Goal: Complete application form: Complete application form

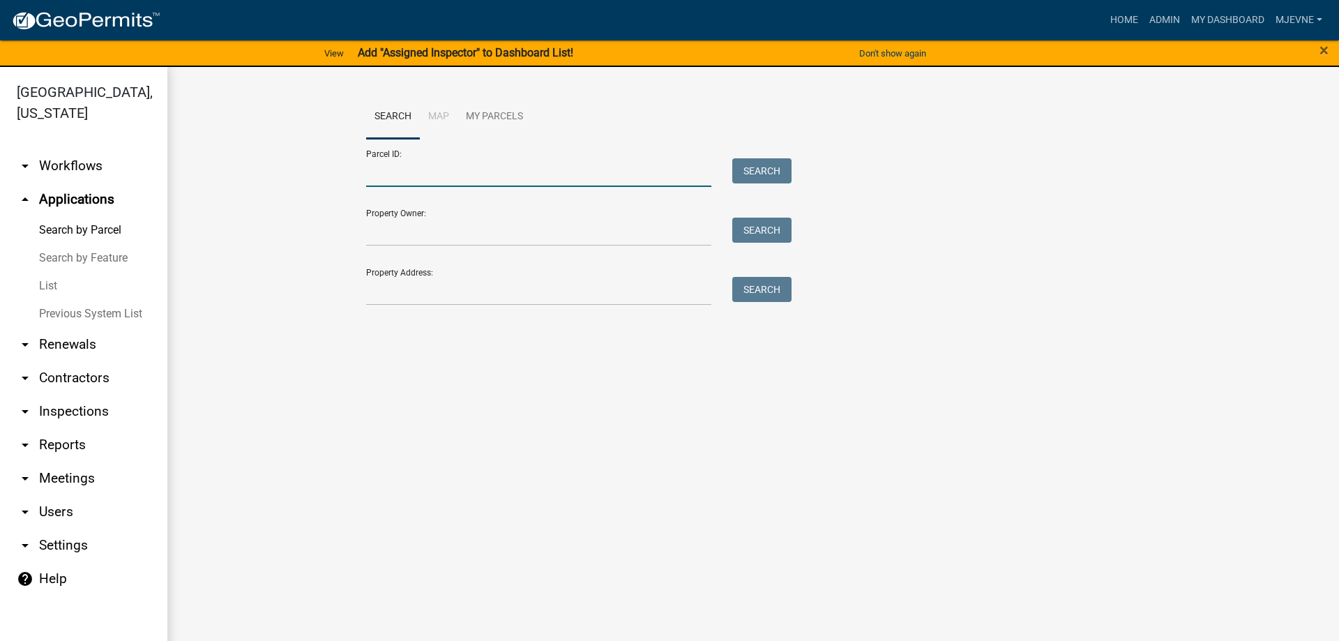
click at [374, 167] on input "Parcel ID:" at bounding box center [538, 172] width 345 height 29
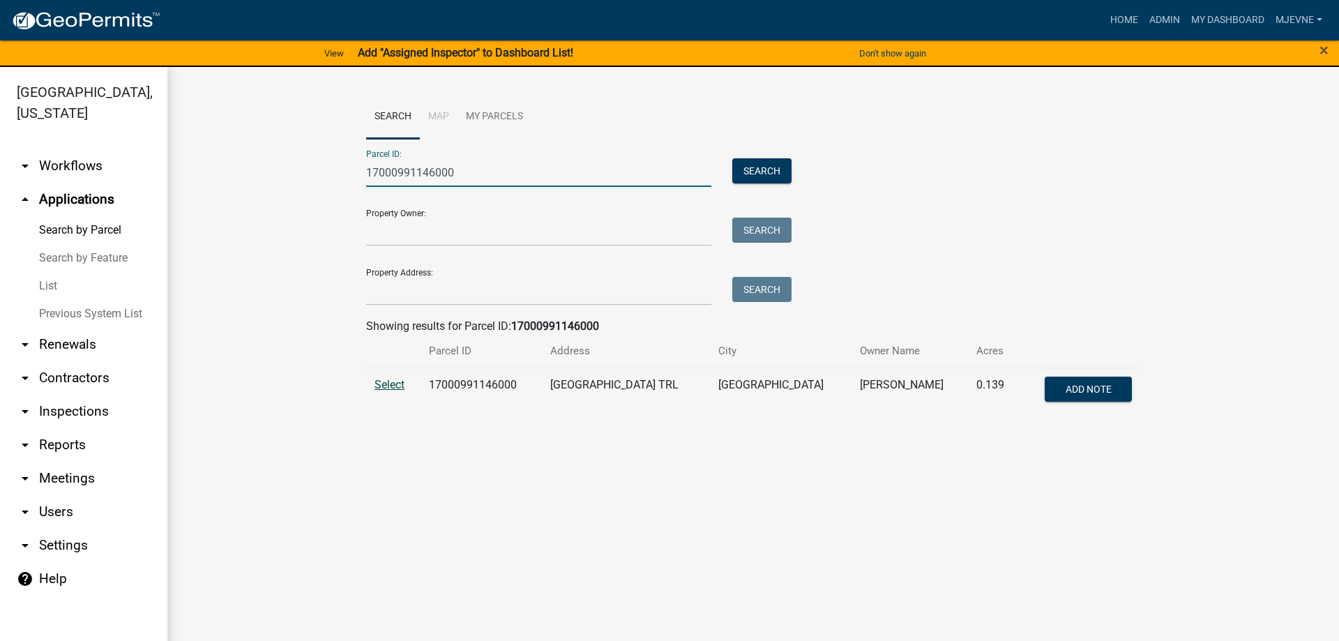
type input "17000991146000"
click at [388, 388] on span "Select" at bounding box center [389, 384] width 30 height 13
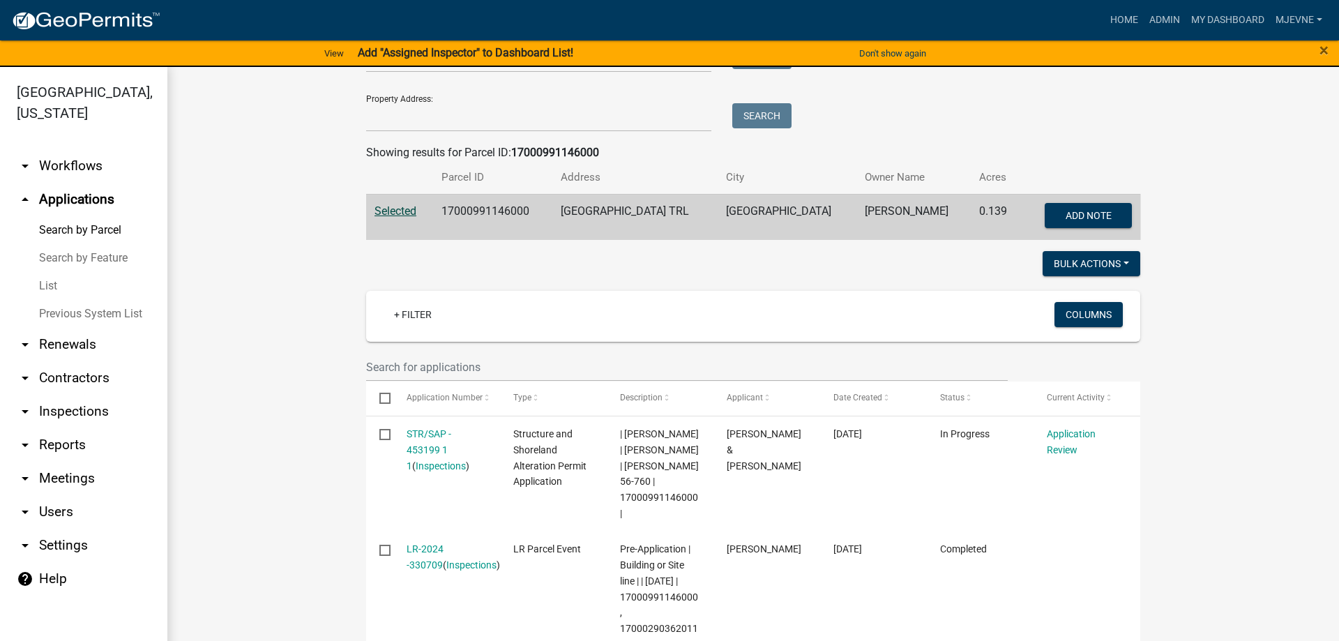
scroll to position [318, 0]
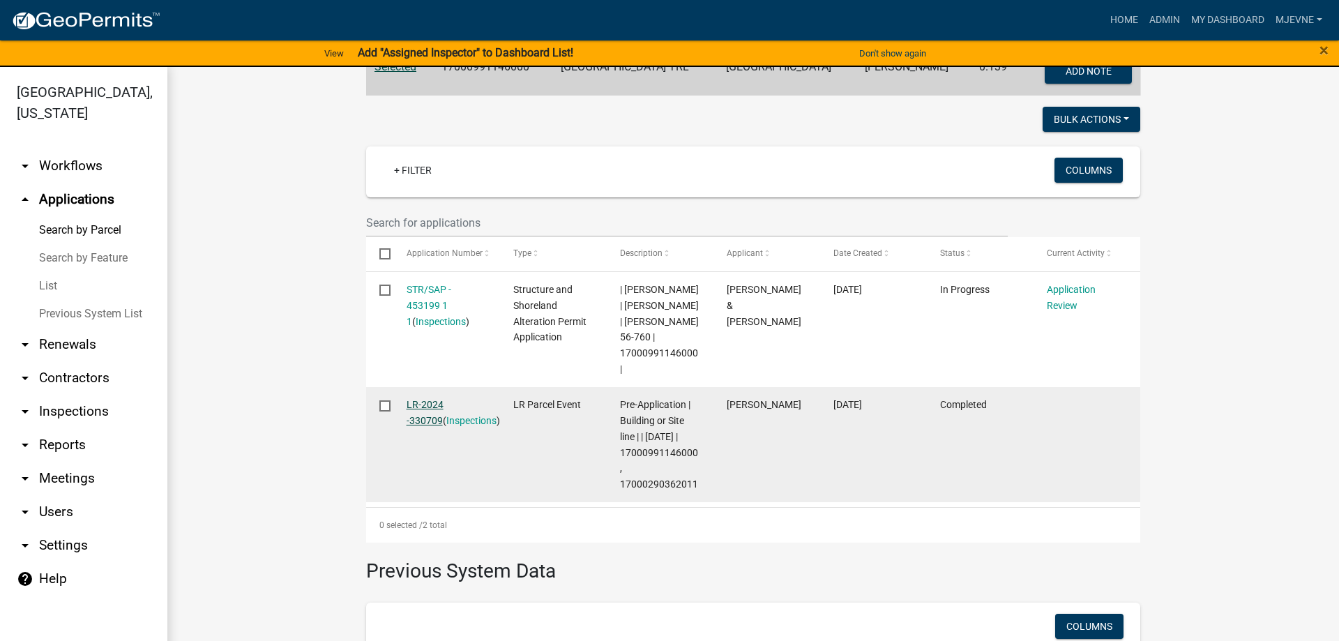
click at [440, 404] on link "LR-2024 -330709" at bounding box center [424, 412] width 37 height 27
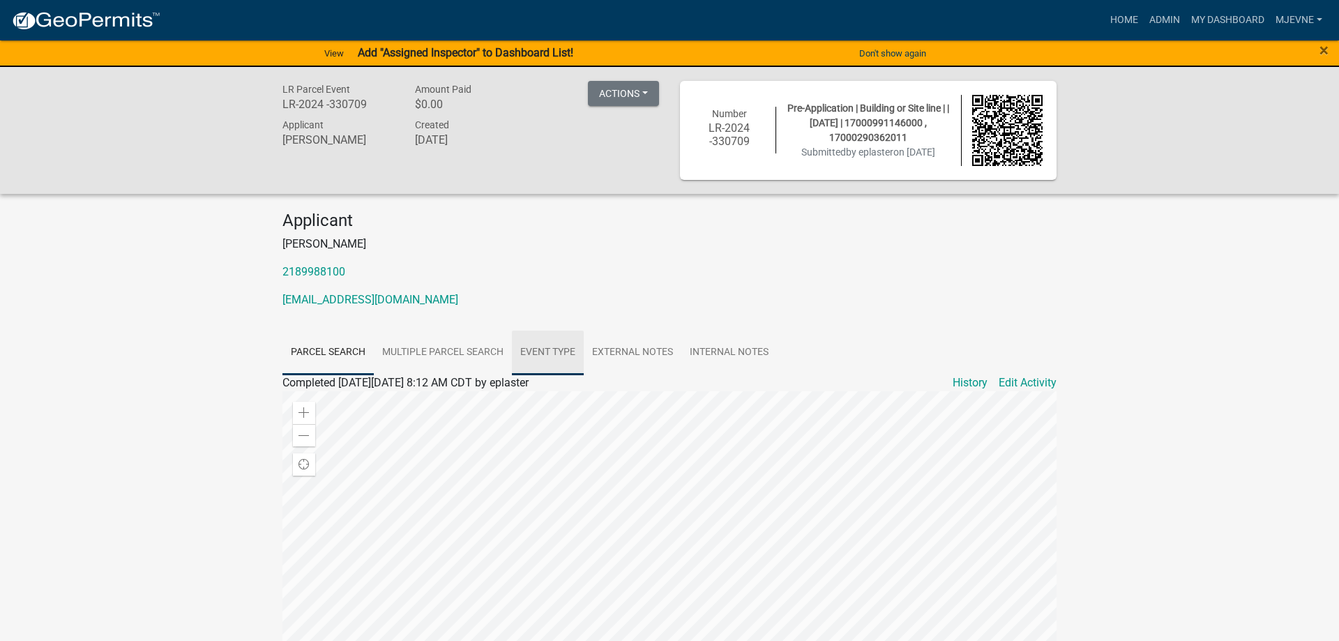
click at [569, 355] on link "Event Type" at bounding box center [548, 352] width 72 height 45
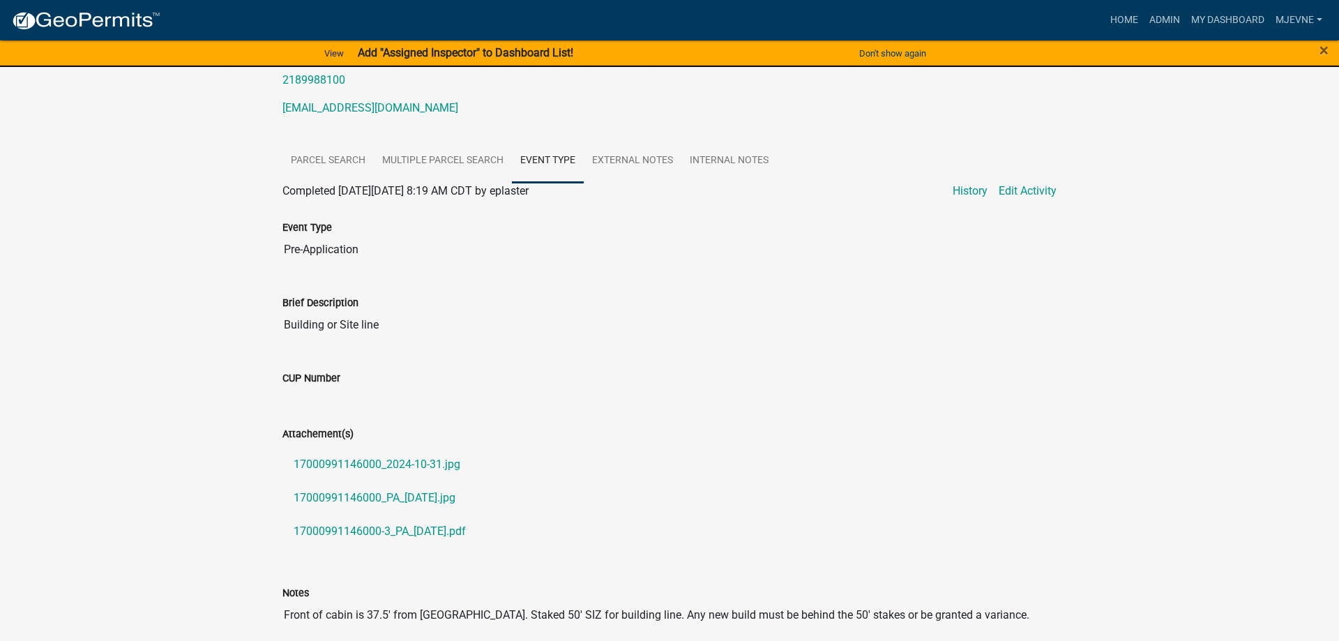
scroll to position [356, 0]
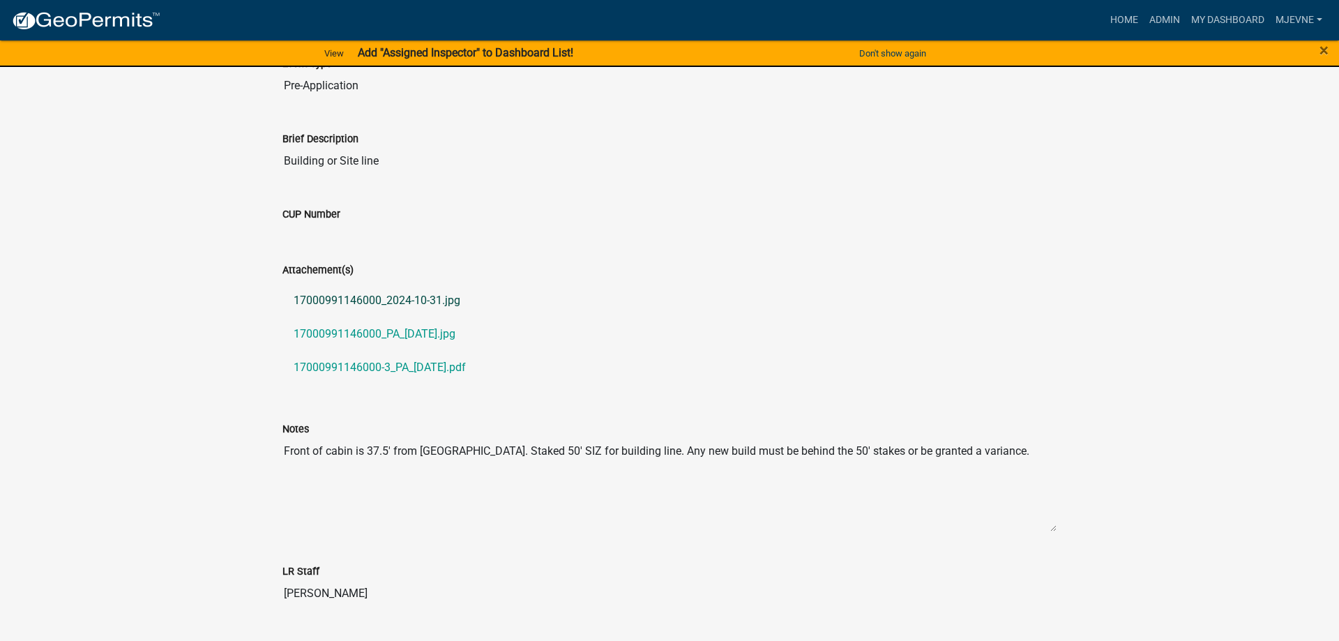
click at [350, 302] on link "17000991146000_2024-10-31.jpg" at bounding box center [669, 300] width 774 height 33
click at [375, 370] on link "17000991146000-3_PA_2024-10-31.pdf" at bounding box center [669, 367] width 774 height 33
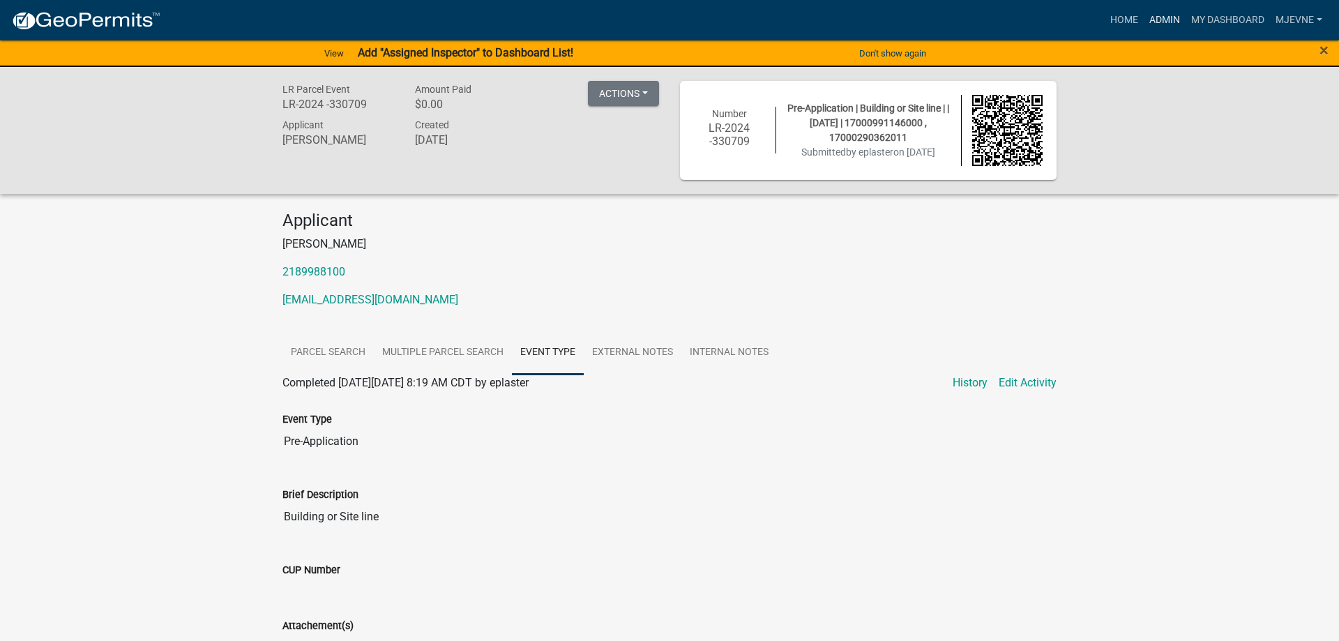
click at [1166, 17] on link "Admin" at bounding box center [1164, 20] width 42 height 26
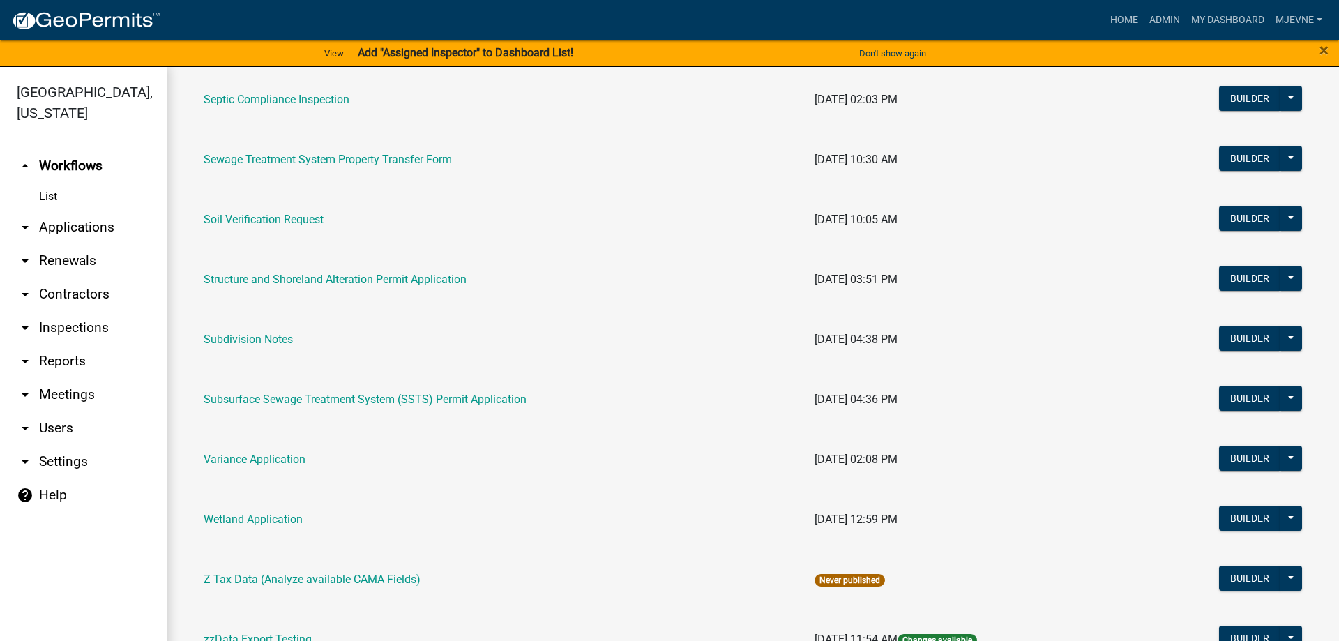
scroll to position [874, 0]
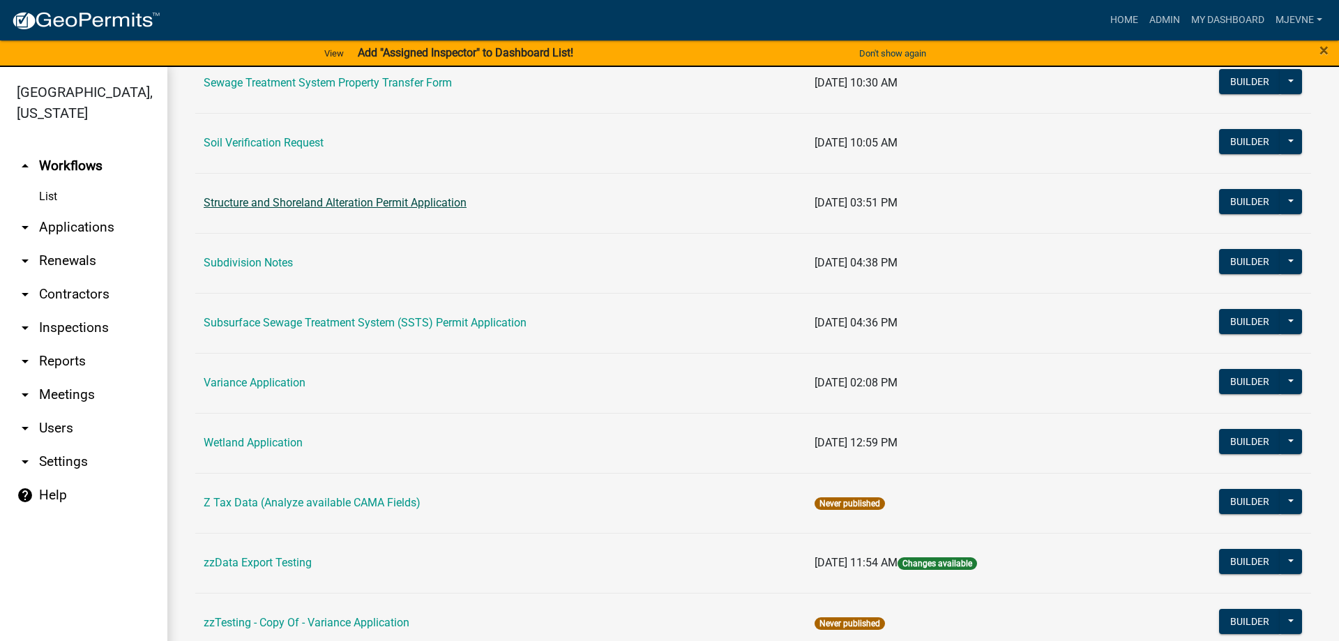
click at [351, 204] on link "Structure and Shoreland Alteration Permit Application" at bounding box center [335, 202] width 263 height 13
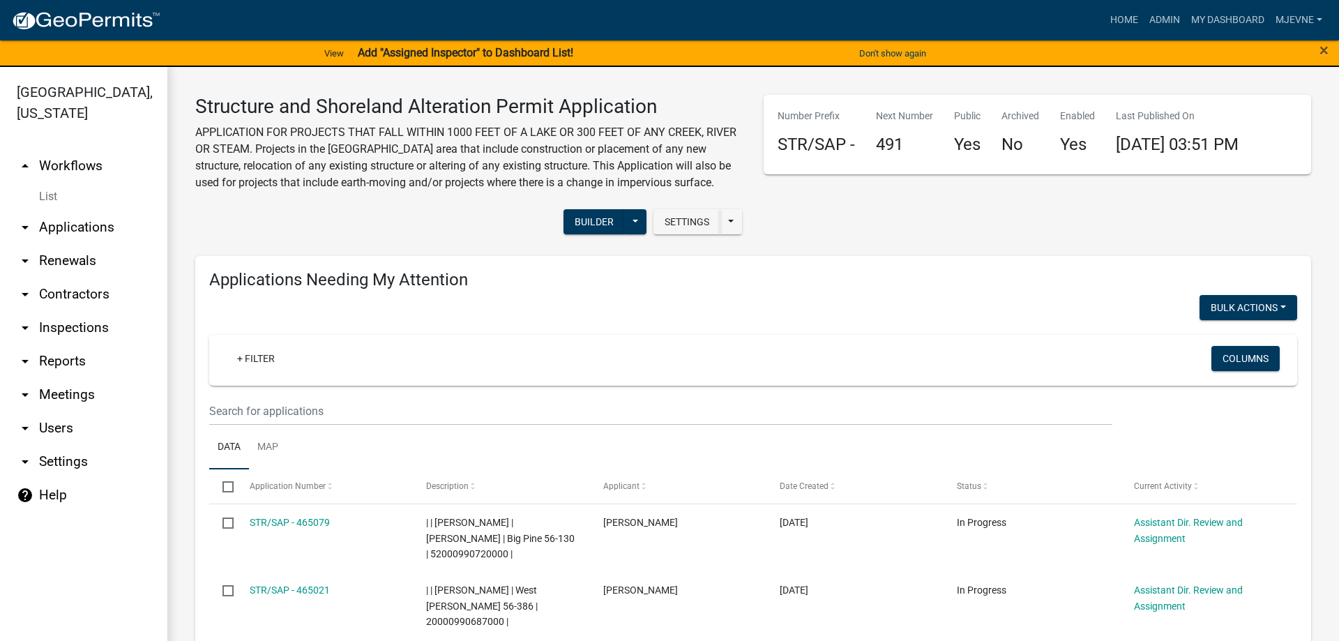
select select "3: 100"
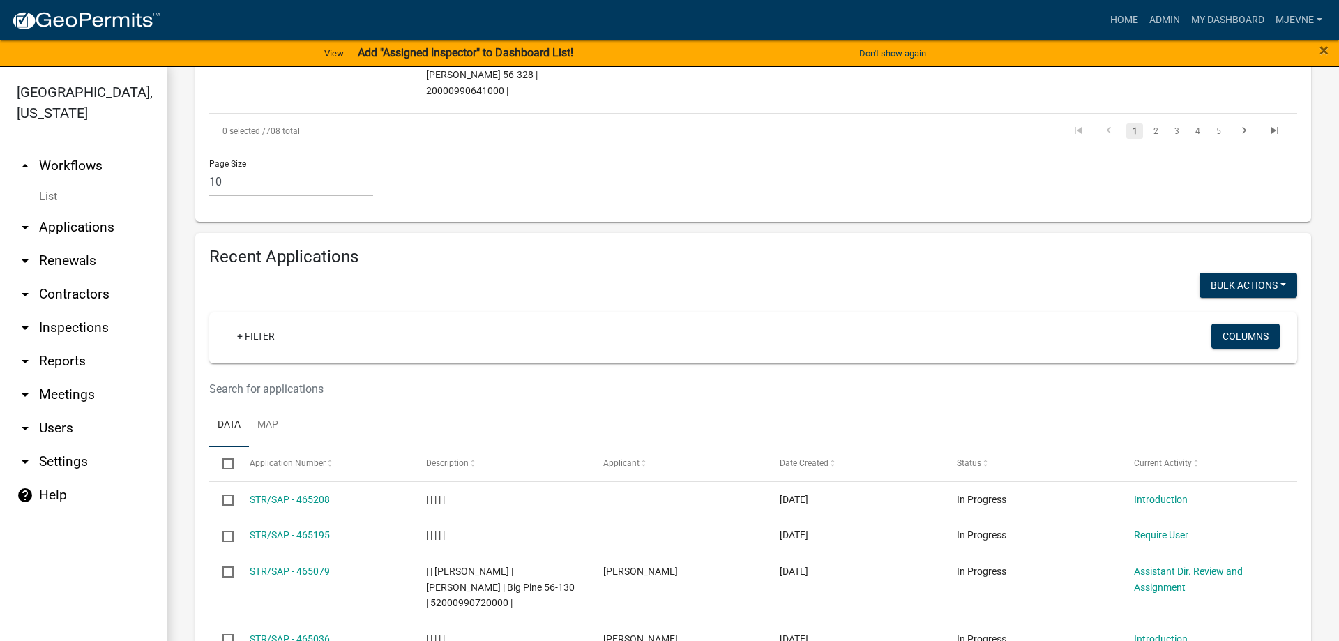
scroll to position [1272, 0]
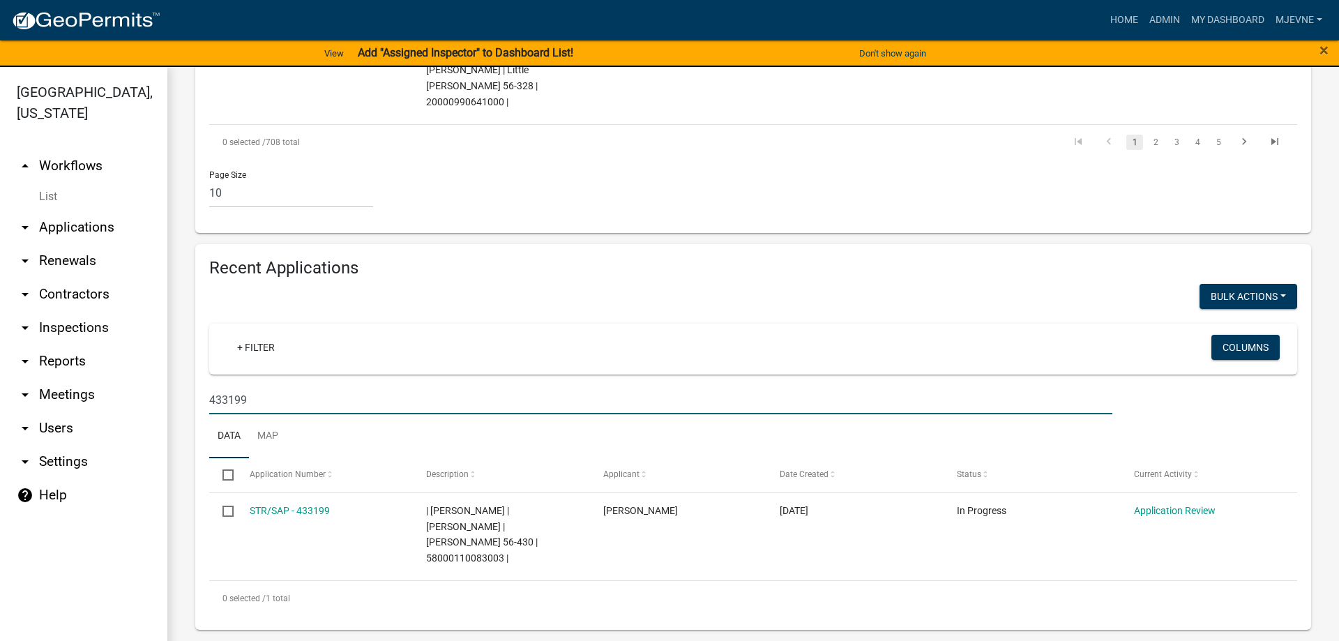
scroll to position [1093, 0]
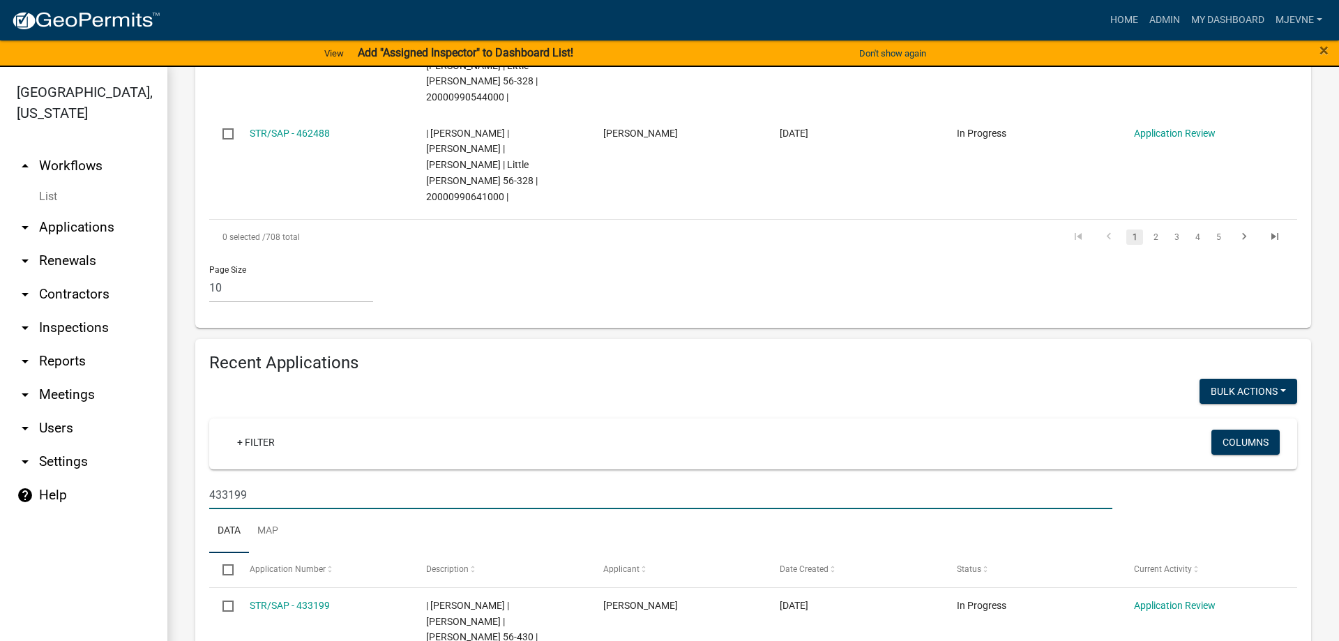
type input "433199"
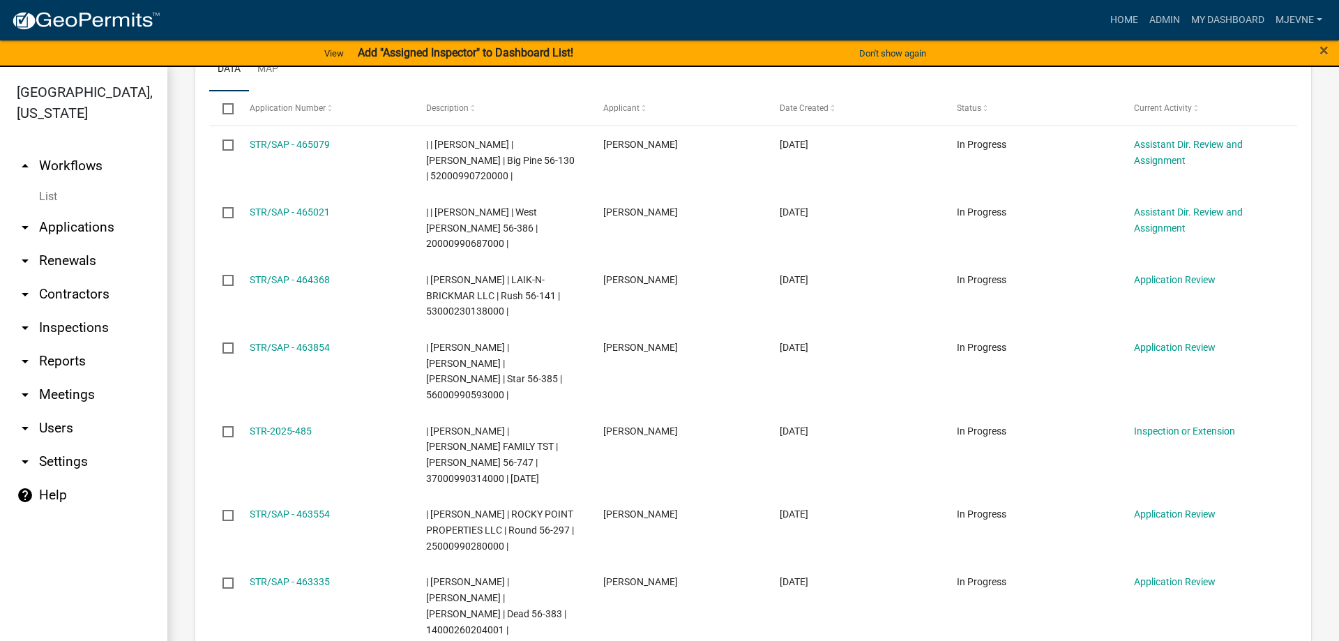
scroll to position [0, 0]
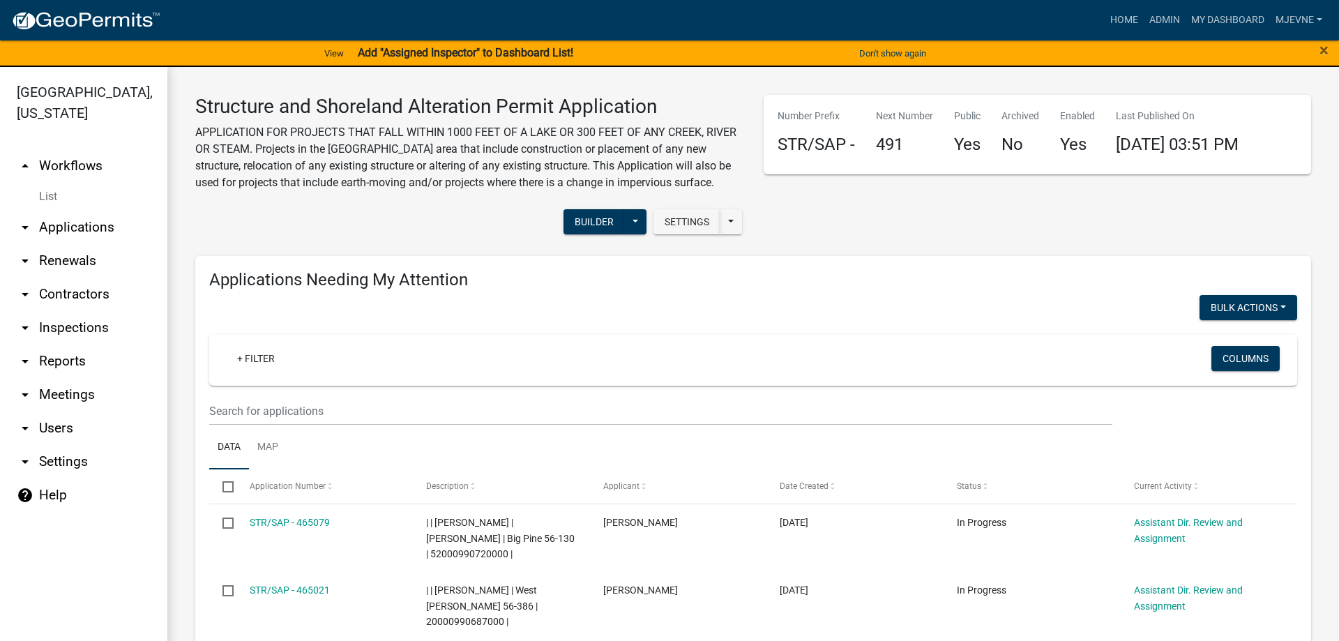
click at [77, 230] on link "arrow_drop_down Applications" at bounding box center [83, 227] width 167 height 33
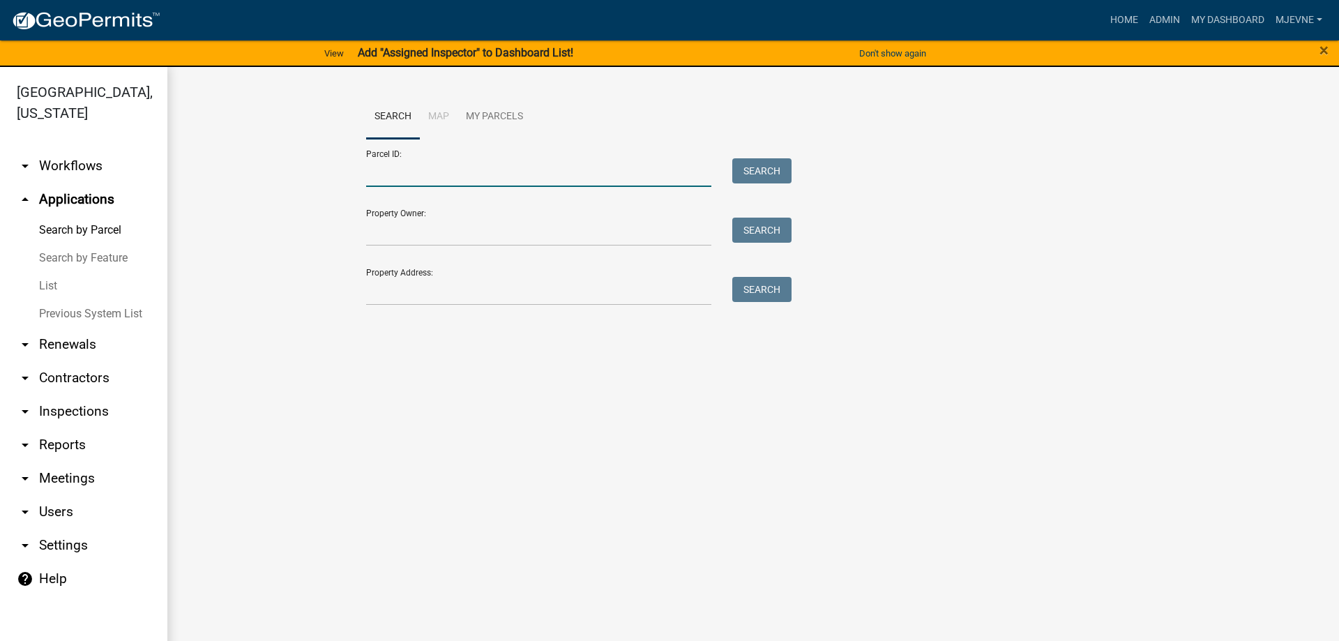
click at [385, 173] on input "Parcel ID:" at bounding box center [538, 172] width 345 height 29
type input "38000360296000"
click at [762, 165] on button "Search" at bounding box center [761, 170] width 59 height 25
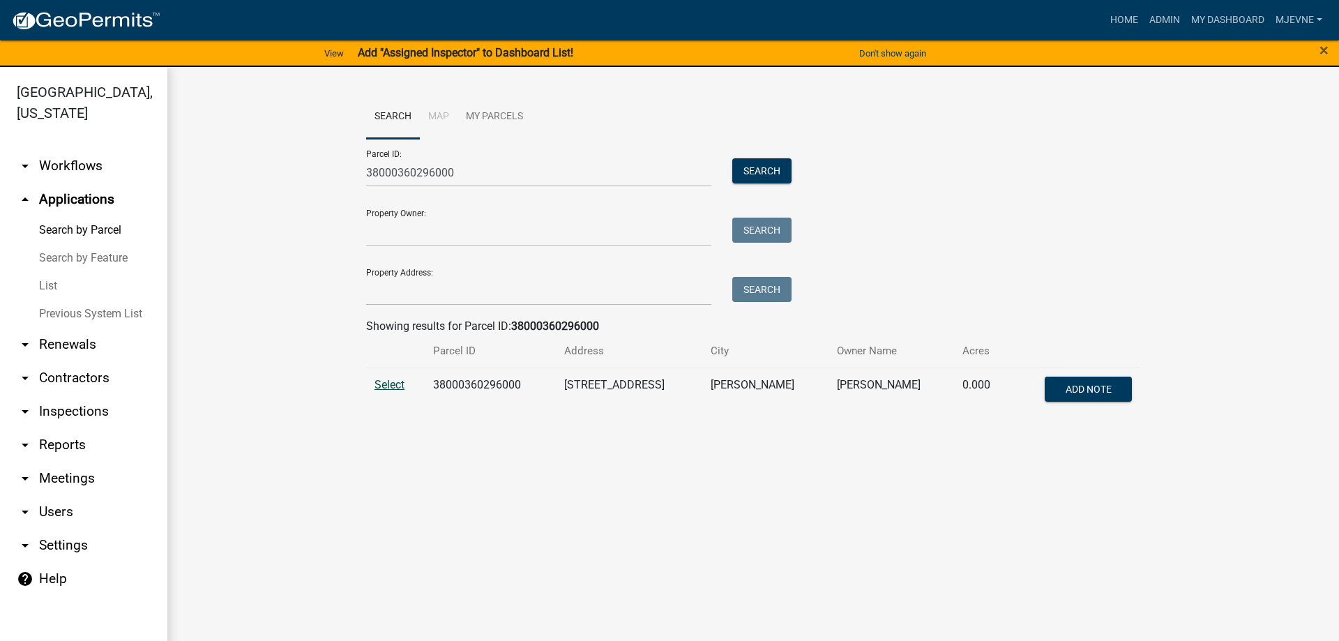
click at [391, 382] on span "Select" at bounding box center [389, 384] width 30 height 13
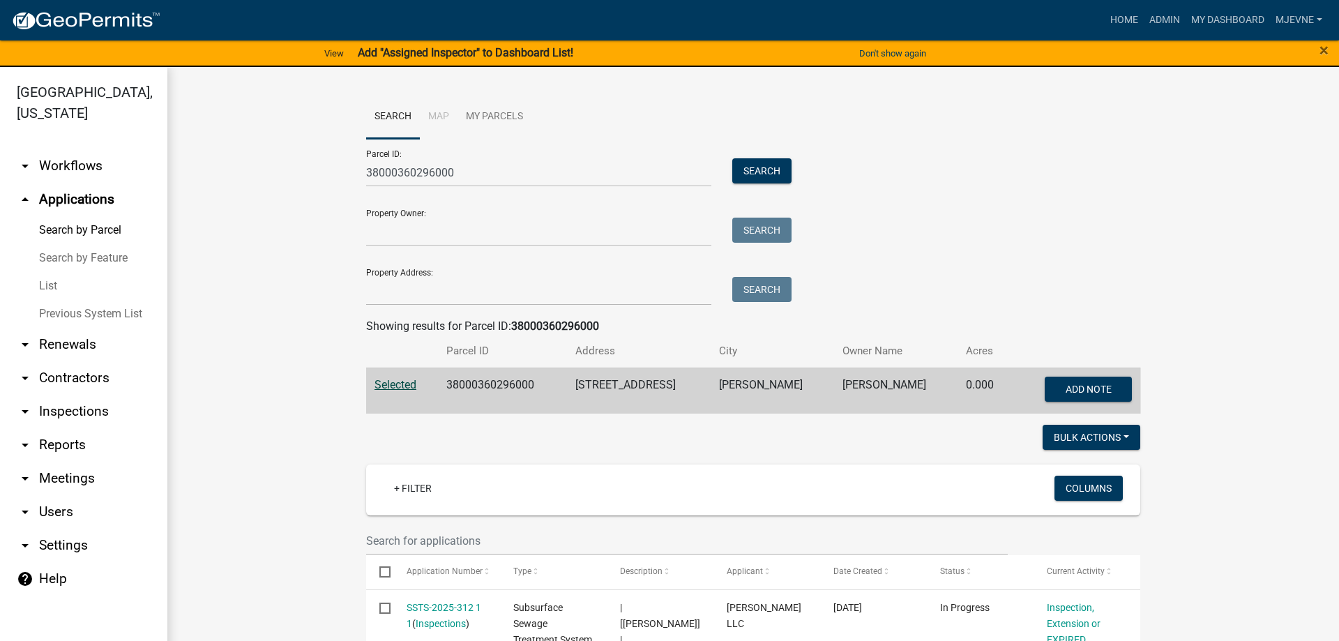
scroll to position [318, 0]
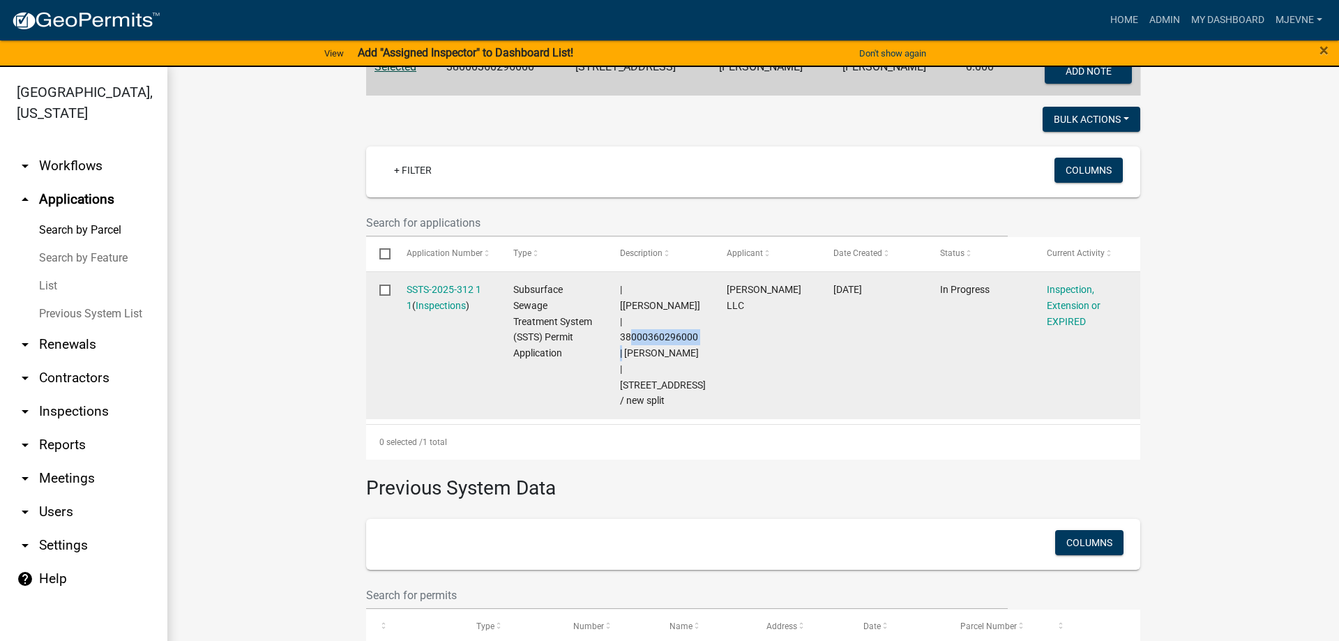
drag, startPoint x: 696, startPoint y: 305, endPoint x: 616, endPoint y: 308, distance: 80.3
click at [616, 308] on datatable-body-cell "| [Michelle Jevne] | 38000360296000 | Steve Priest | 33508 290TH ST / new split" at bounding box center [660, 345] width 107 height 147
copy span "38000360296000"
click at [813, 333] on datatable-body-cell "[PERSON_NAME] LLC" at bounding box center [766, 345] width 107 height 147
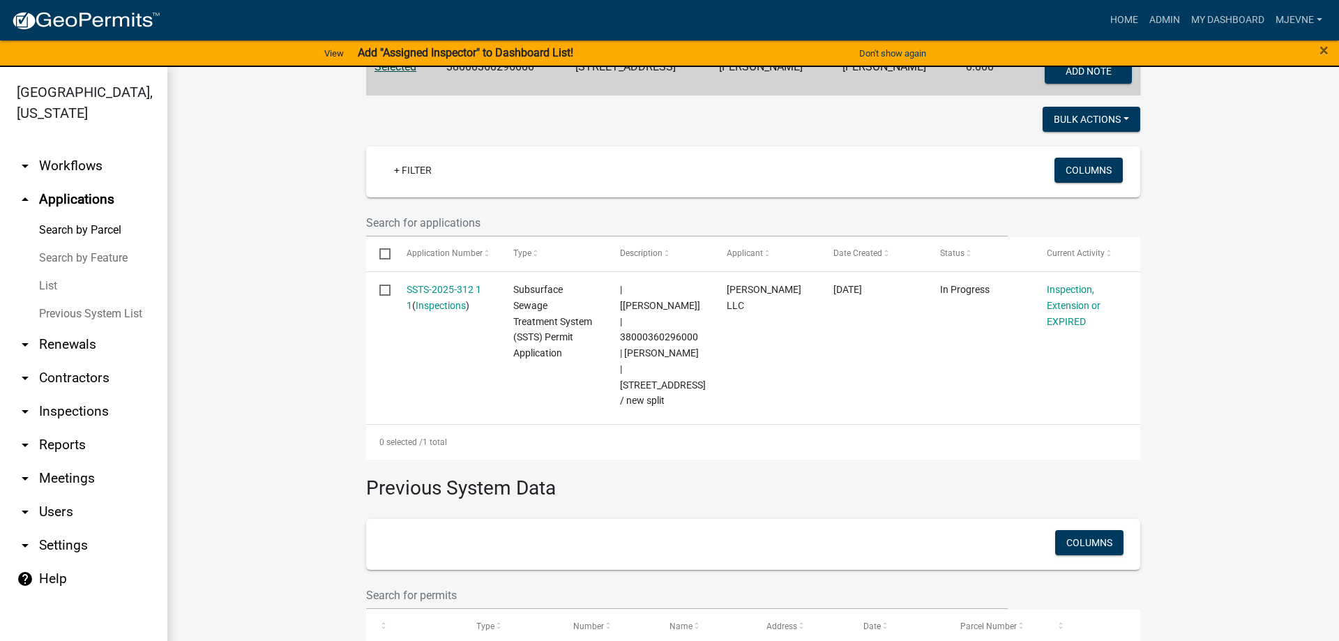
scroll to position [0, 0]
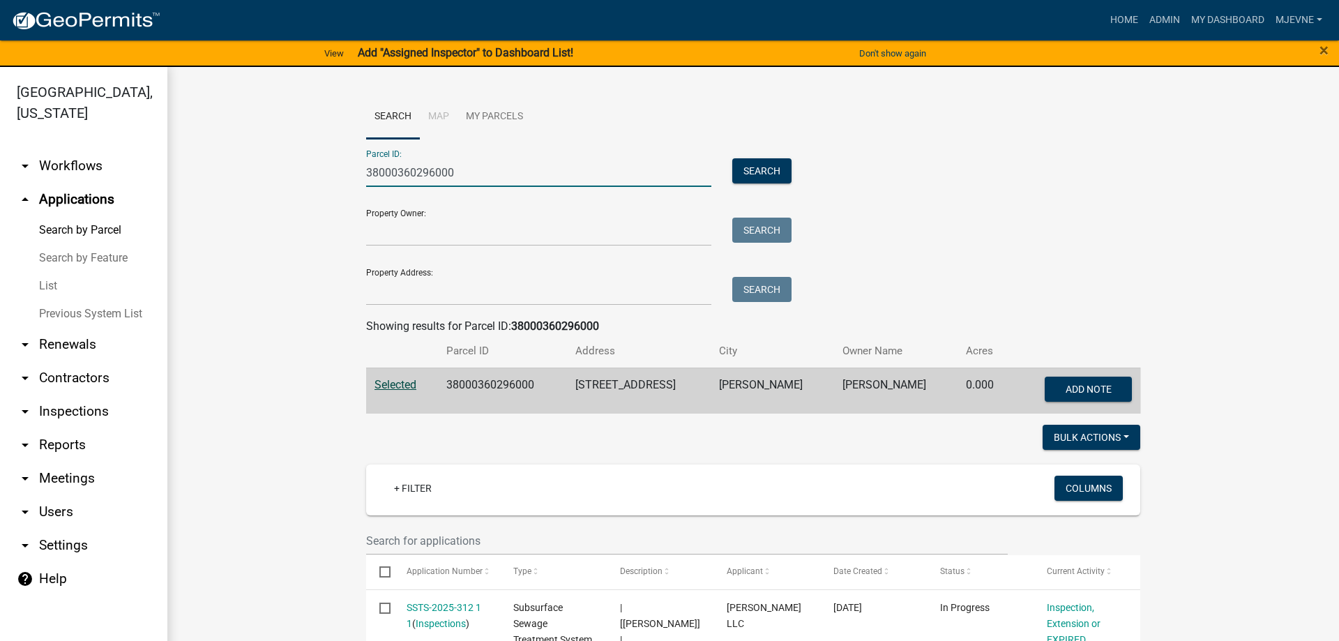
drag, startPoint x: 461, startPoint y: 172, endPoint x: 288, endPoint y: 160, distance: 173.4
click at [366, 160] on input "38000360296000" at bounding box center [538, 172] width 345 height 29
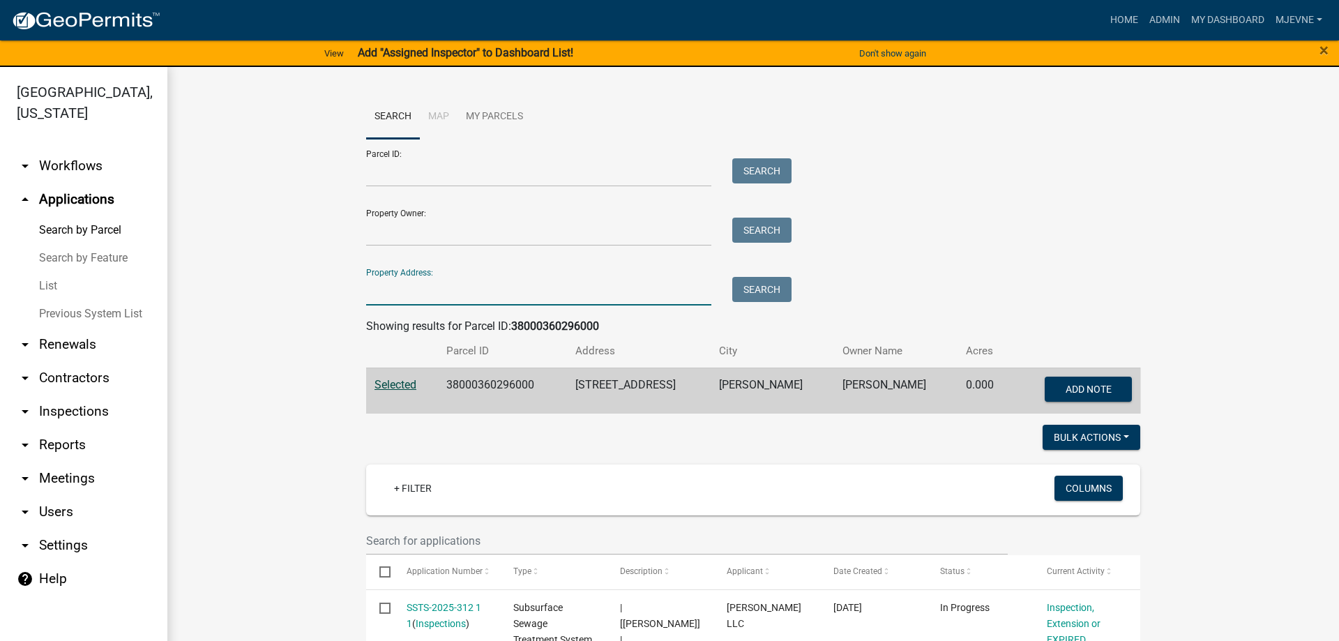
click at [418, 291] on input "Property Address:" at bounding box center [538, 291] width 345 height 29
type input "33292"
click at [756, 286] on button "Search" at bounding box center [761, 289] width 59 height 25
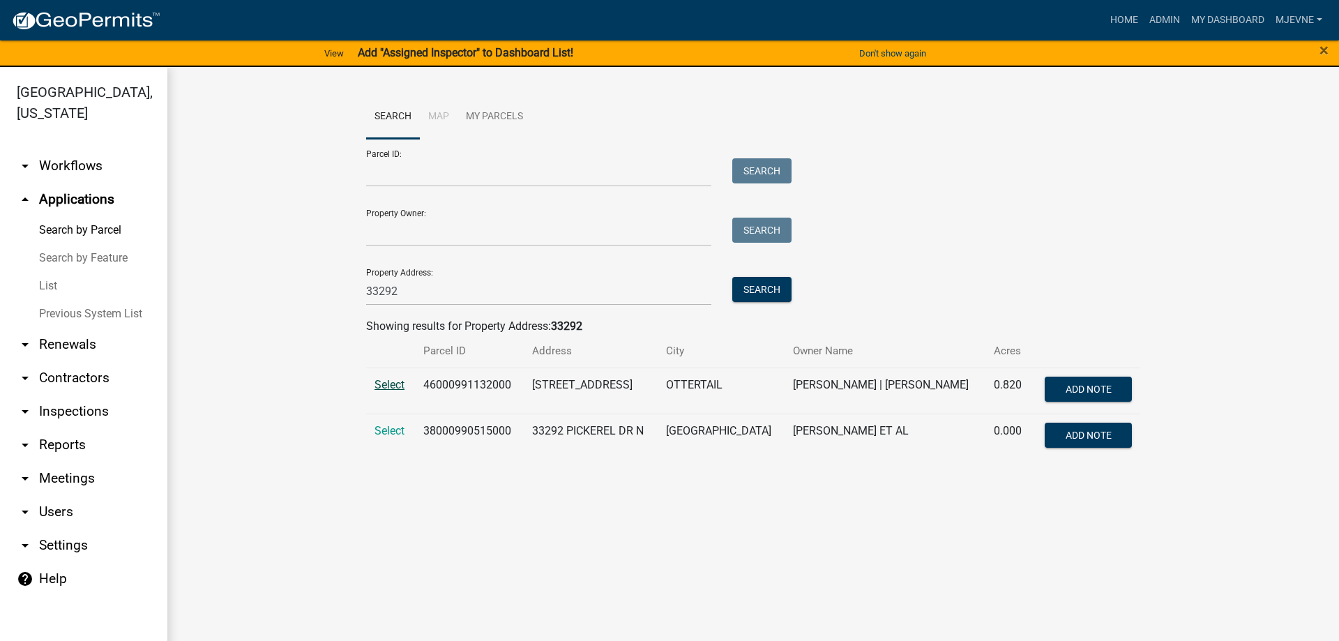
click at [386, 382] on span "Select" at bounding box center [389, 384] width 30 height 13
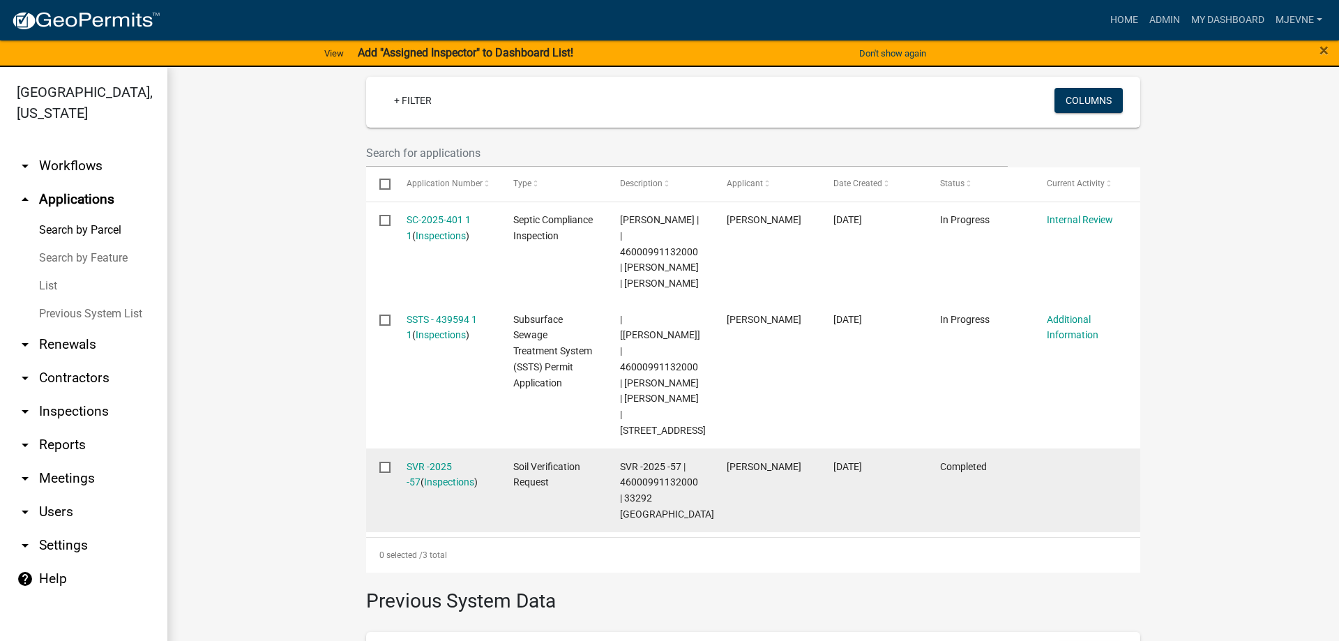
scroll to position [397, 0]
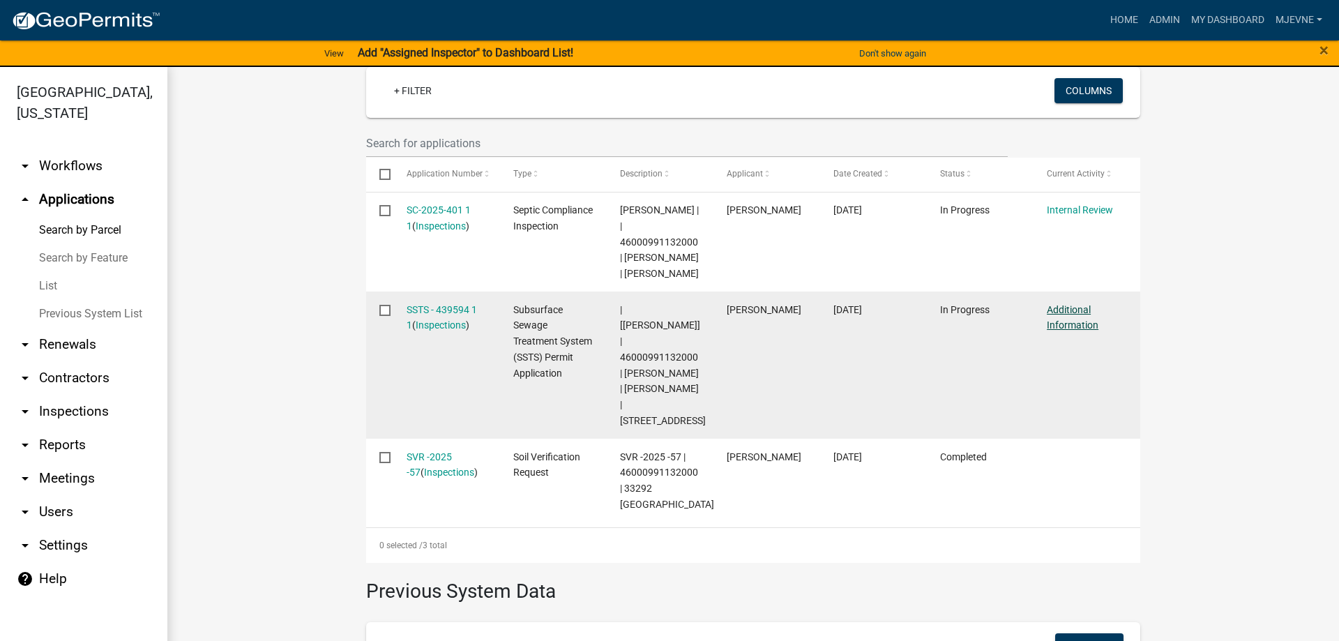
click at [1070, 304] on link "Additional Information" at bounding box center [1073, 317] width 52 height 27
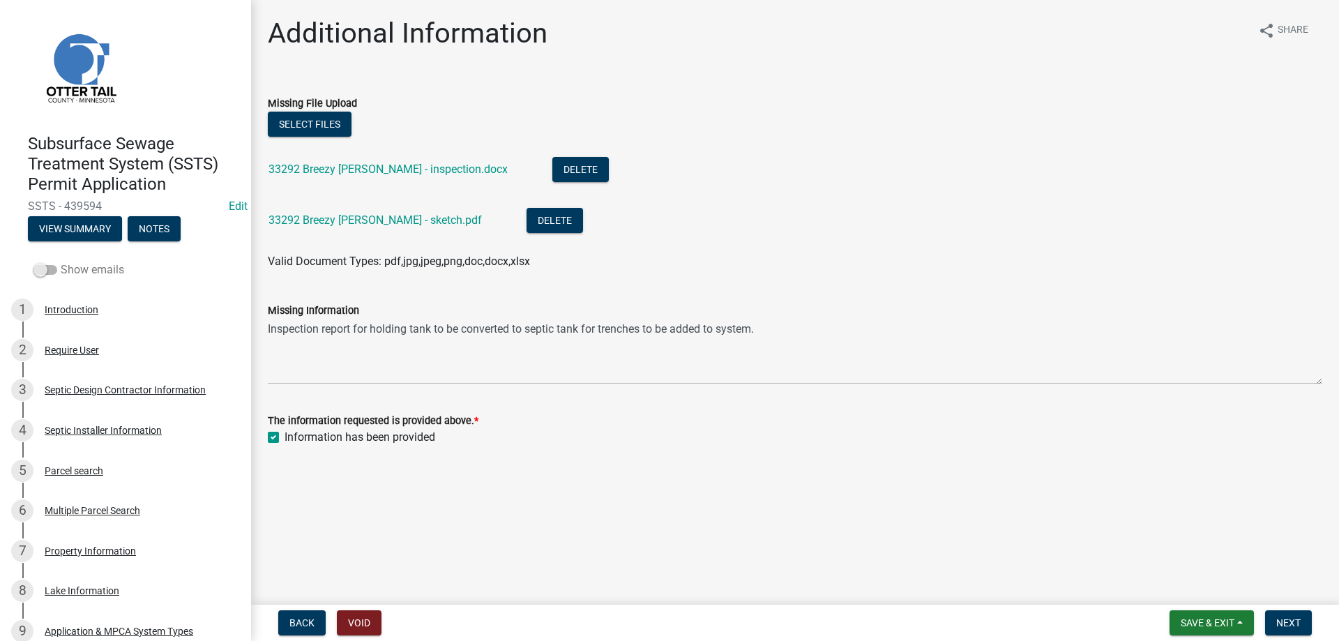
click at [49, 269] on span at bounding box center [45, 270] width 24 height 10
click at [61, 261] on input "Show emails" at bounding box center [61, 261] width 0 height 0
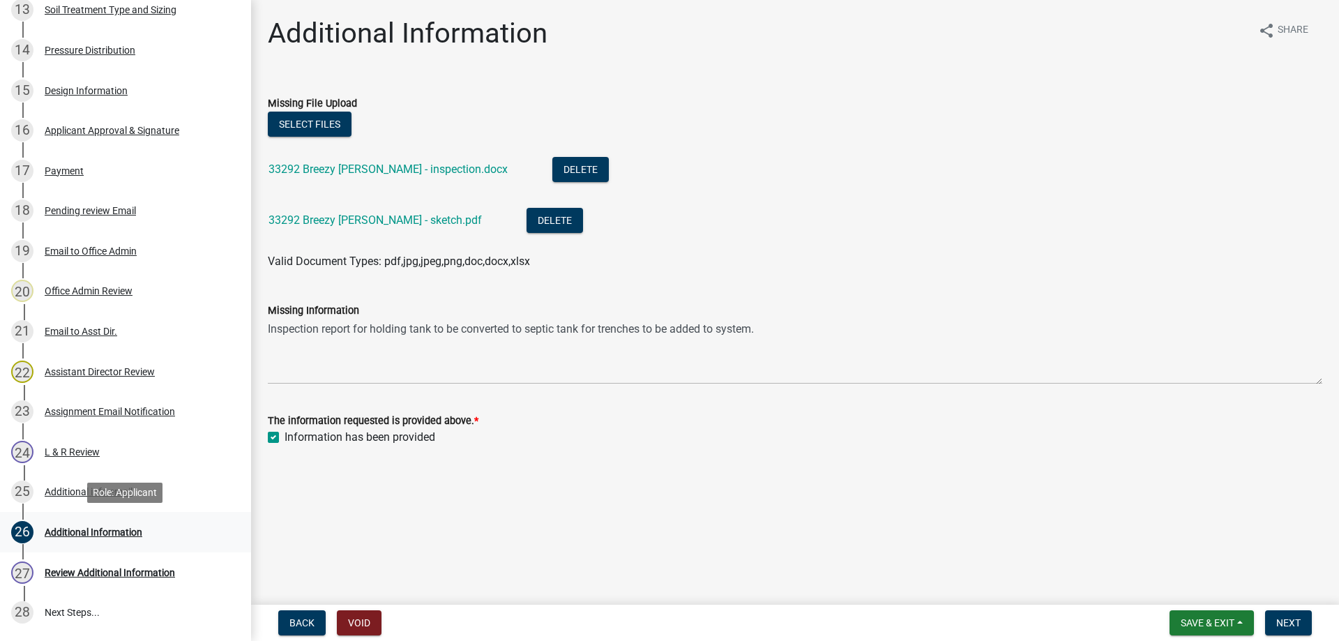
scroll to position [782, 0]
click at [100, 494] on div "Additional info email" at bounding box center [89, 491] width 88 height 10
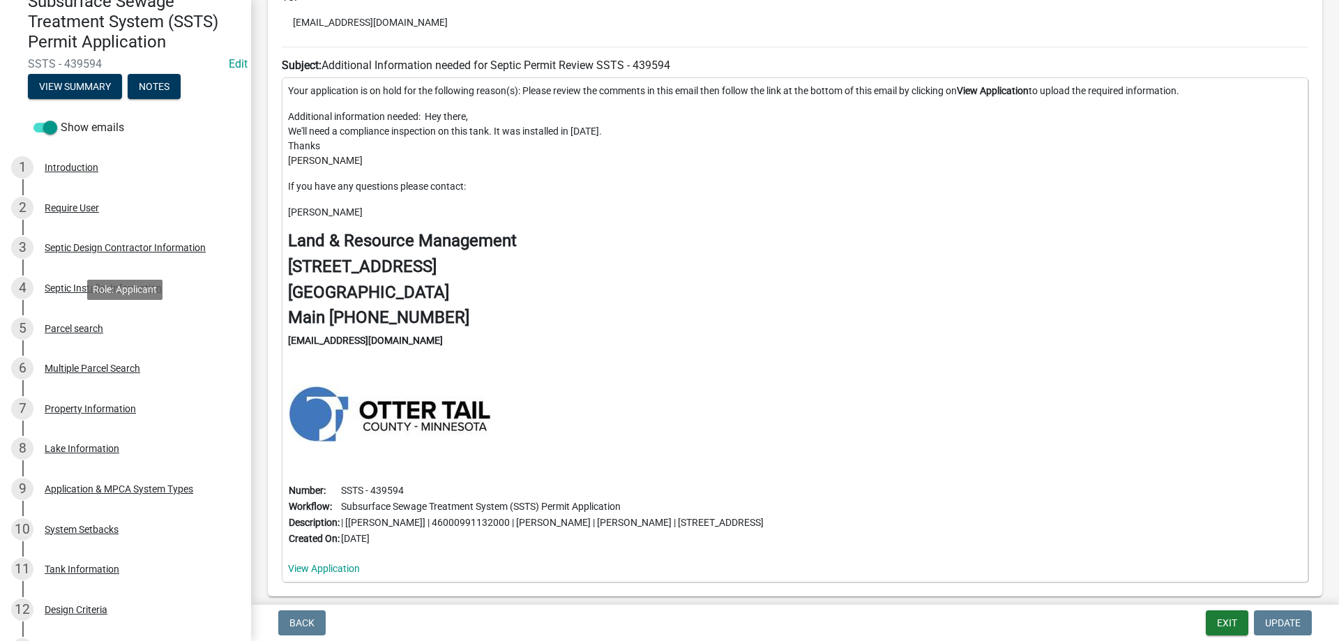
scroll to position [0, 0]
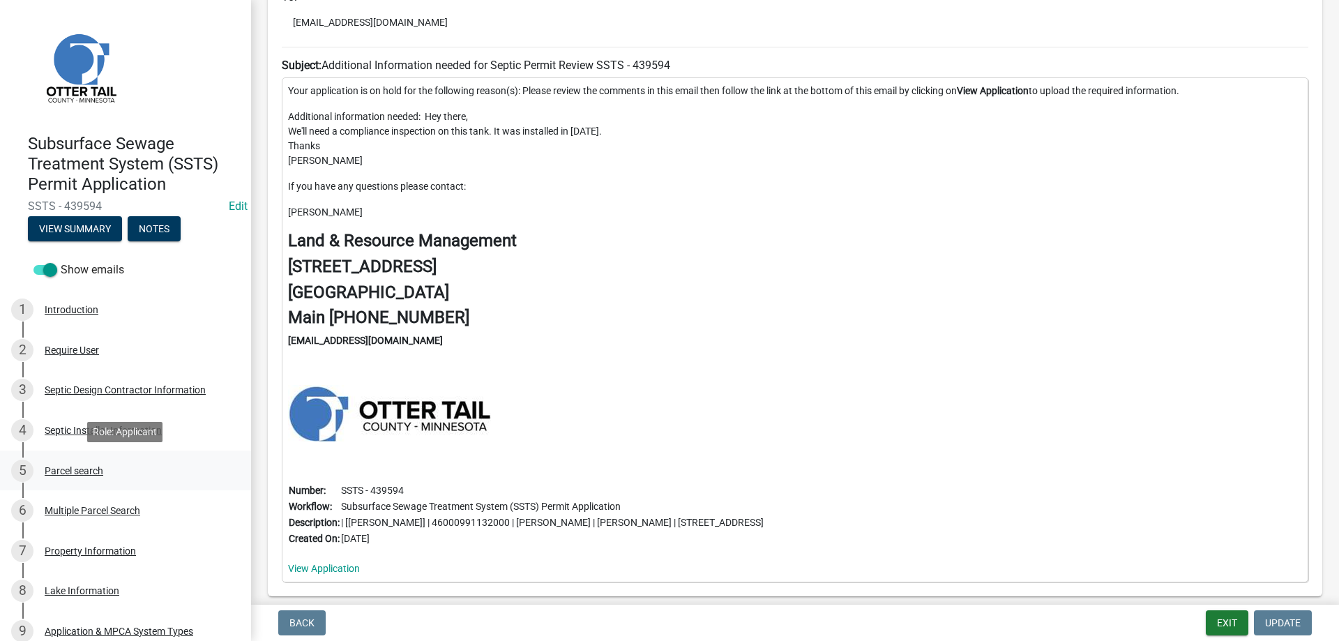
click at [89, 471] on div "Parcel search" at bounding box center [74, 471] width 59 height 10
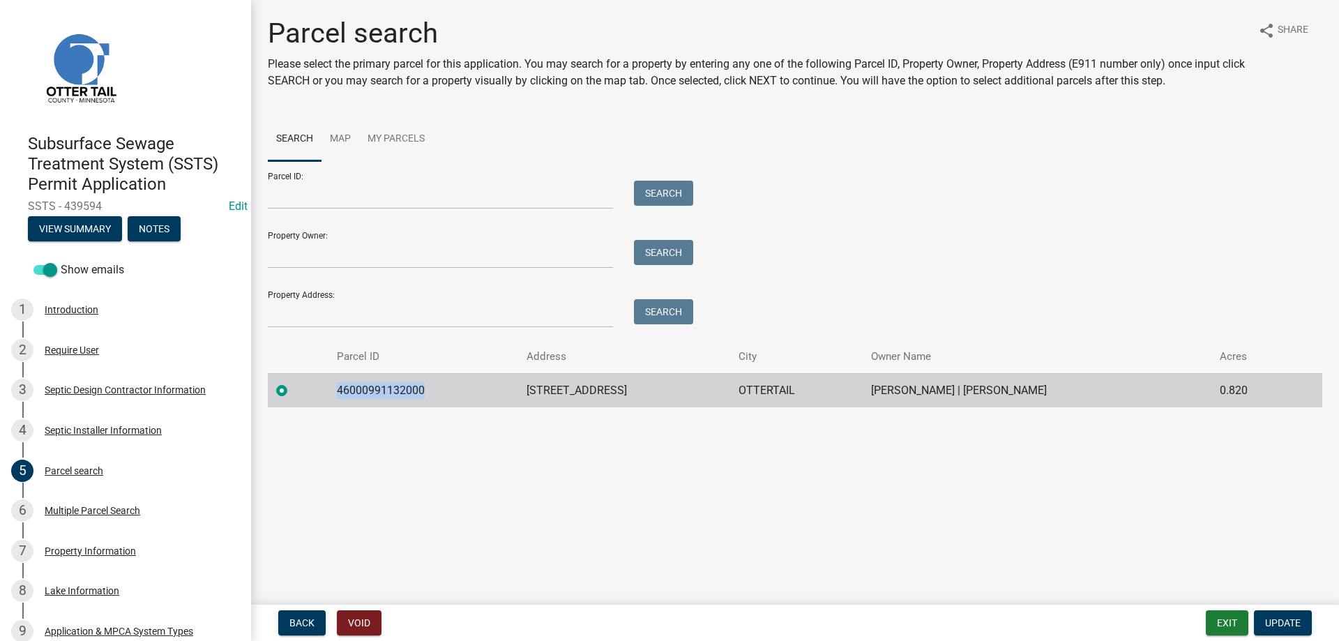
drag, startPoint x: 423, startPoint y: 389, endPoint x: 330, endPoint y: 389, distance: 92.7
click at [330, 389] on td "46000991132000" at bounding box center [423, 390] width 190 height 34
copy td "46000991132000"
click at [452, 474] on main "Parcel search Please select the primary parcel for this application. You may se…" at bounding box center [795, 299] width 1088 height 599
click at [1219, 625] on button "Exit" at bounding box center [1226, 622] width 43 height 25
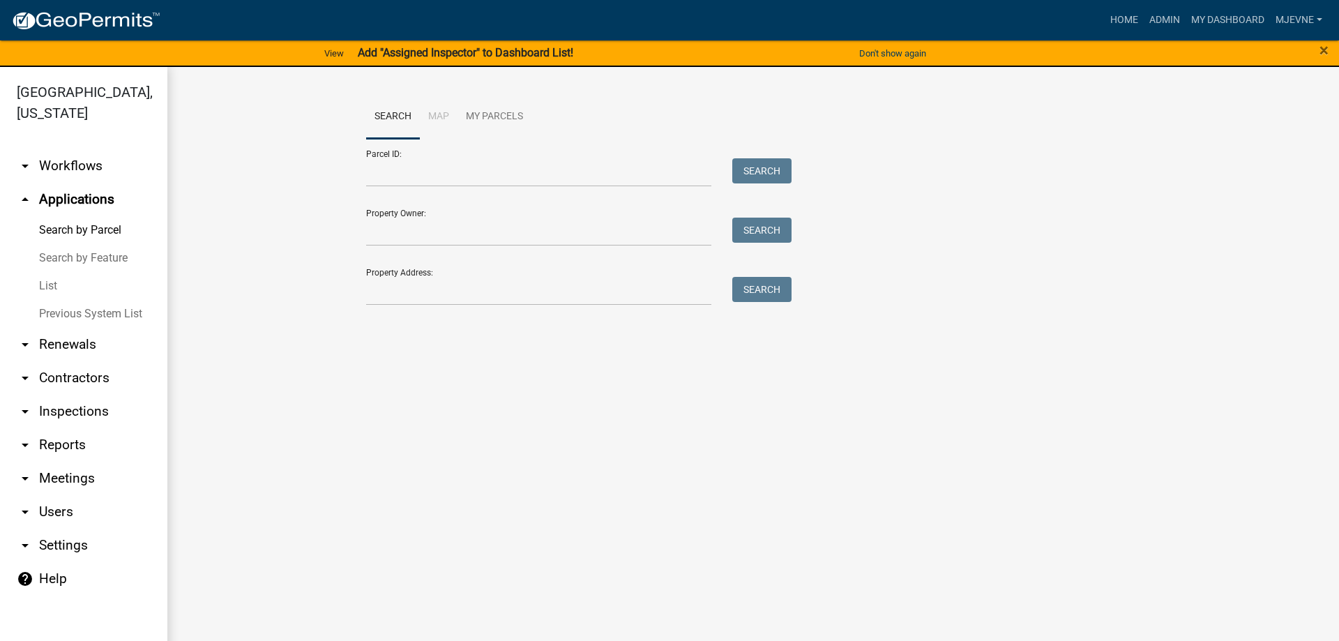
click at [76, 164] on link "arrow_drop_down Workflows" at bounding box center [83, 165] width 167 height 33
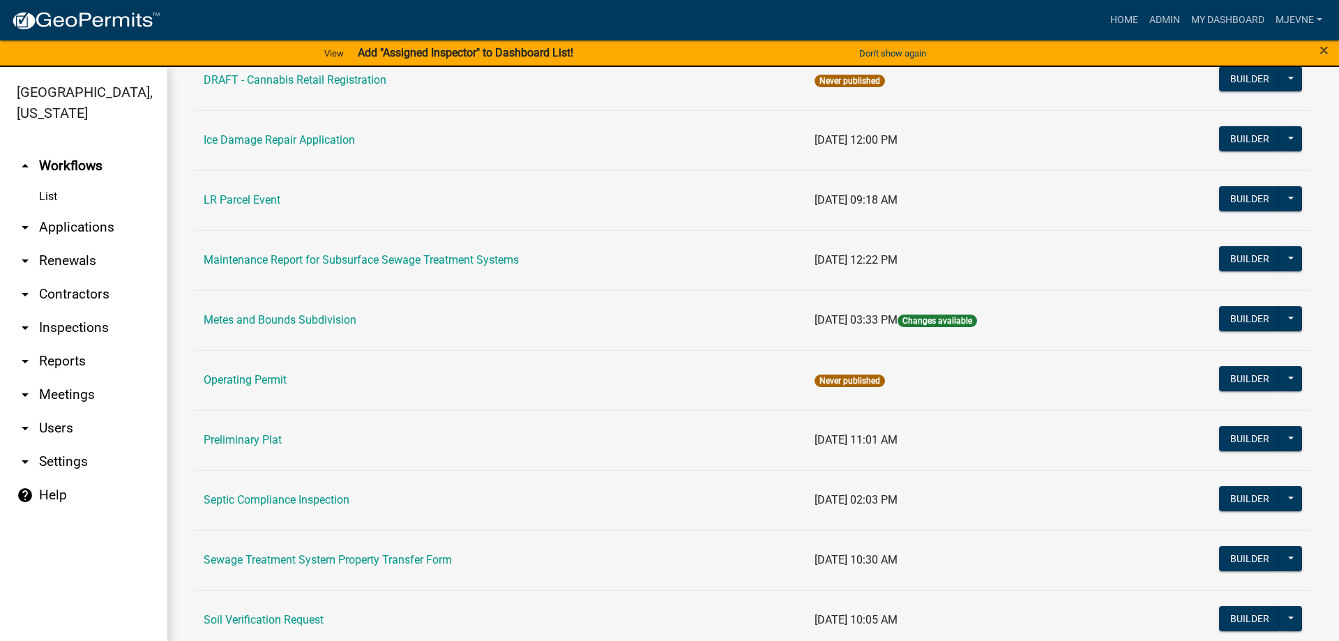
scroll to position [908, 0]
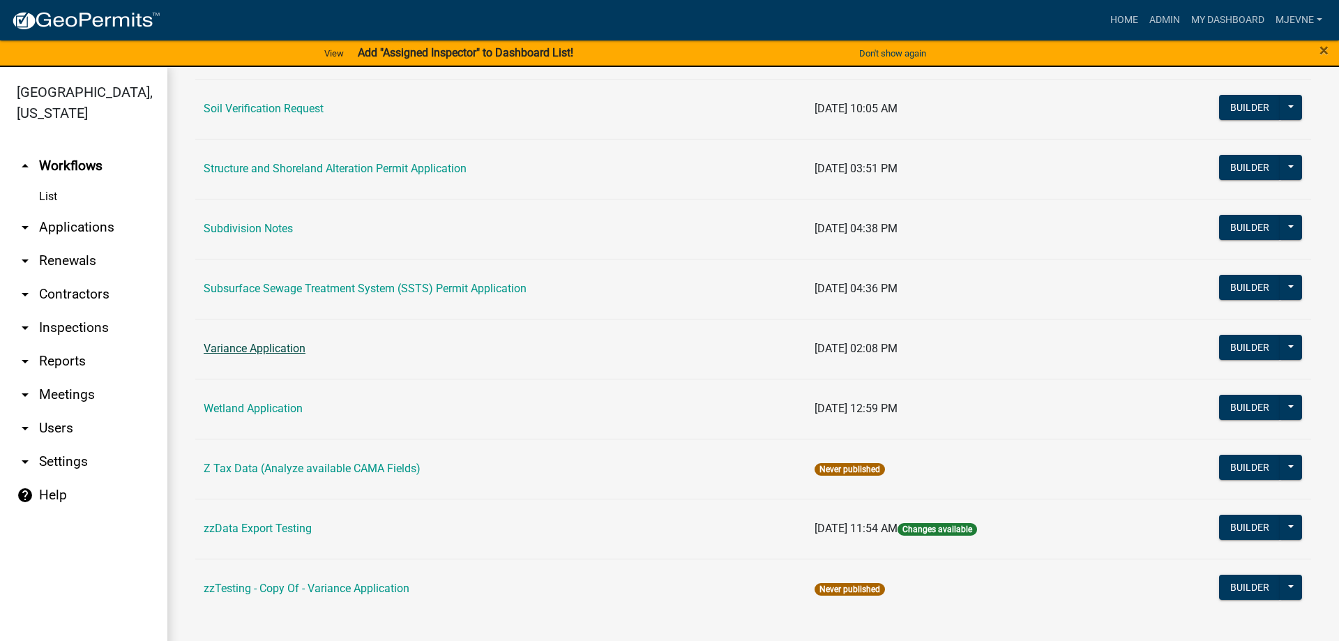
click at [273, 347] on link "Variance Application" at bounding box center [255, 348] width 102 height 13
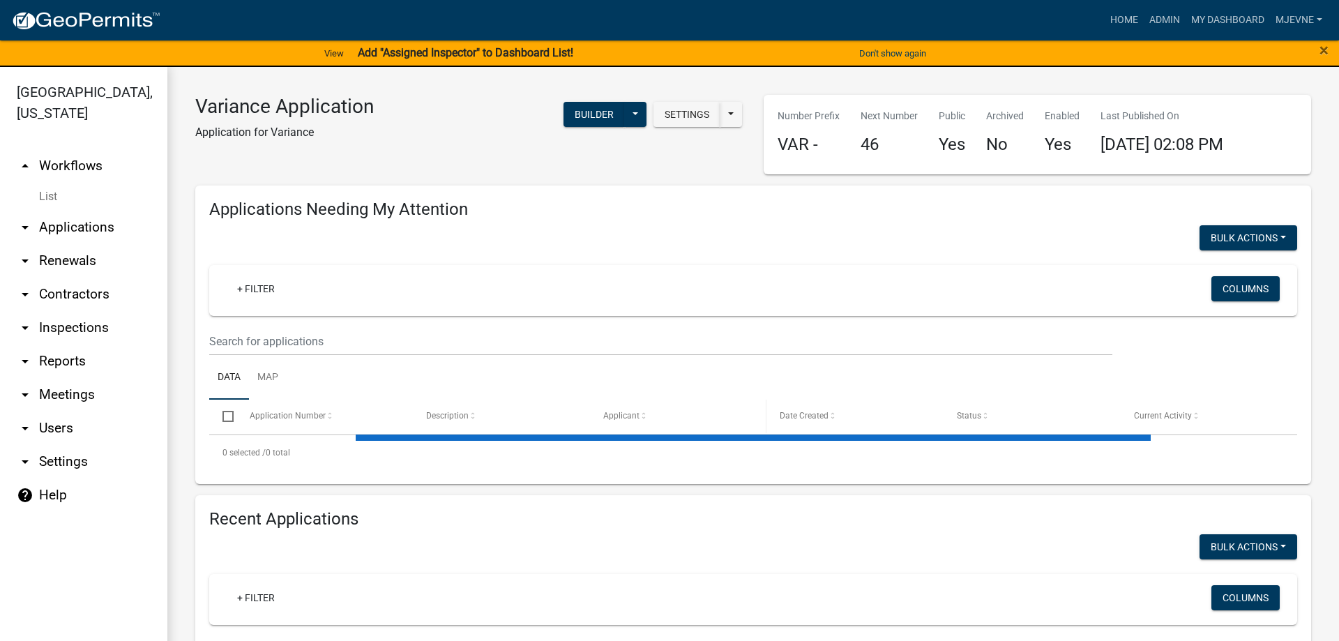
select select "3: 100"
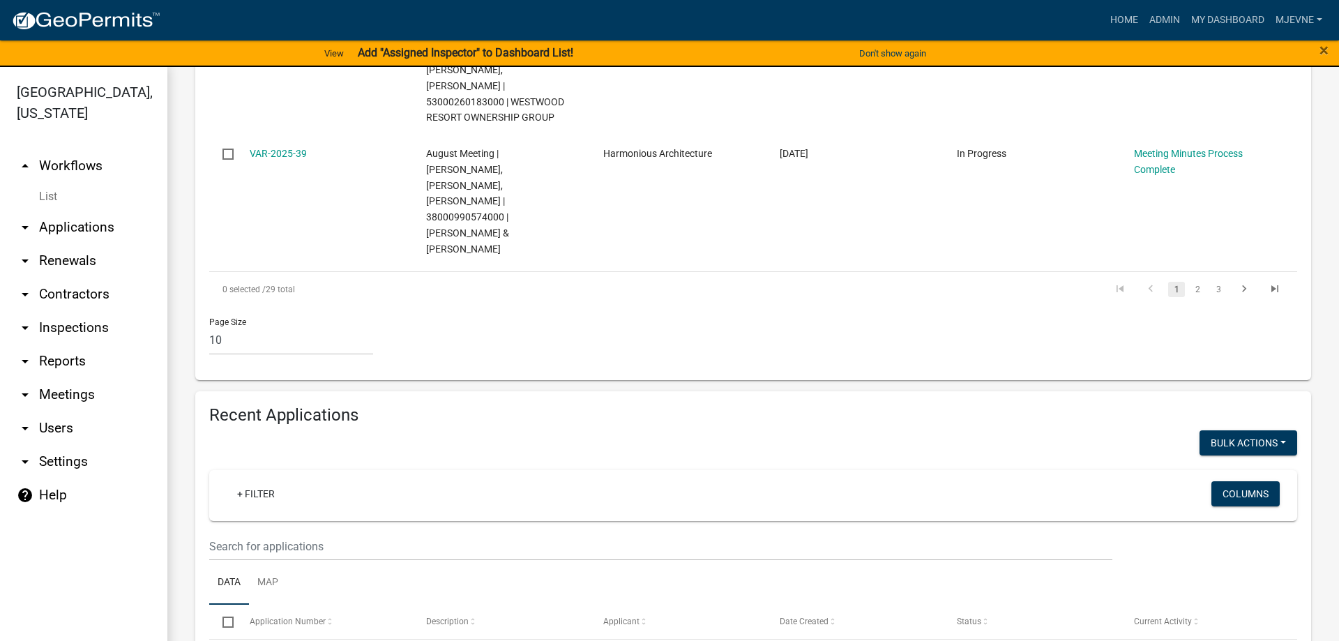
scroll to position [2067, 0]
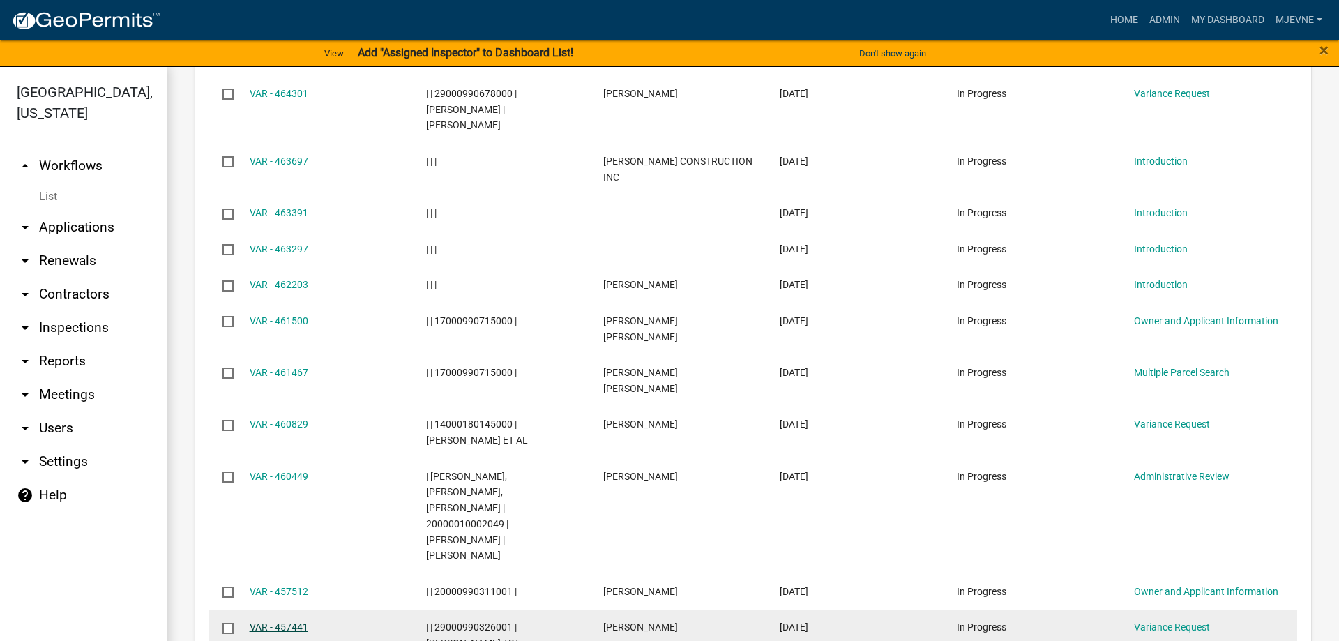
click at [287, 621] on link "VAR - 457441" at bounding box center [279, 626] width 59 height 11
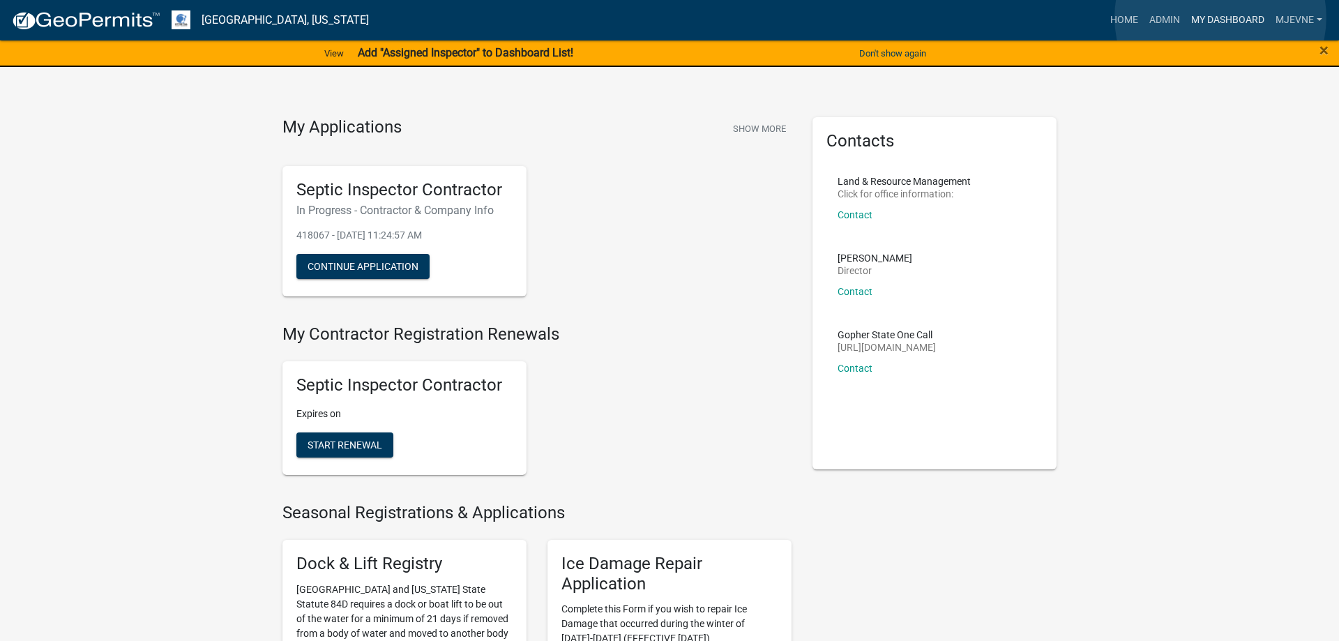
click at [1220, 17] on link "My Dashboard" at bounding box center [1227, 20] width 84 height 26
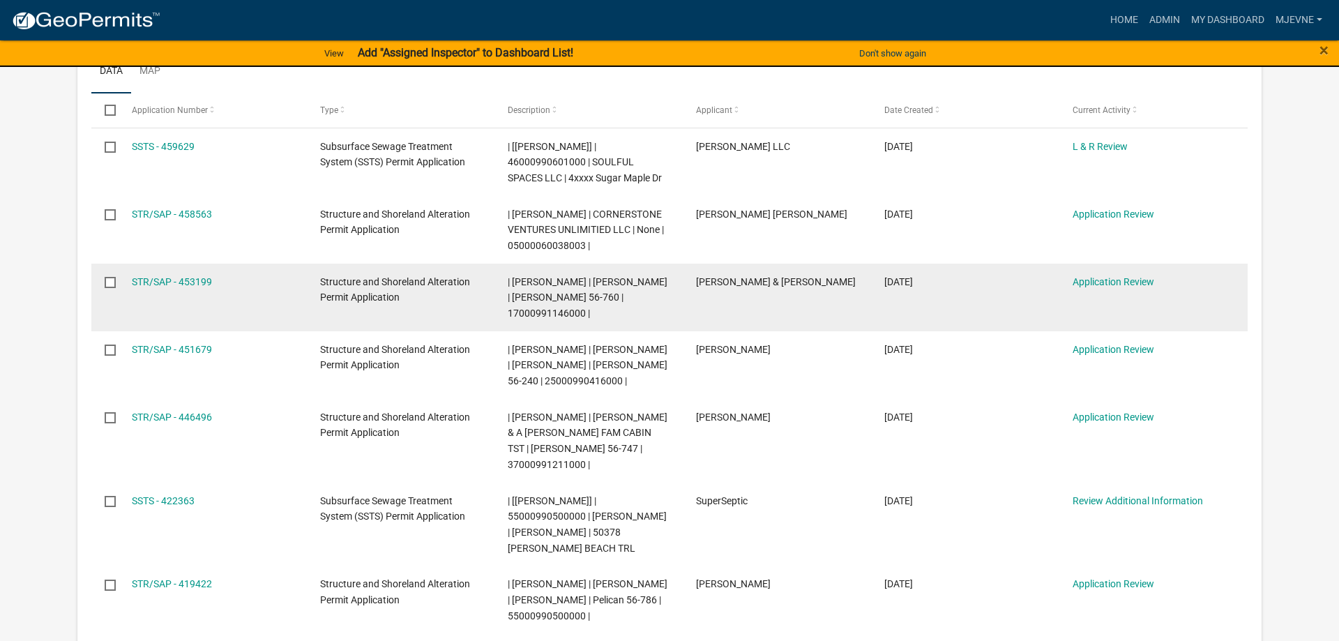
scroll to position [356, 0]
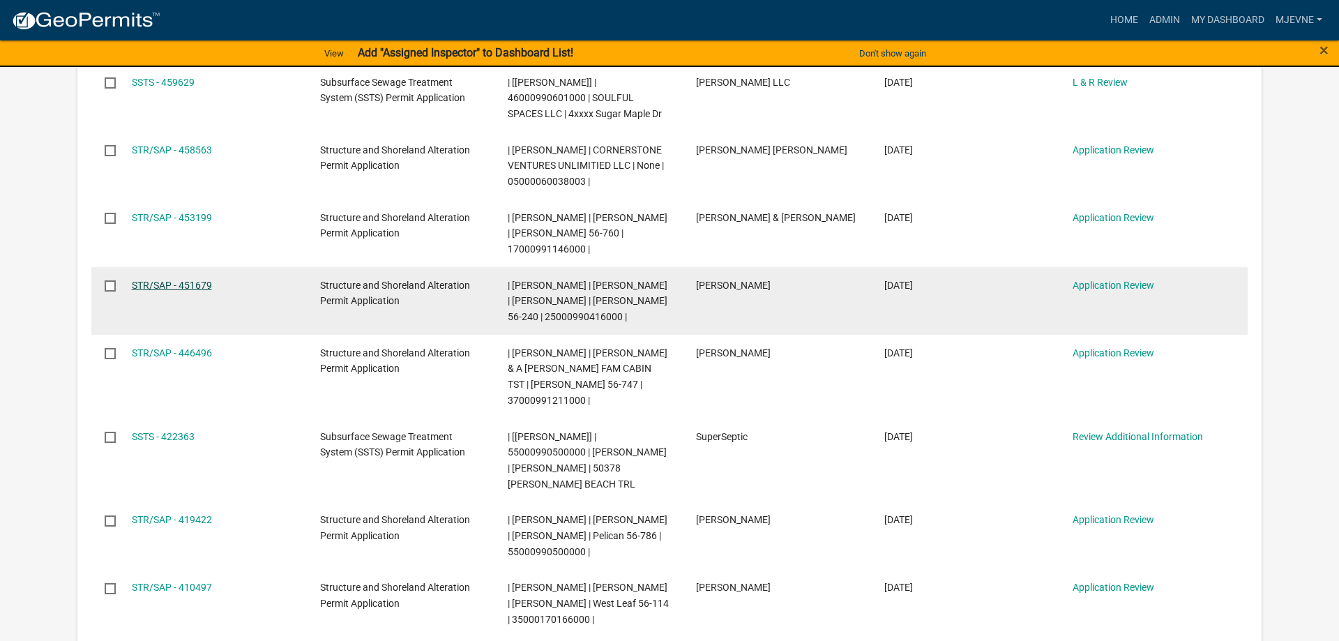
click at [151, 284] on link "STR/SAP - 451679" at bounding box center [172, 285] width 80 height 11
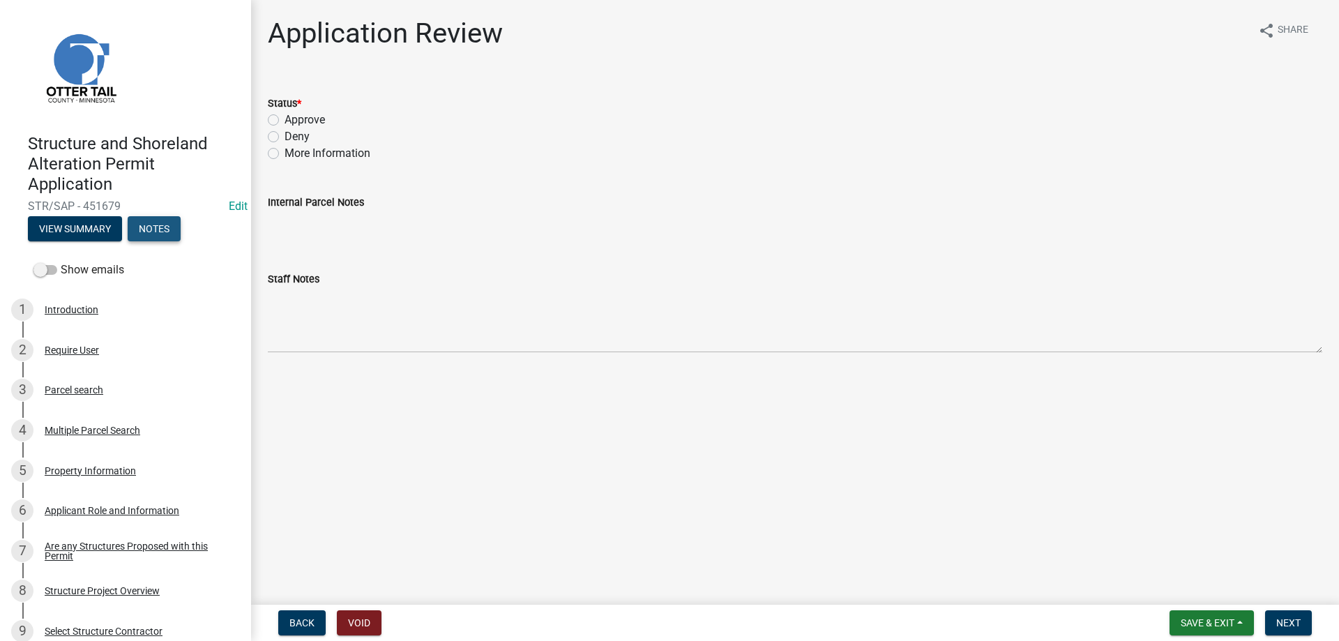
click at [154, 226] on button "Notes" at bounding box center [154, 228] width 53 height 25
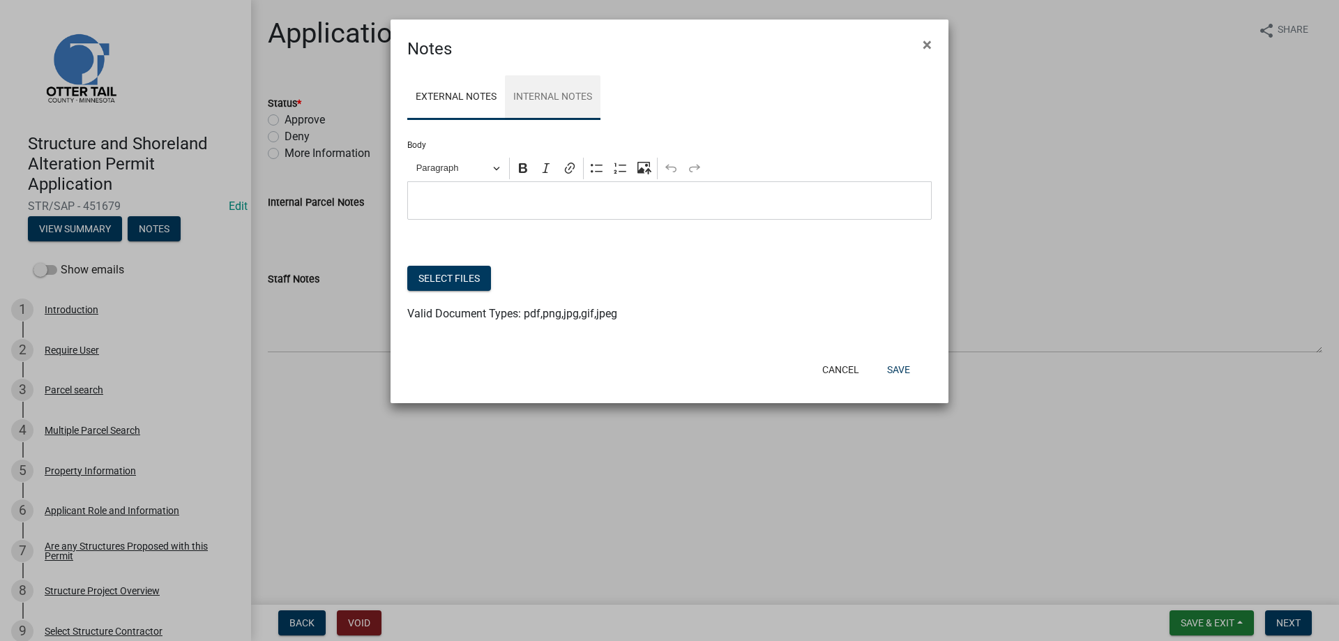
click at [577, 108] on link "Internal Notes" at bounding box center [553, 97] width 96 height 45
click at [446, 100] on link "External Notes" at bounding box center [456, 97] width 98 height 45
click at [443, 204] on p "Editor editing area: main. Press Alt+0 for help." at bounding box center [670, 200] width 510 height 17
click at [890, 375] on button "Save" at bounding box center [898, 369] width 45 height 25
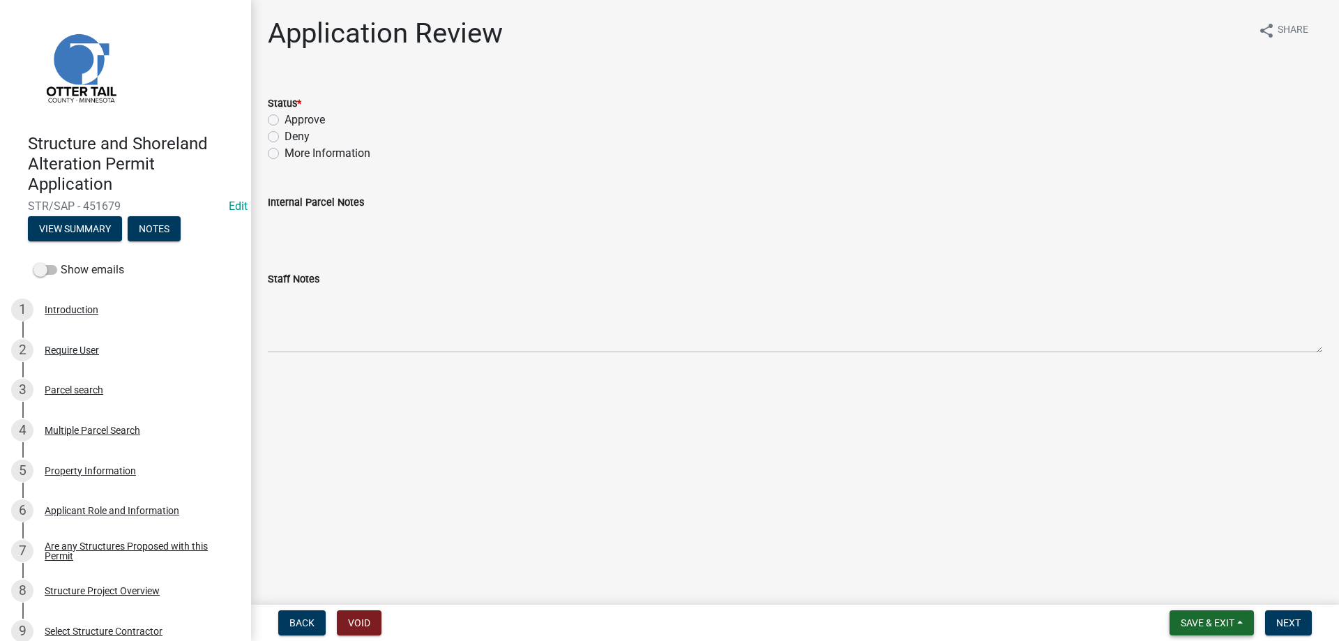
click at [1186, 632] on button "Save & Exit" at bounding box center [1211, 622] width 84 height 25
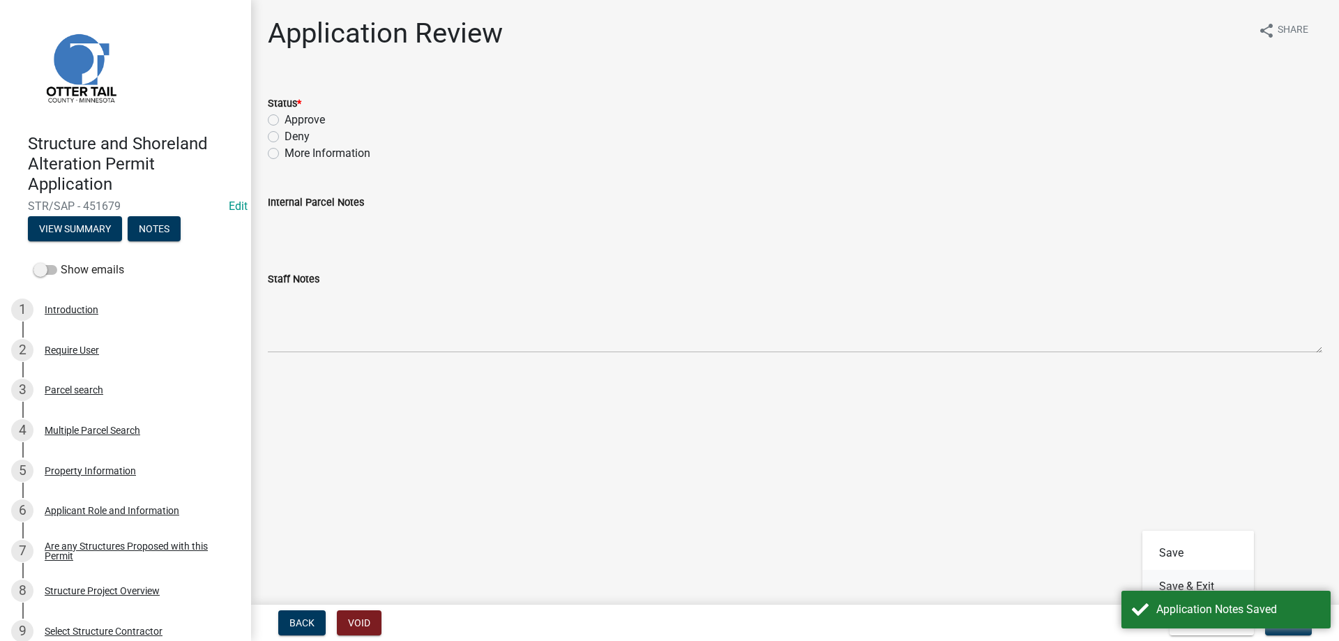
click at [1170, 585] on button "Save & Exit" at bounding box center [1198, 586] width 112 height 33
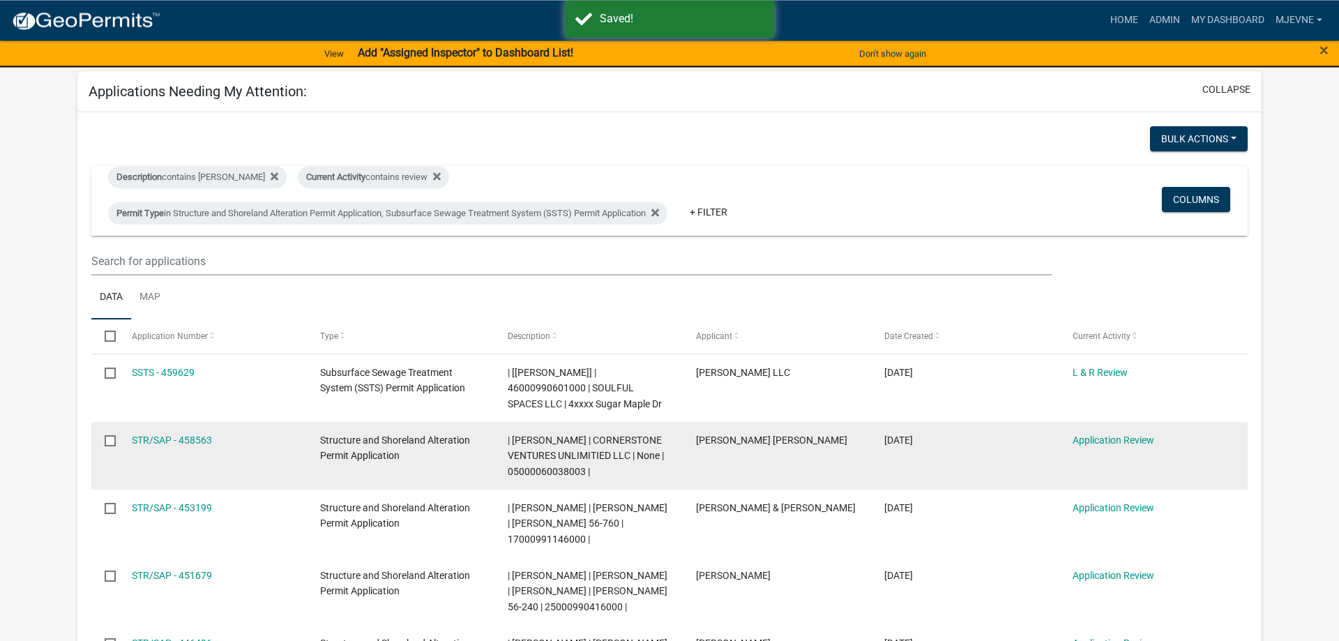
scroll to position [213, 0]
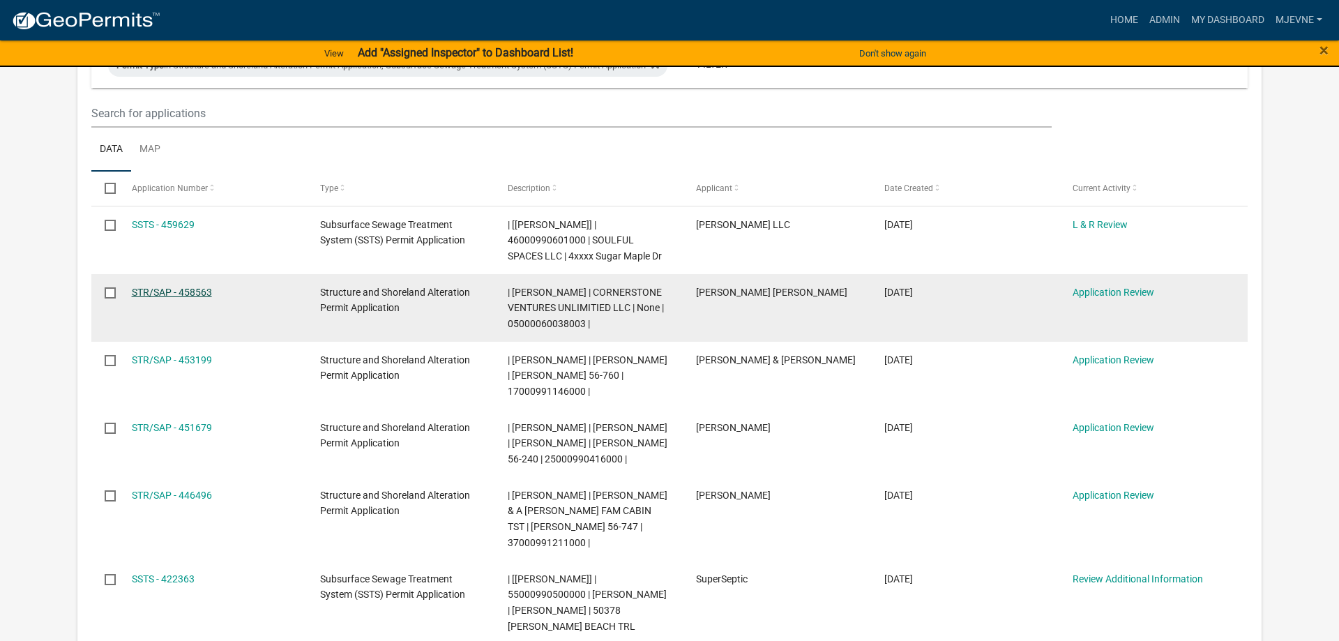
click at [160, 294] on link "STR/SAP - 458563" at bounding box center [172, 292] width 80 height 11
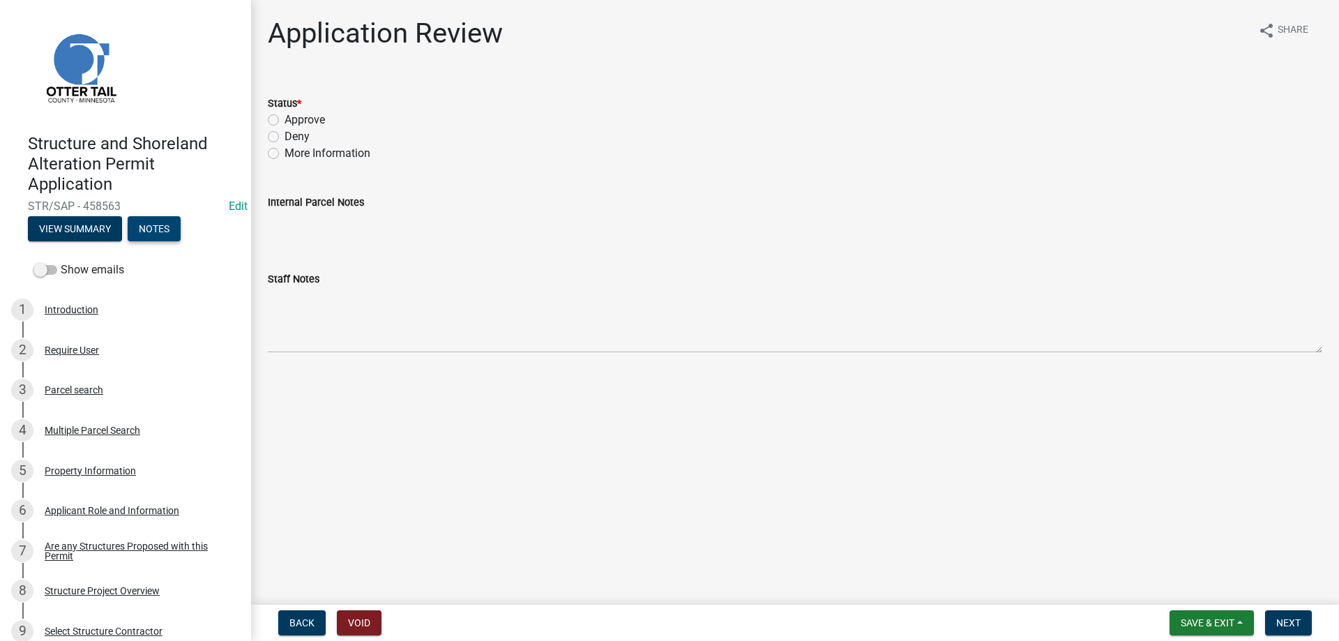
click at [159, 227] on button "Notes" at bounding box center [154, 228] width 53 height 25
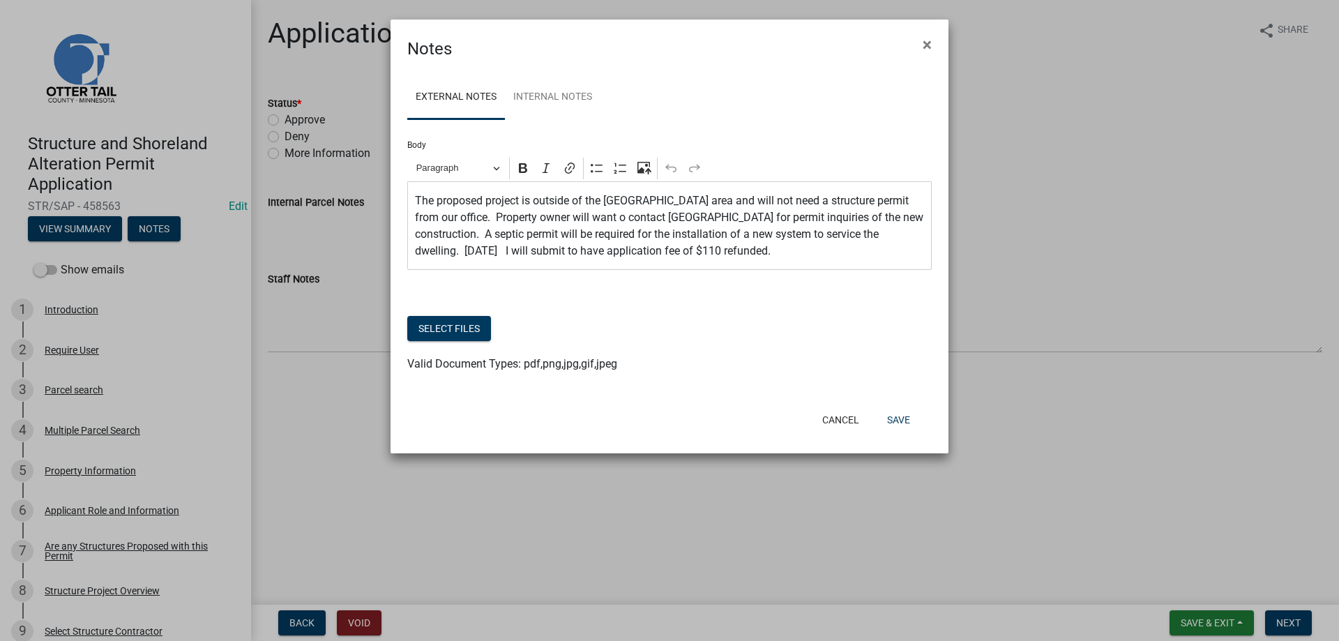
click at [575, 219] on p "The proposed project is outside of the Shoreland area and will not need a struc…" at bounding box center [670, 225] width 510 height 67
click at [904, 418] on button "Save" at bounding box center [898, 419] width 45 height 25
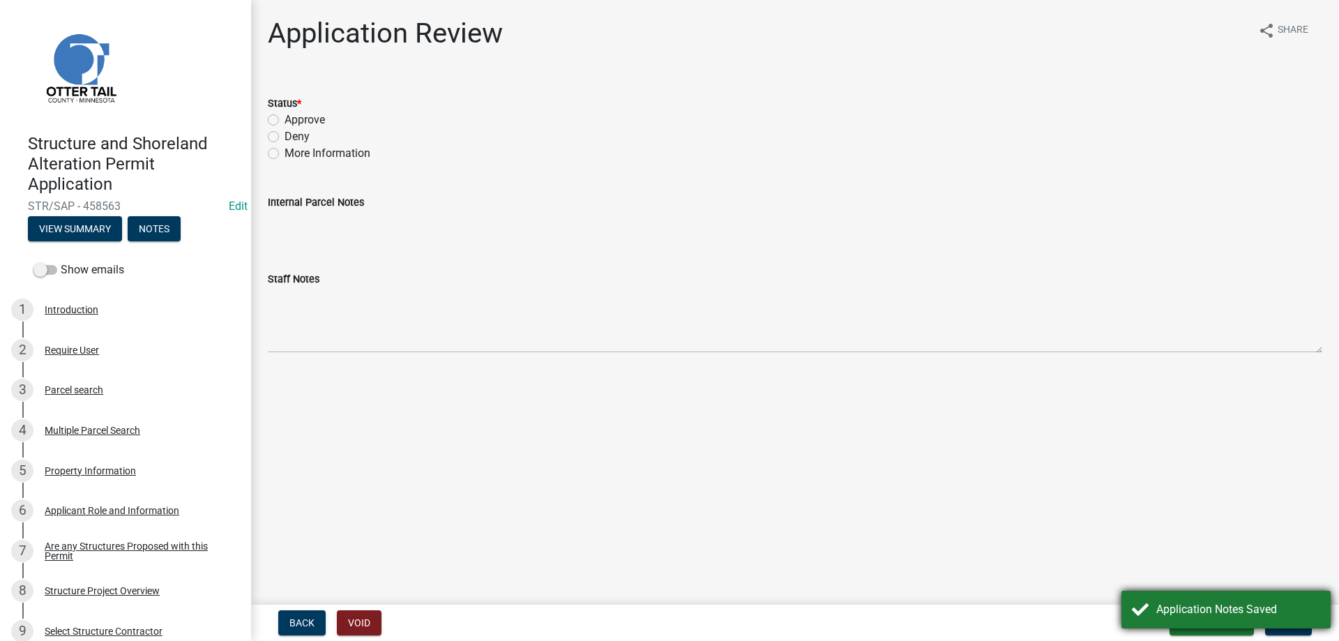
click at [1185, 609] on div "Application Notes Saved" at bounding box center [1238, 609] width 164 height 17
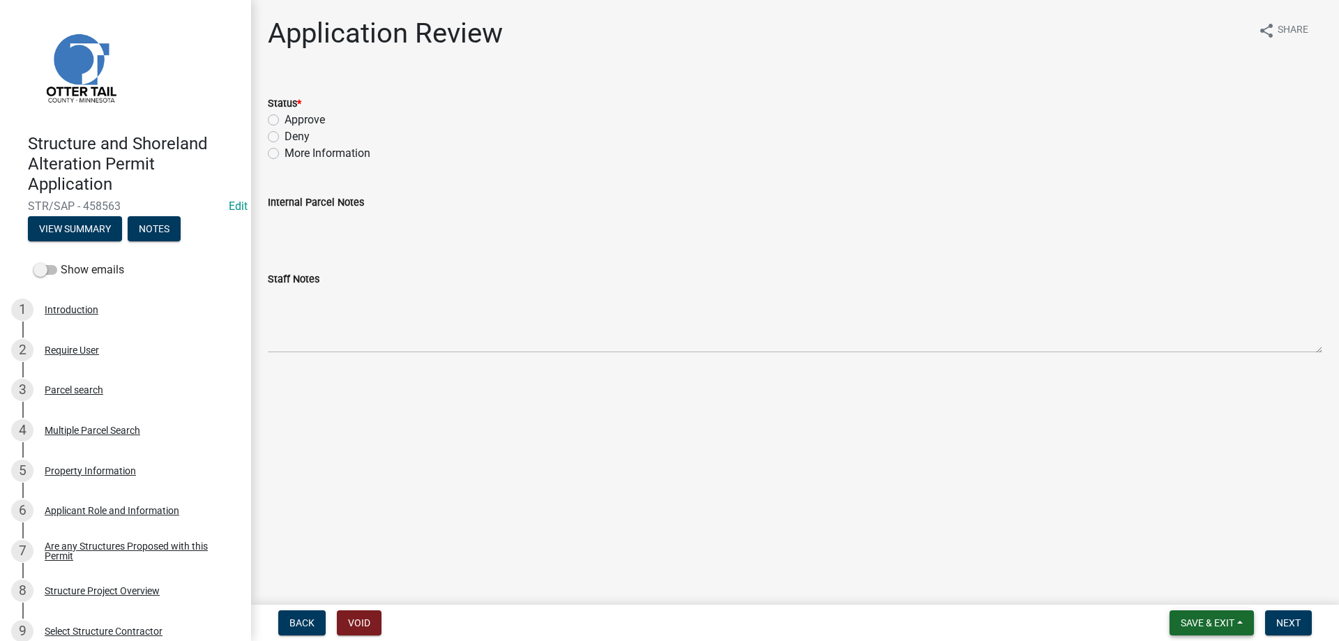
click at [1207, 624] on span "Save & Exit" at bounding box center [1207, 622] width 54 height 11
click at [1184, 588] on button "Save & Exit" at bounding box center [1198, 586] width 112 height 33
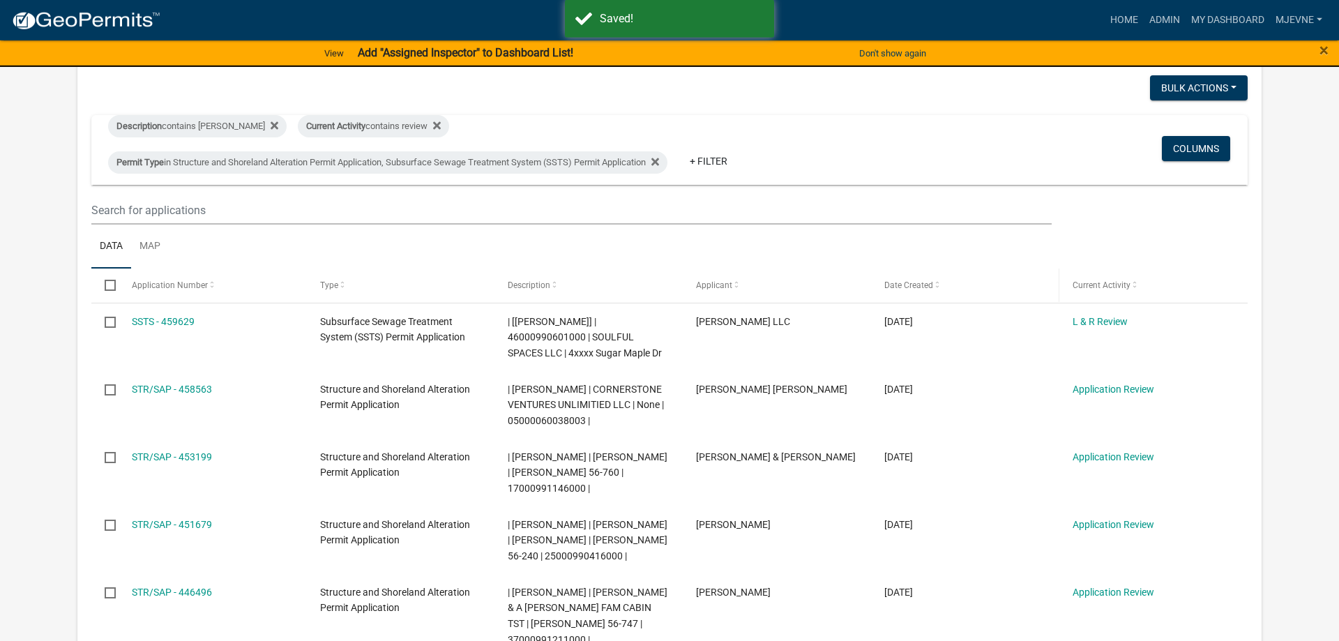
scroll to position [284, 0]
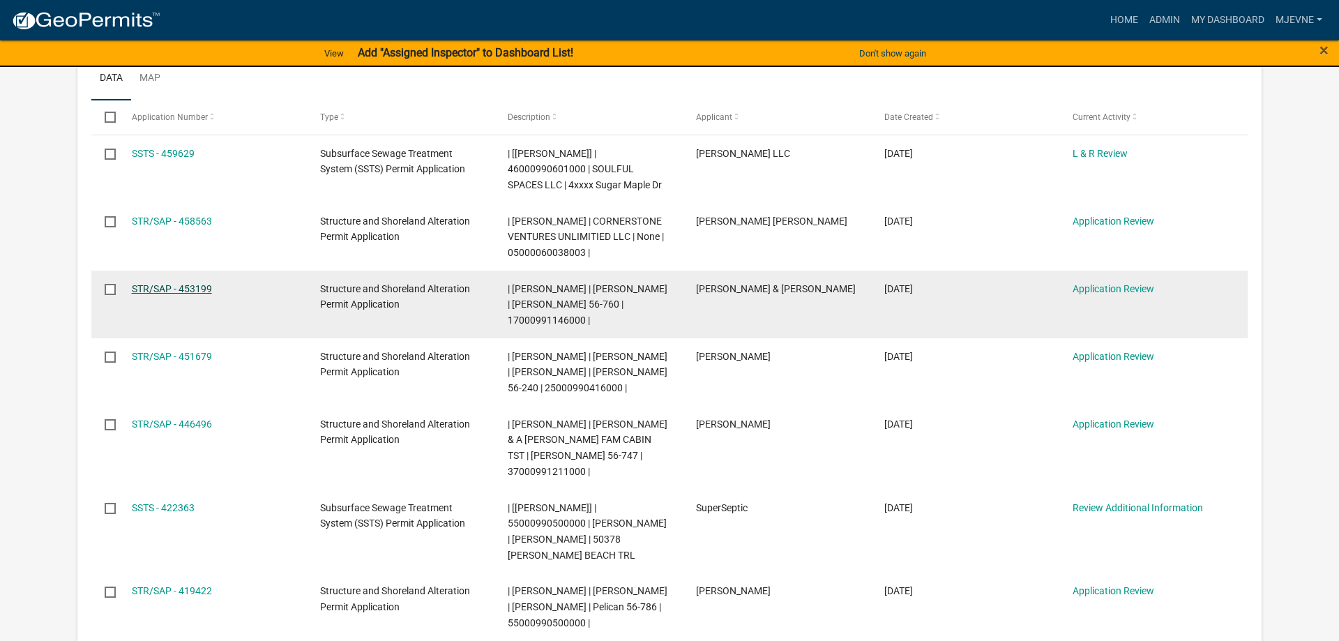
click at [165, 286] on link "STR/SAP - 453199" at bounding box center [172, 288] width 80 height 11
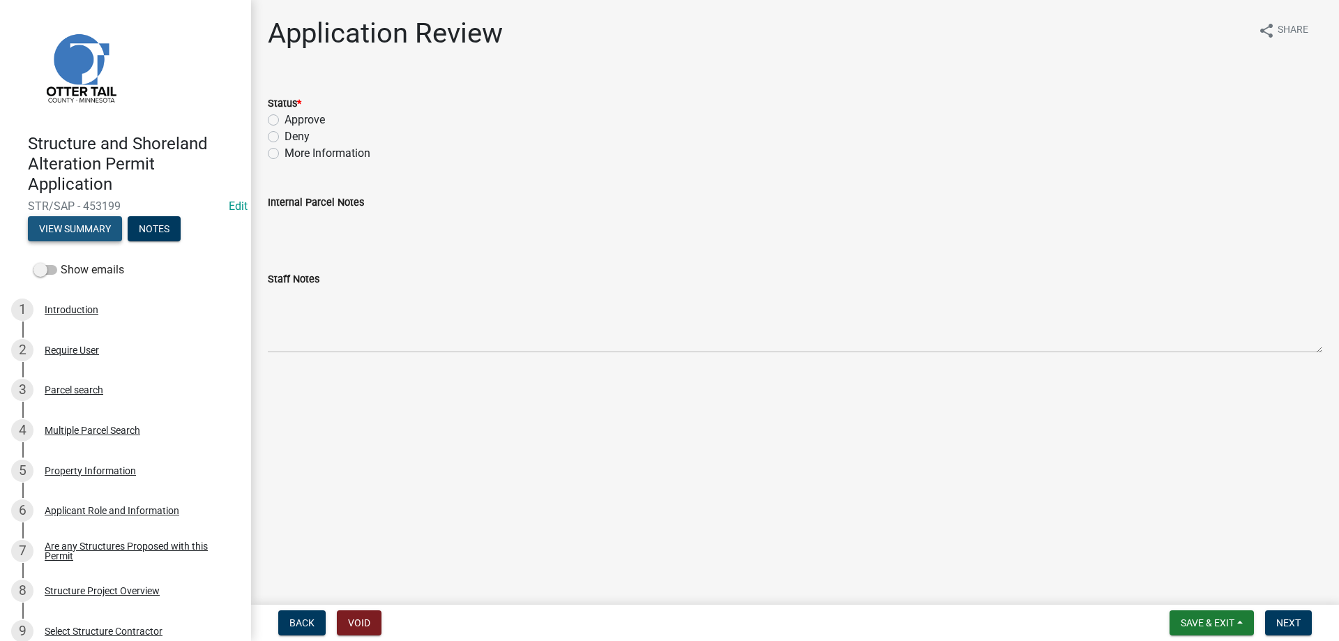
click at [98, 229] on button "View Summary" at bounding box center [75, 228] width 94 height 25
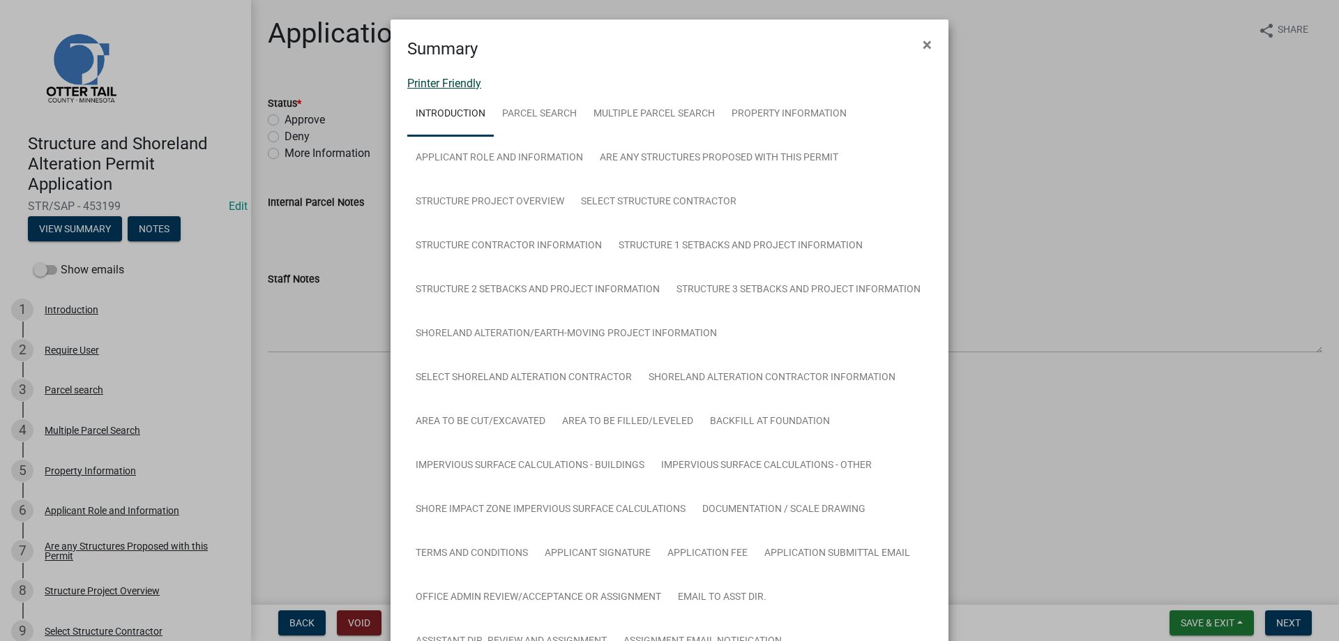
click at [448, 86] on link "Printer Friendly" at bounding box center [444, 83] width 74 height 13
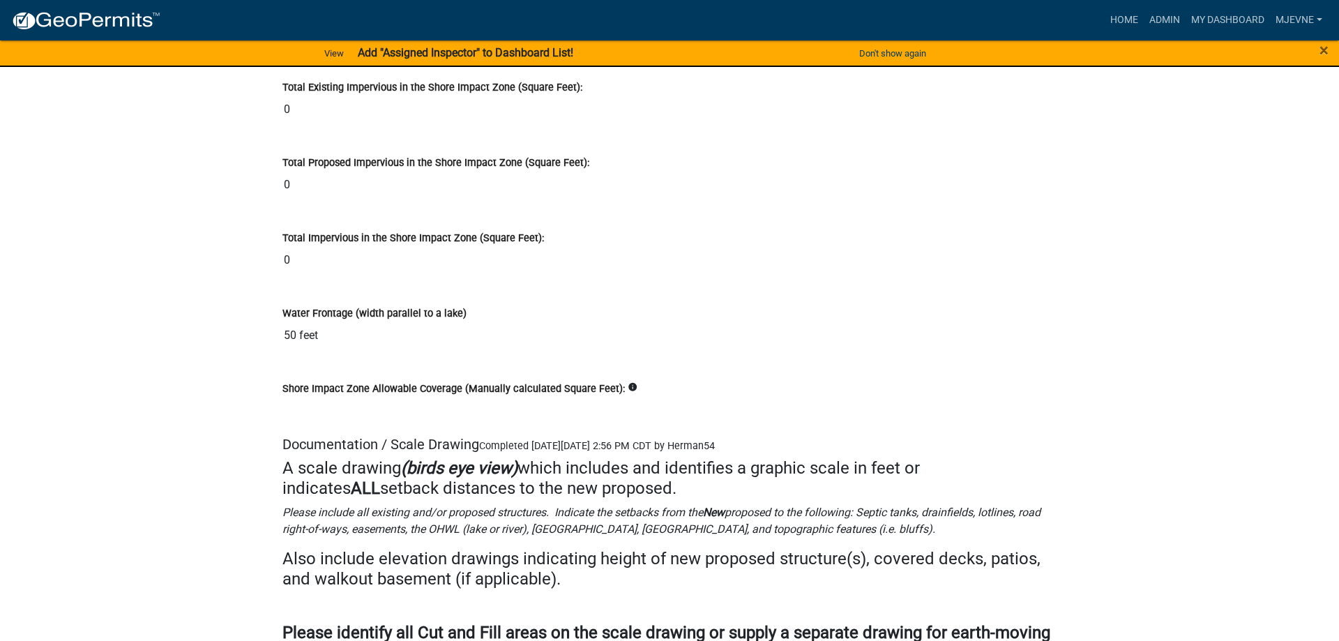
scroll to position [19130, 0]
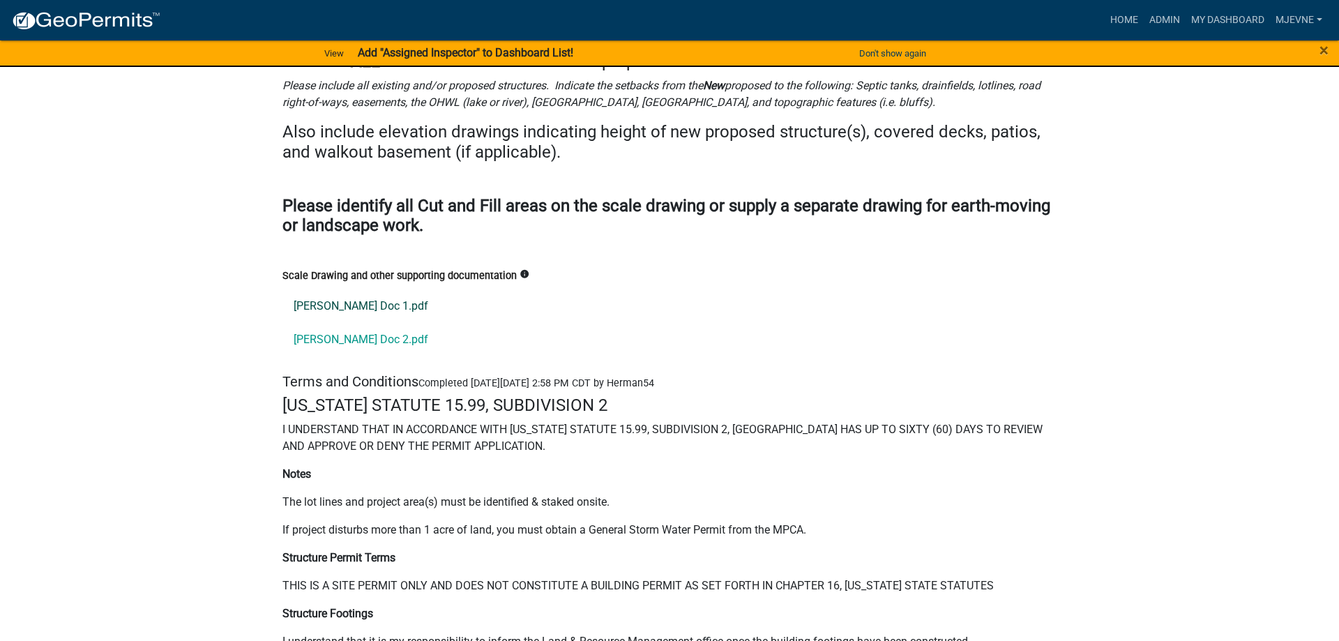
click at [329, 323] on link "[PERSON_NAME] Doc 1.pdf" at bounding box center [669, 305] width 774 height 33
click at [312, 356] on link "[PERSON_NAME] Doc 2.pdf" at bounding box center [669, 339] width 774 height 33
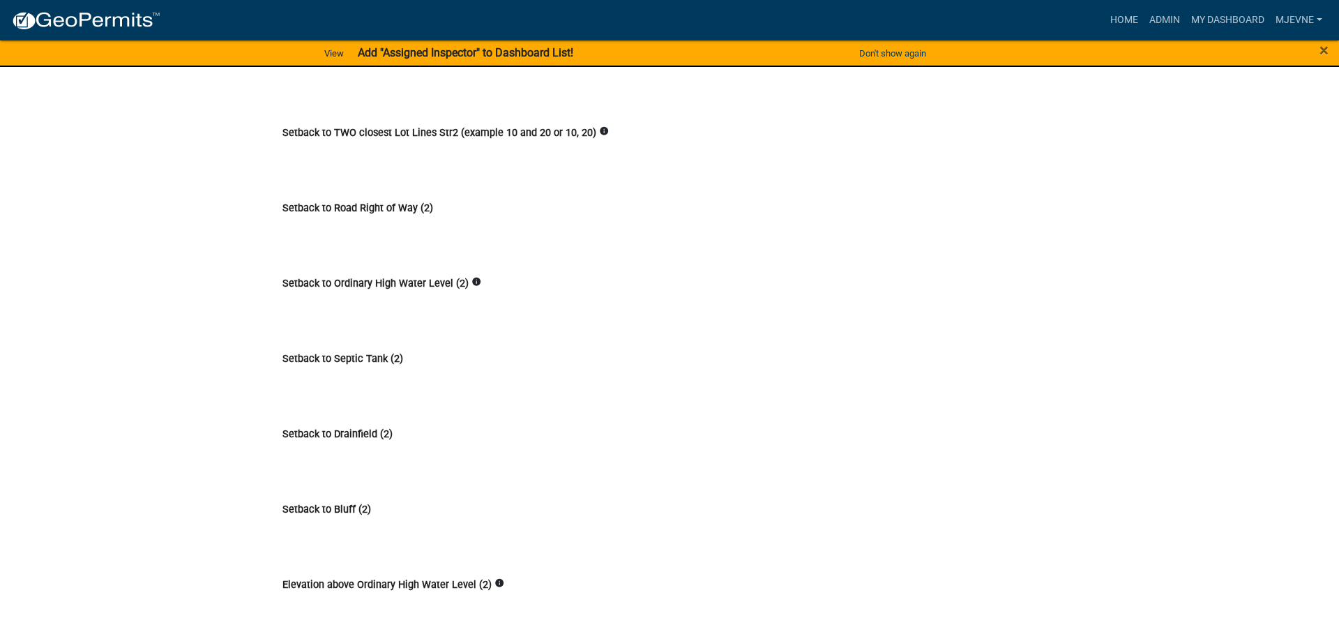
scroll to position [6045, 0]
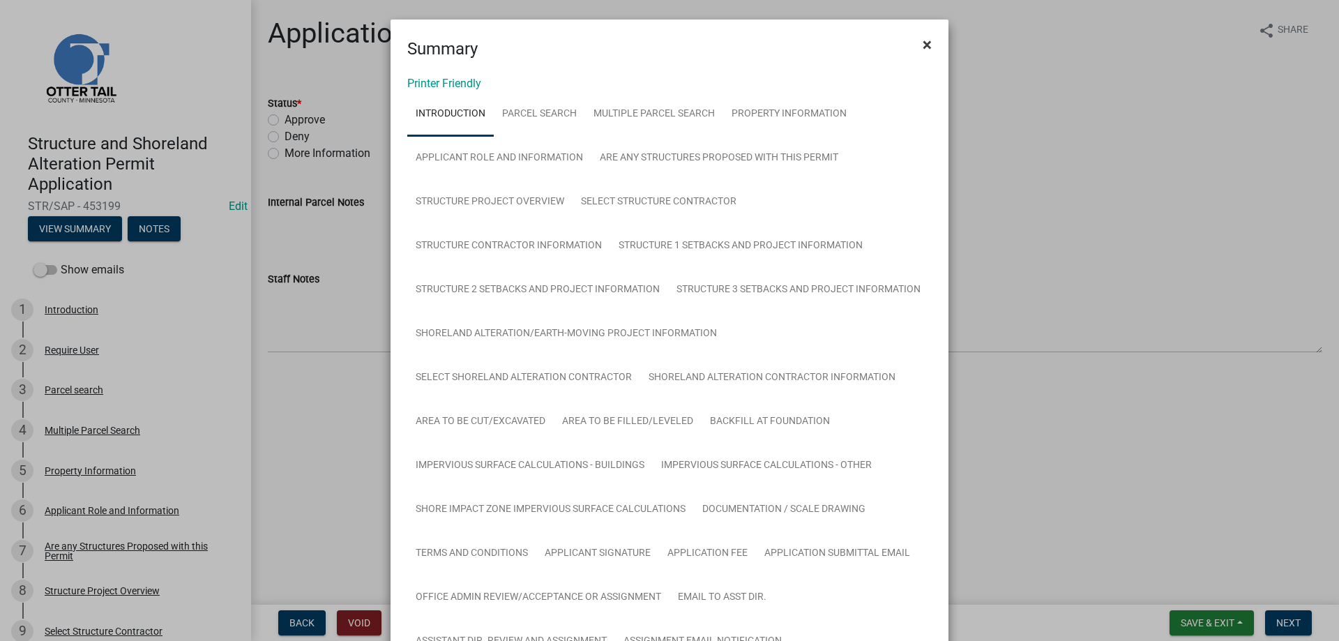
click at [923, 43] on span "×" at bounding box center [926, 45] width 9 height 20
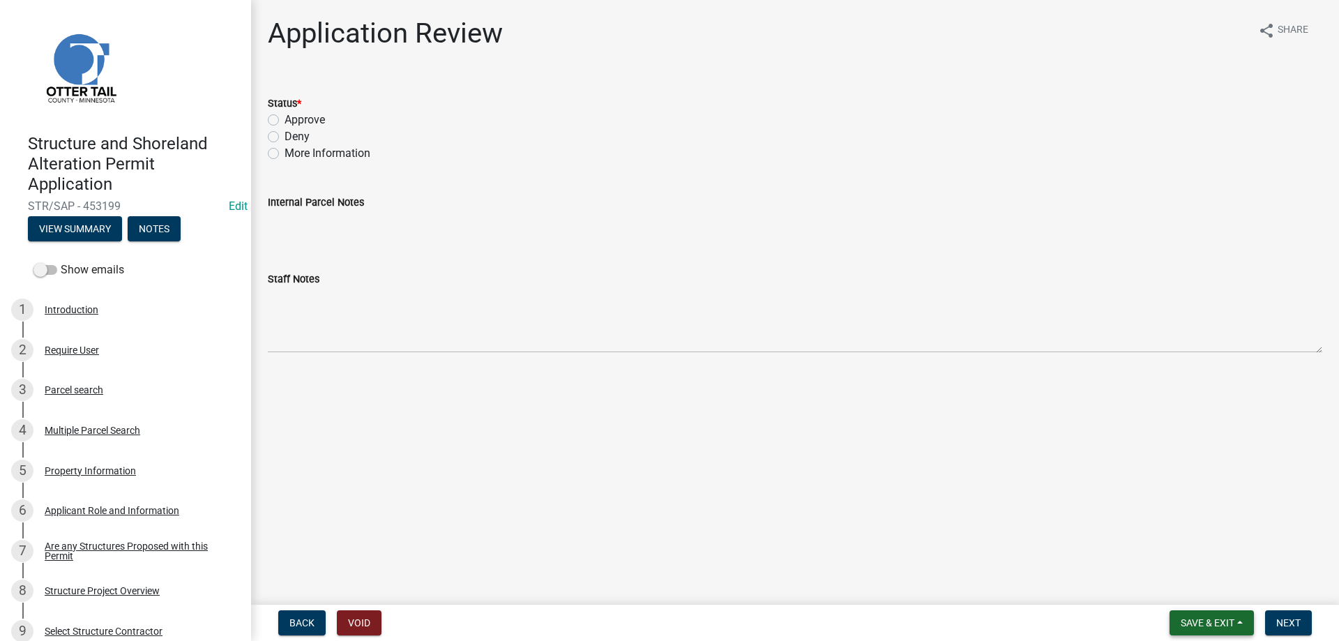
click at [1180, 620] on span "Save & Exit" at bounding box center [1207, 622] width 54 height 11
click at [1166, 589] on button "Save & Exit" at bounding box center [1198, 586] width 112 height 33
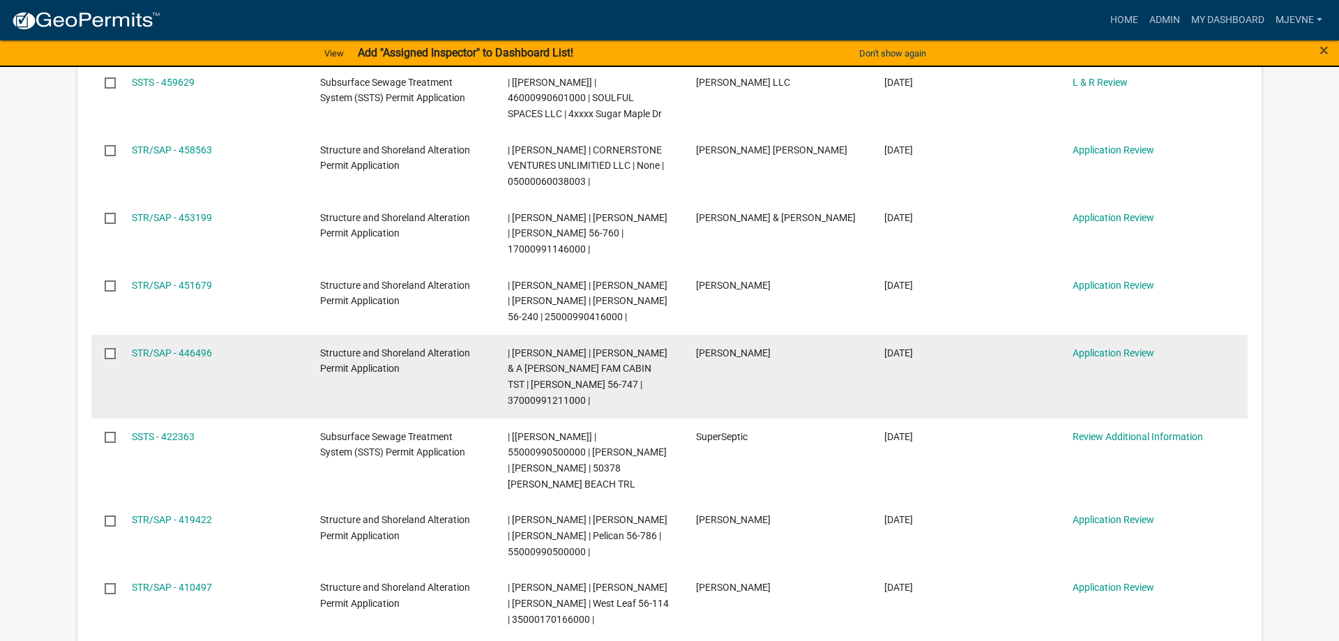
scroll to position [71, 0]
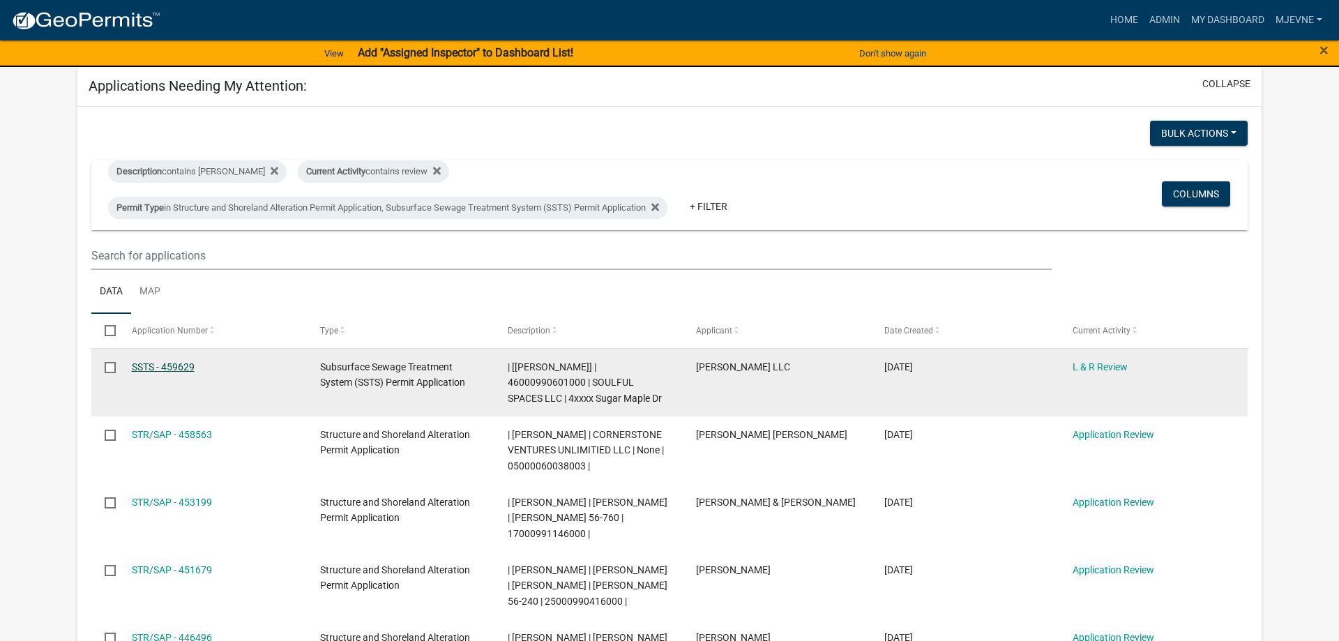
click at [181, 370] on link "SSTS - 459629" at bounding box center [163, 366] width 63 height 11
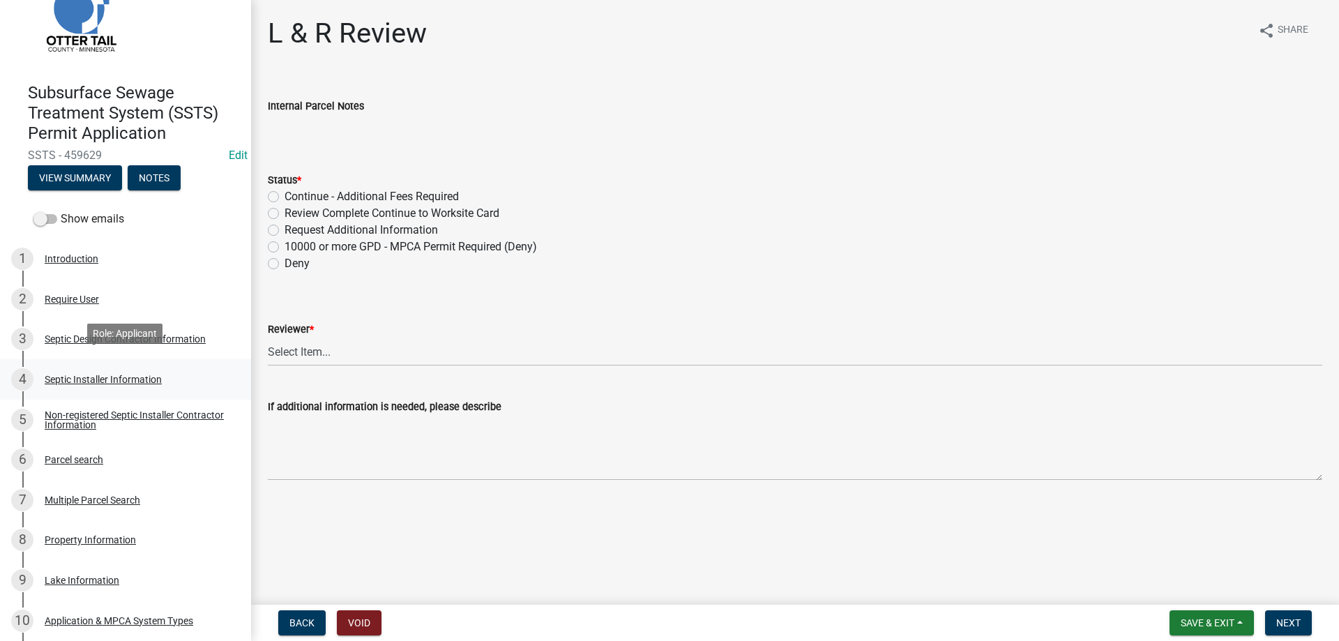
scroll to position [71, 0]
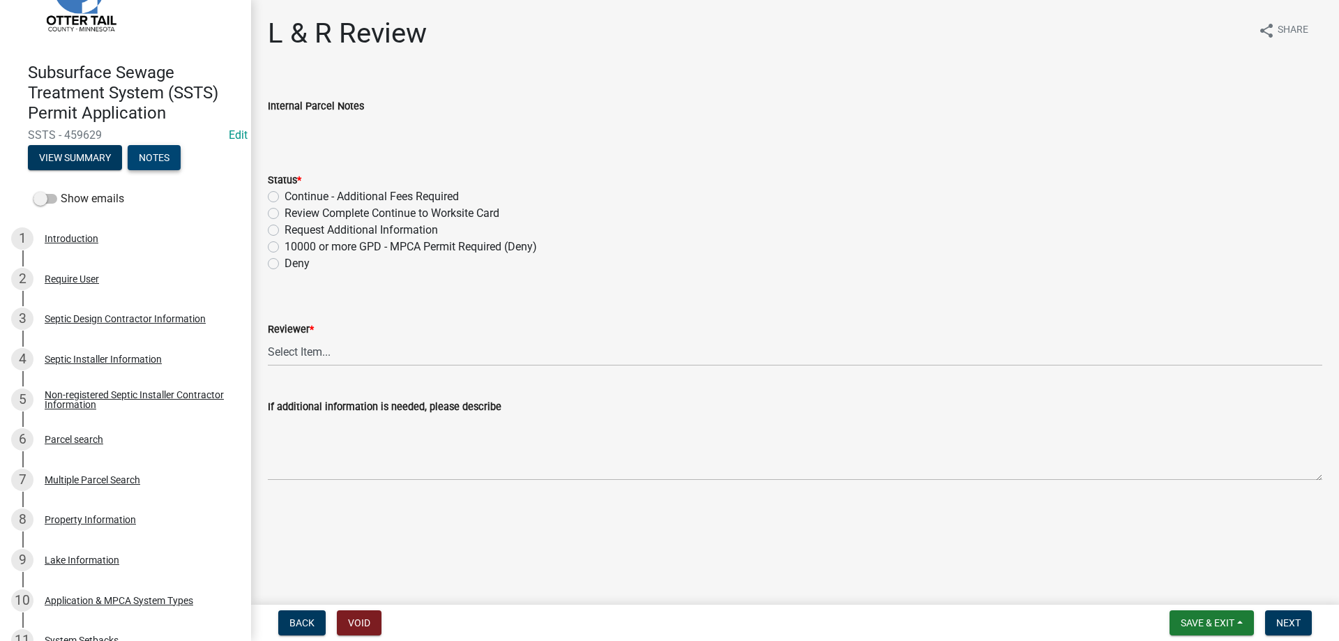
click at [155, 158] on button "Notes" at bounding box center [154, 157] width 53 height 25
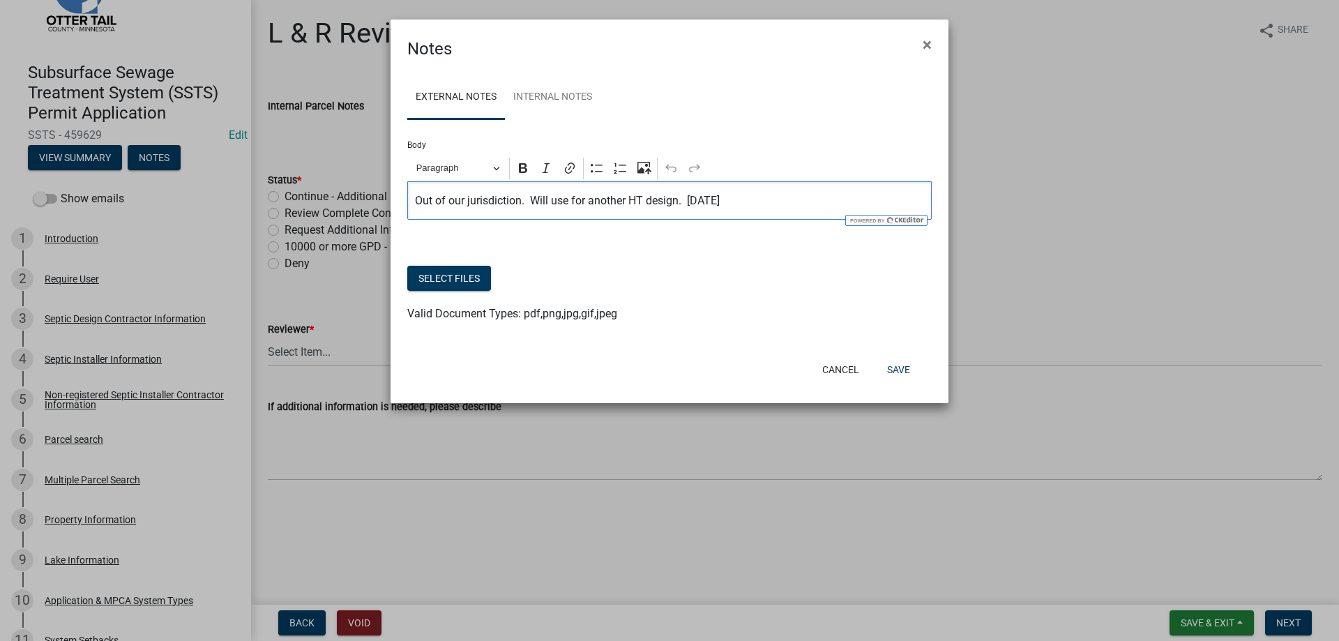
drag, startPoint x: 729, startPoint y: 201, endPoint x: 367, endPoint y: 208, distance: 362.6
click at [407, 208] on div "Out of our jurisdiction. Will use for another HT design. 8/8/25" at bounding box center [669, 200] width 524 height 38
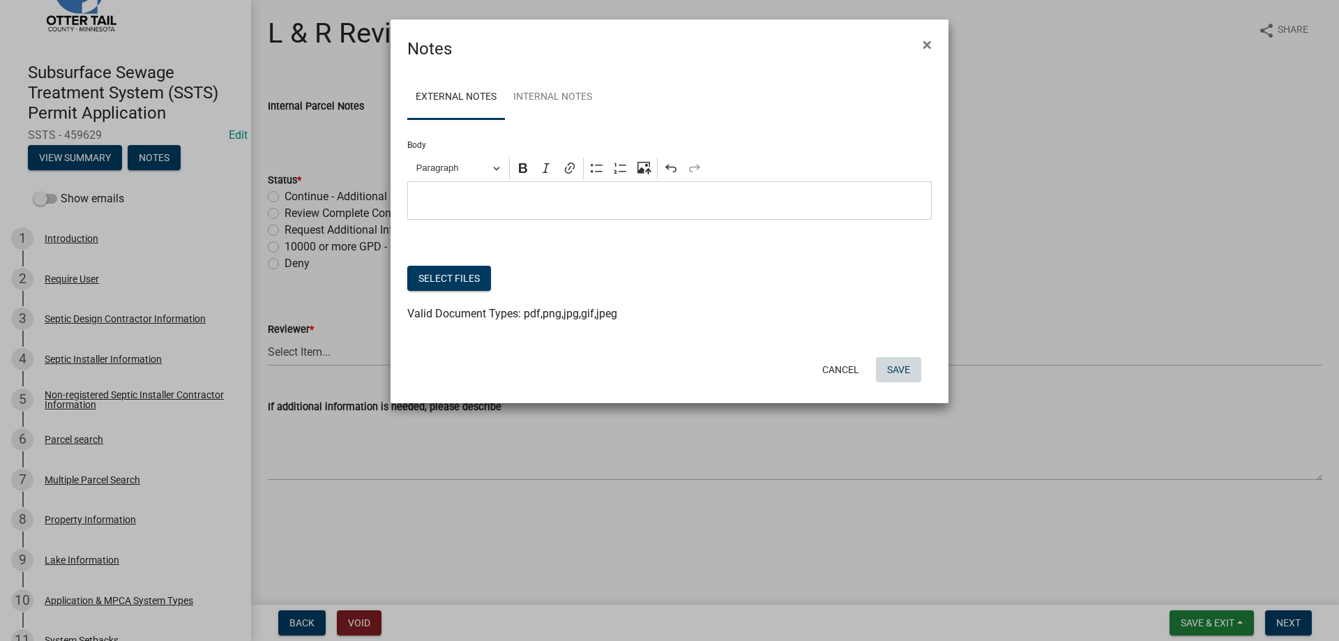
click at [904, 372] on button "Save" at bounding box center [898, 369] width 45 height 25
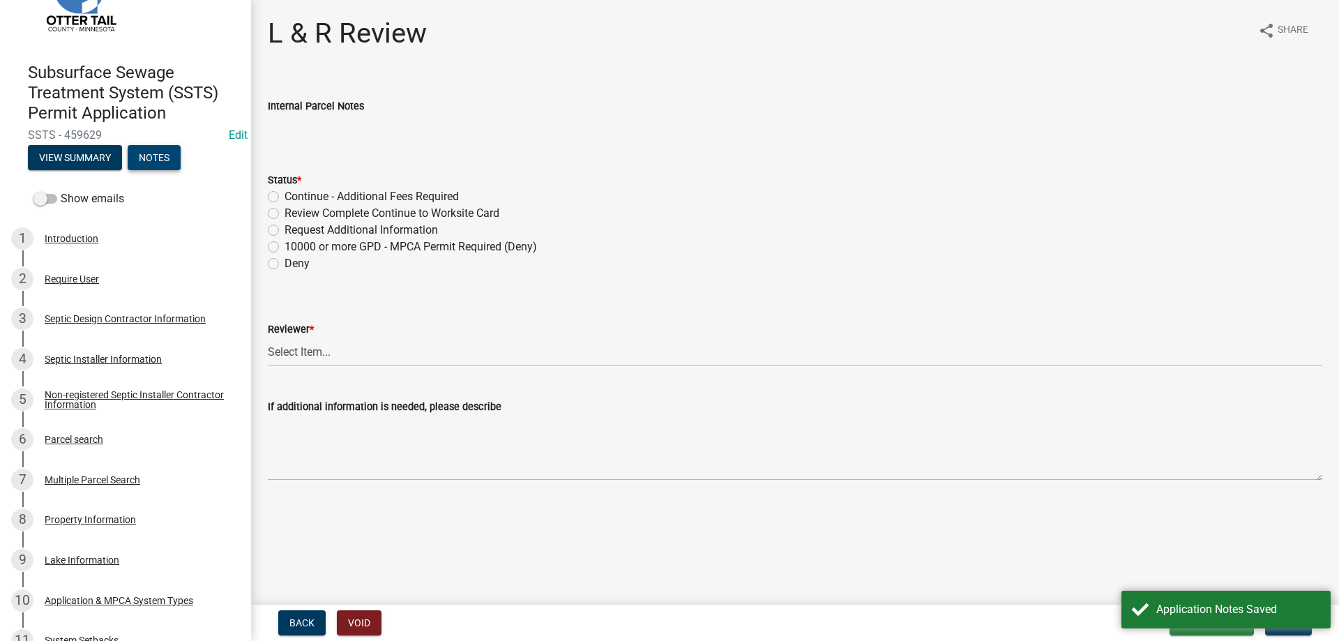
click at [151, 155] on button "Notes" at bounding box center [154, 157] width 53 height 25
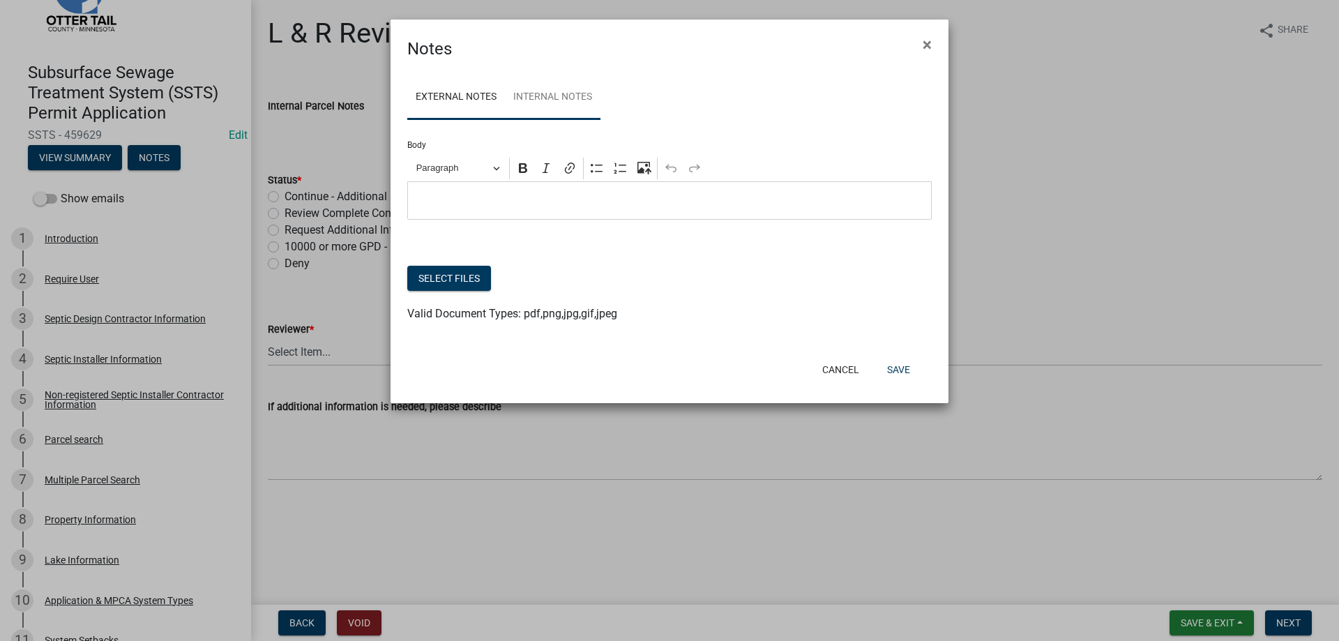
click at [547, 101] on link "Internal Notes" at bounding box center [553, 97] width 96 height 45
click at [835, 367] on button "Cancel" at bounding box center [840, 369] width 59 height 25
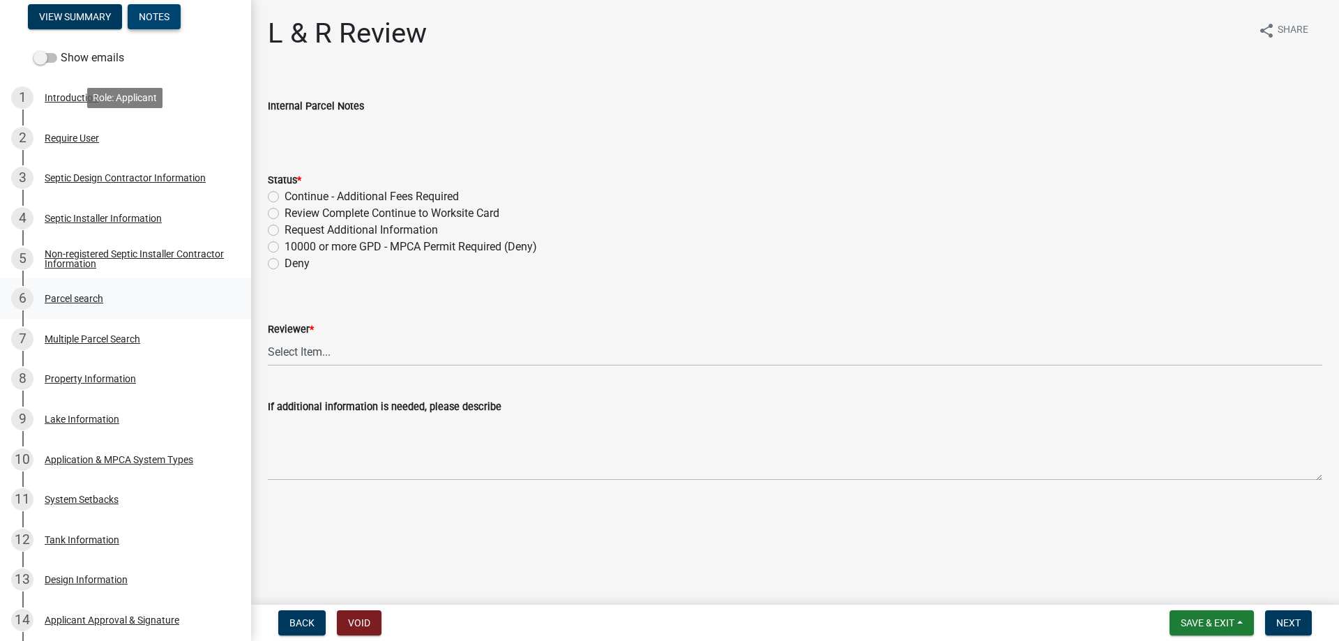
scroll to position [213, 0]
click at [88, 298] on div "Parcel search" at bounding box center [74, 297] width 59 height 10
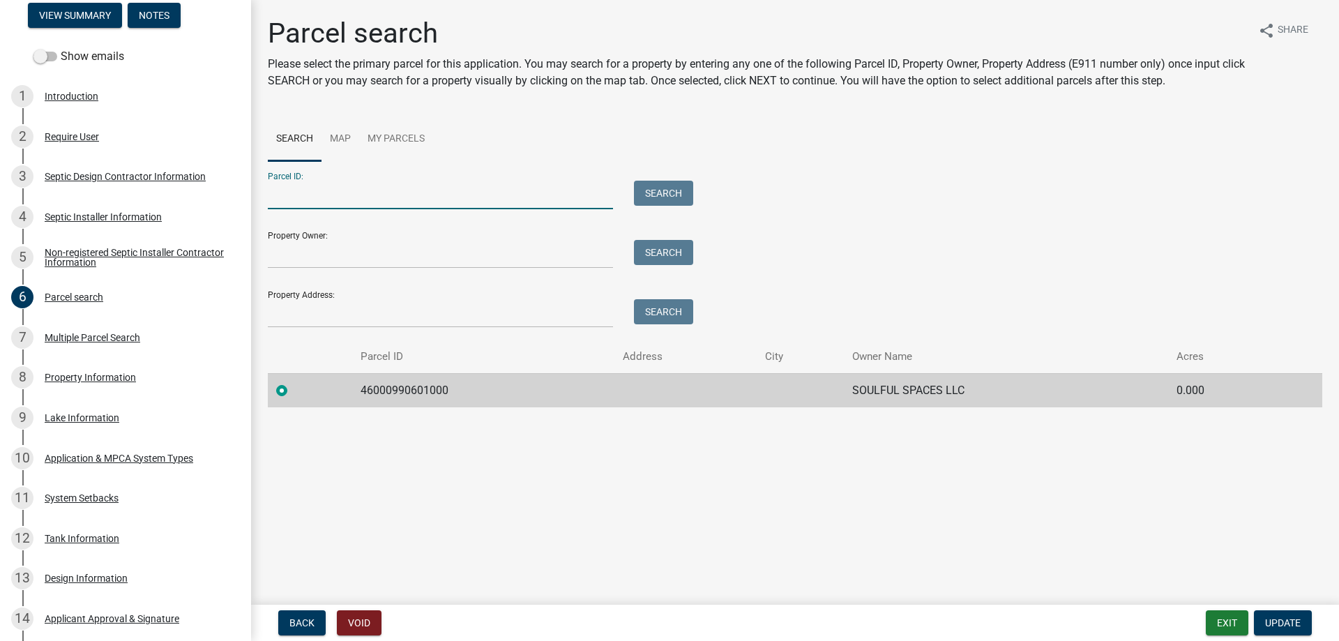
click at [321, 203] on input "Parcel ID:" at bounding box center [440, 195] width 345 height 29
type input "38000360296000"
click at [293, 382] on label at bounding box center [293, 382] width 0 height 0
click at [293, 390] on input "radio" at bounding box center [297, 386] width 9 height 9
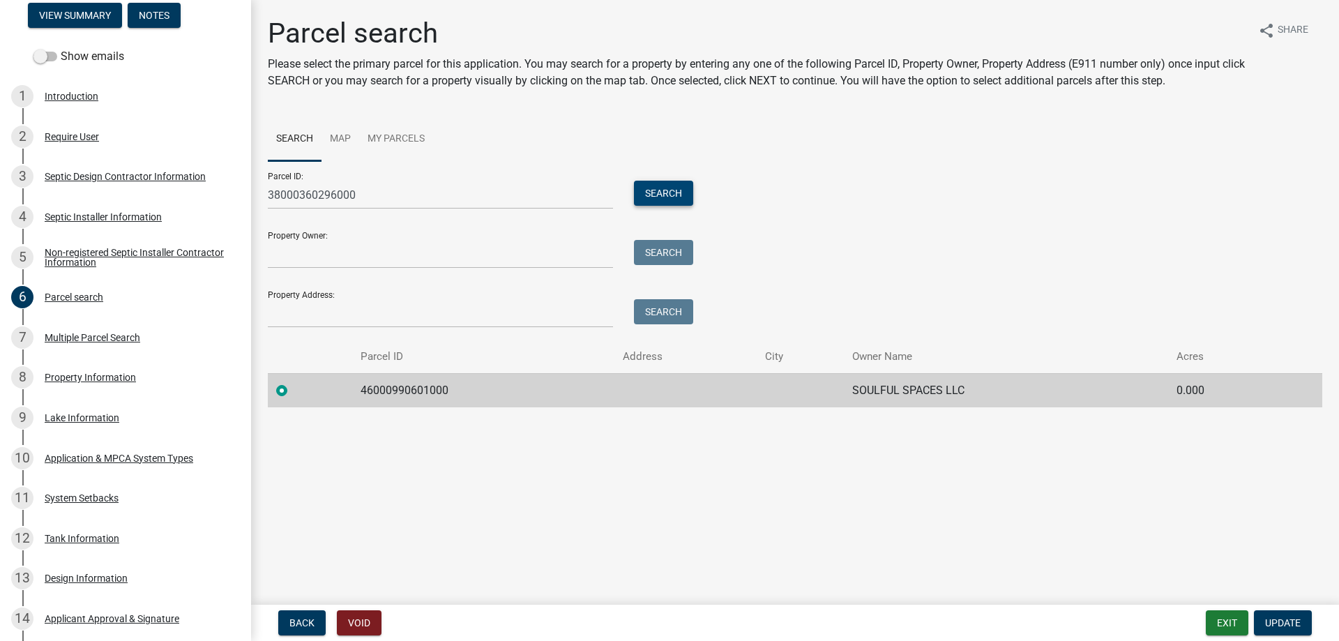
click at [667, 192] on button "Search" at bounding box center [663, 193] width 59 height 25
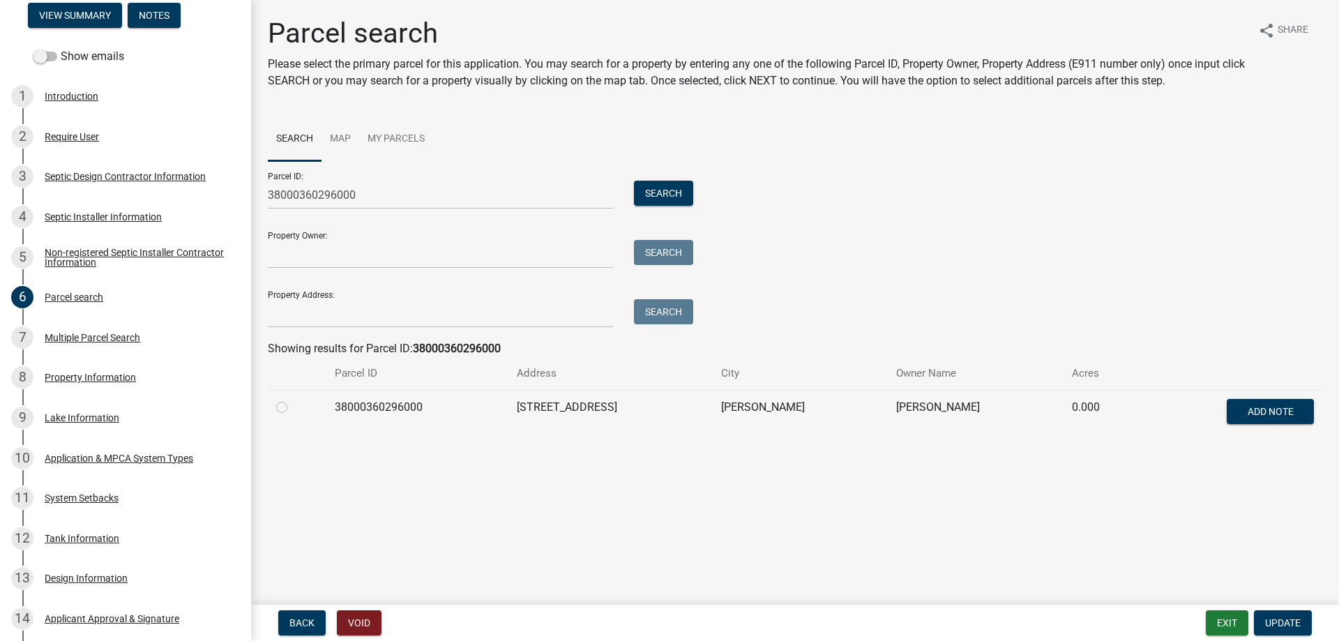
click at [293, 399] on label at bounding box center [293, 399] width 0 height 0
click at [293, 406] on input "radio" at bounding box center [297, 403] width 9 height 9
radio input "true"
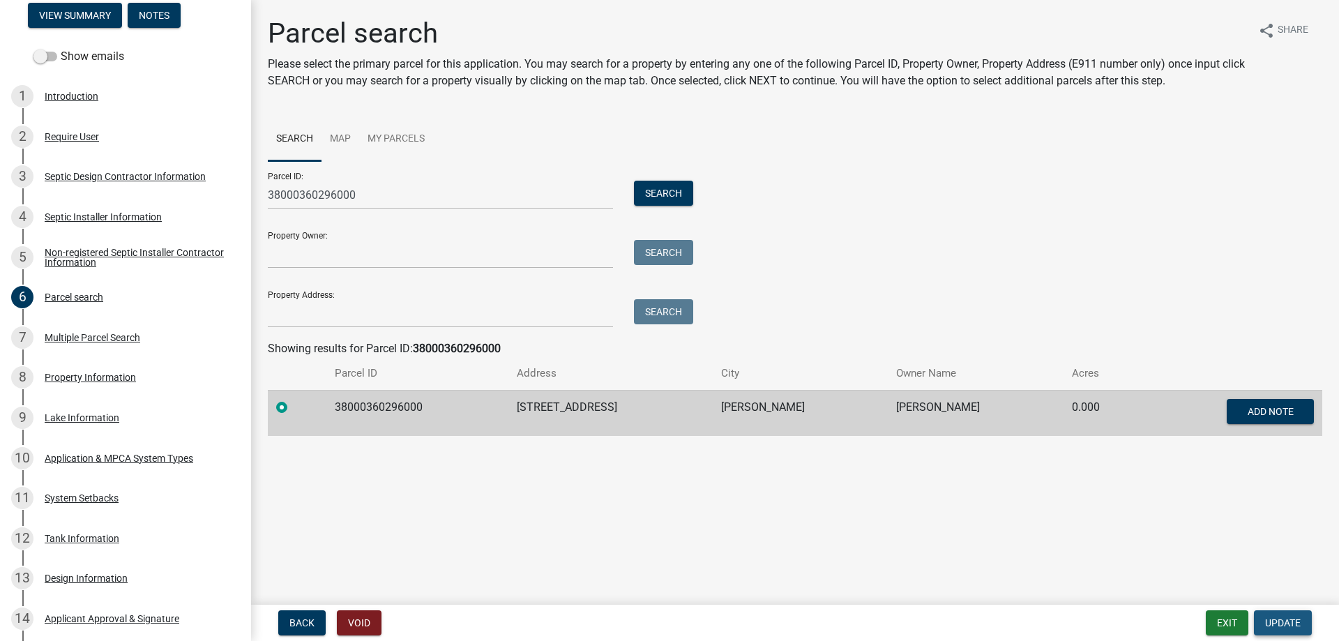
click at [1285, 624] on span "Update" at bounding box center [1283, 622] width 36 height 11
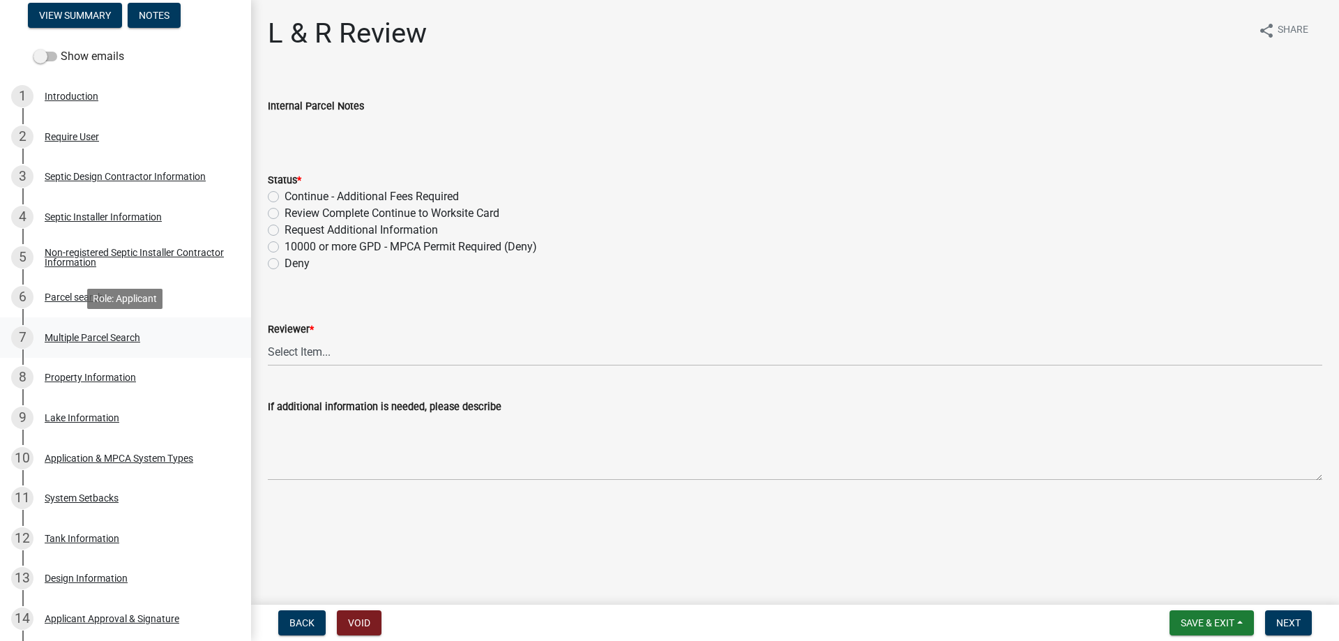
click at [98, 333] on div "Multiple Parcel Search" at bounding box center [93, 338] width 96 height 10
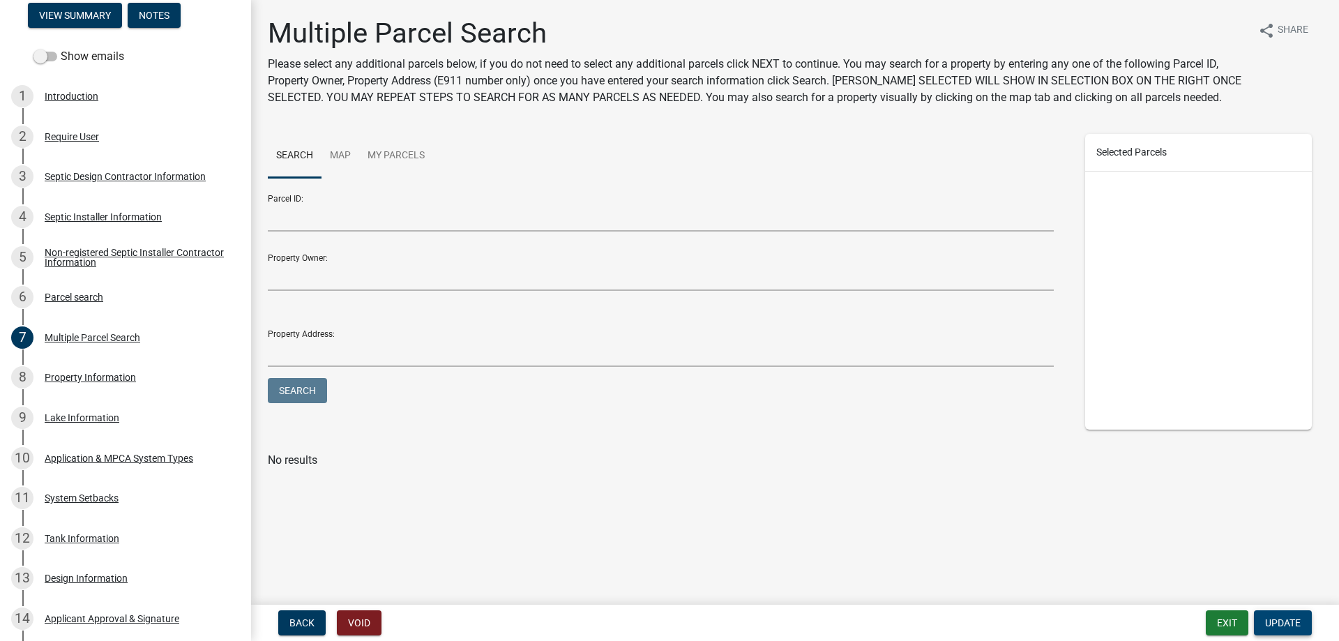
click at [1288, 623] on span "Update" at bounding box center [1283, 622] width 36 height 11
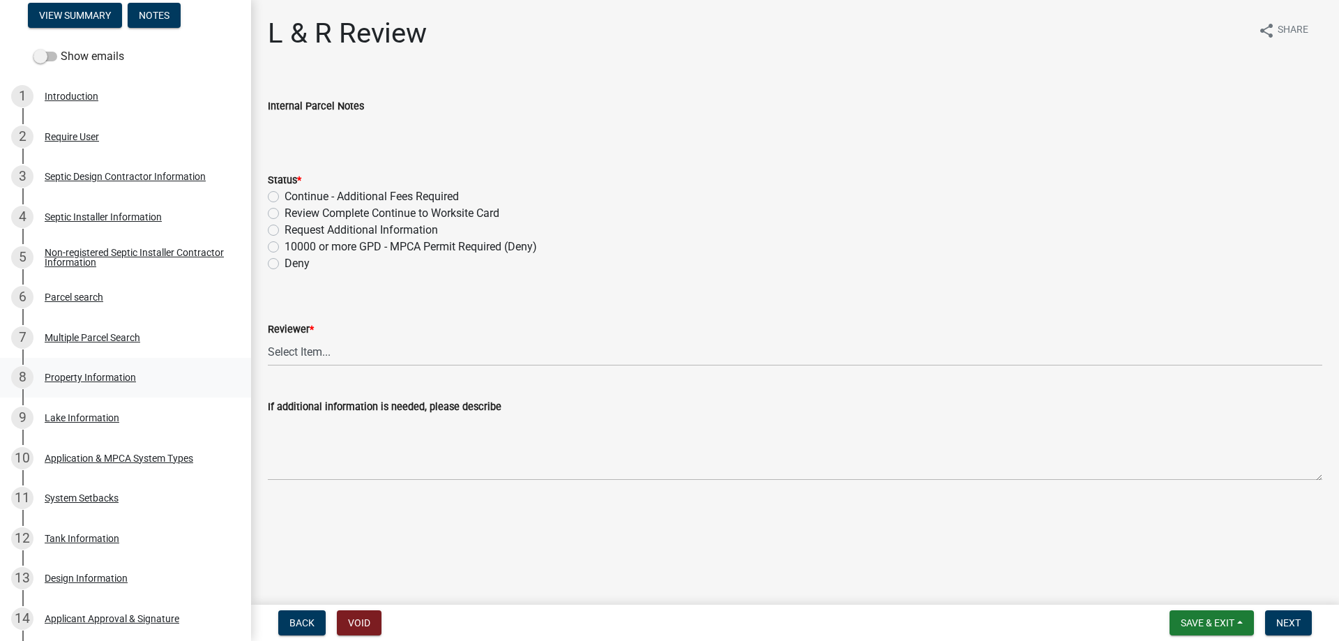
click at [100, 377] on div "Property Information" at bounding box center [90, 377] width 91 height 10
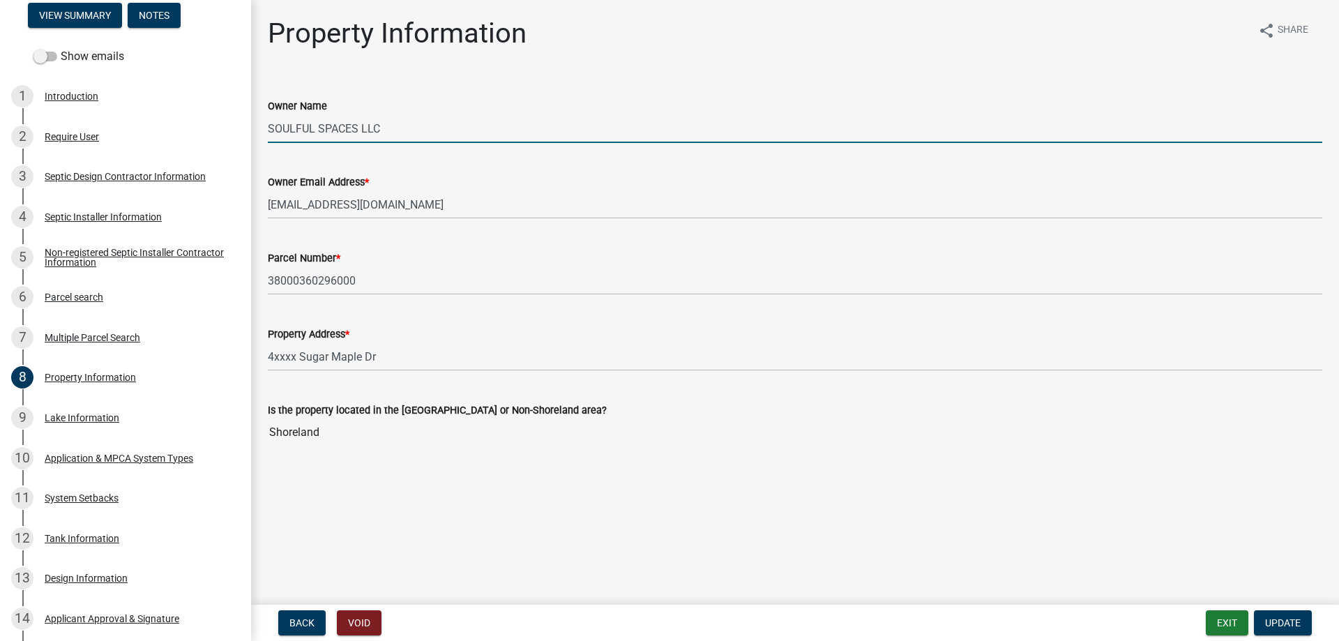
drag, startPoint x: 402, startPoint y: 129, endPoint x: 243, endPoint y: 137, distance: 158.5
click at [268, 137] on input "SOULFUL SPACES LLC" at bounding box center [795, 128] width 1054 height 29
type input "ADAM J MEET TST"
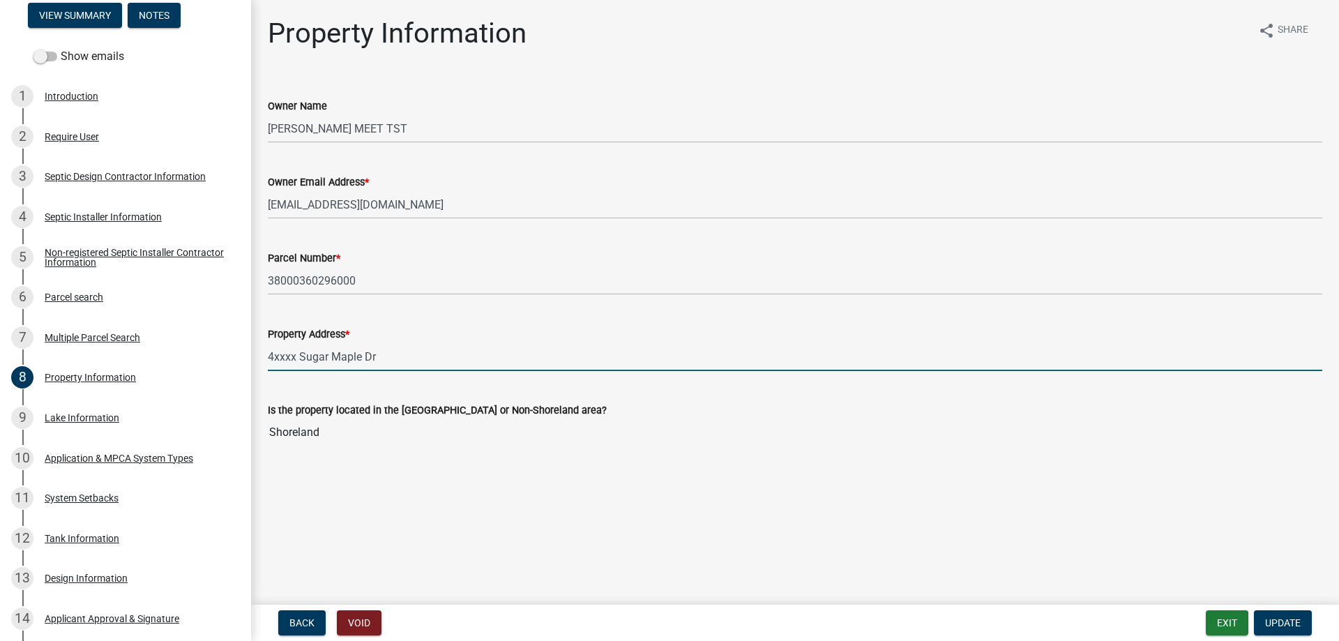
drag, startPoint x: 394, startPoint y: 358, endPoint x: 223, endPoint y: 363, distance: 170.9
click at [268, 363] on input "4xxxx Sugar Maple Dr" at bounding box center [795, 356] width 1054 height 29
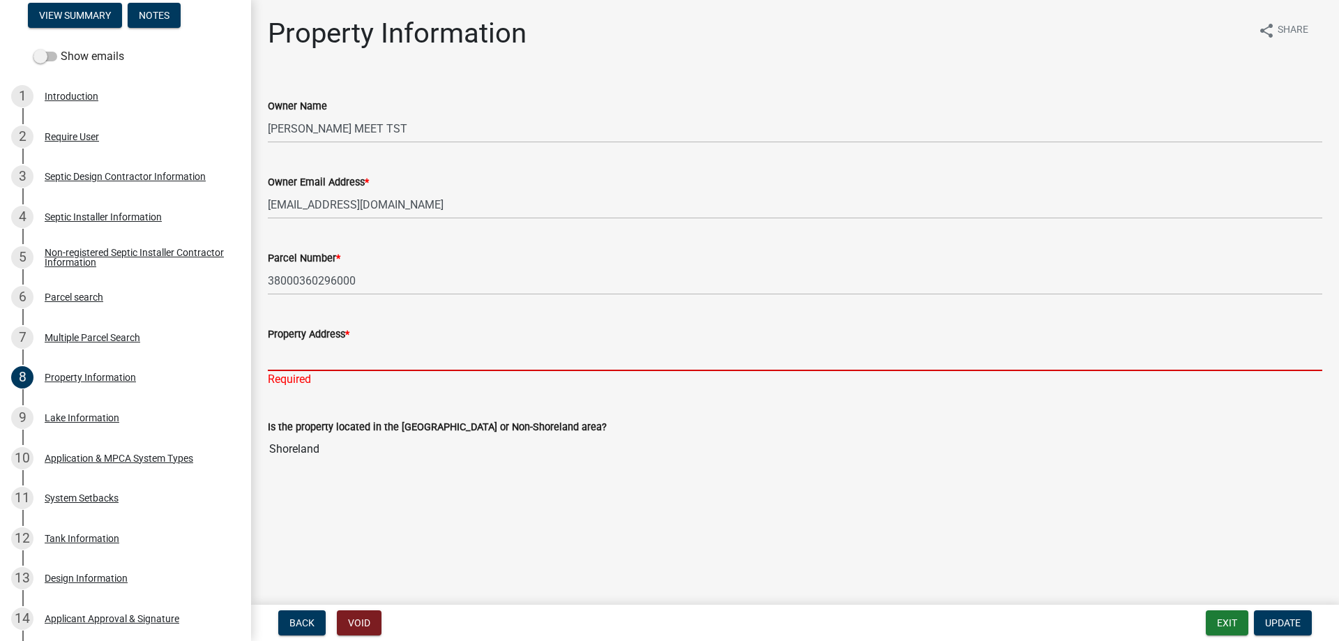
click at [322, 351] on input "Property Address *" at bounding box center [795, 356] width 1054 height 29
paste input "33508 290TH ST"
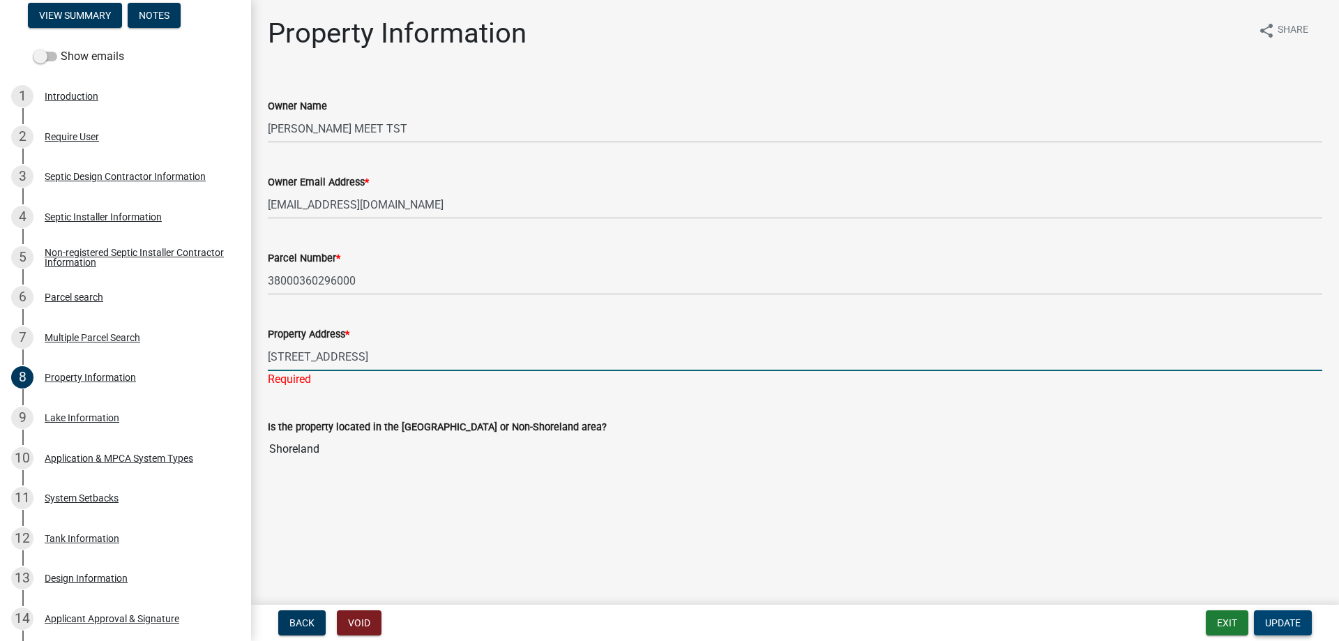
type input "33508 290TH ST"
click at [1279, 624] on span "Update" at bounding box center [1283, 622] width 36 height 11
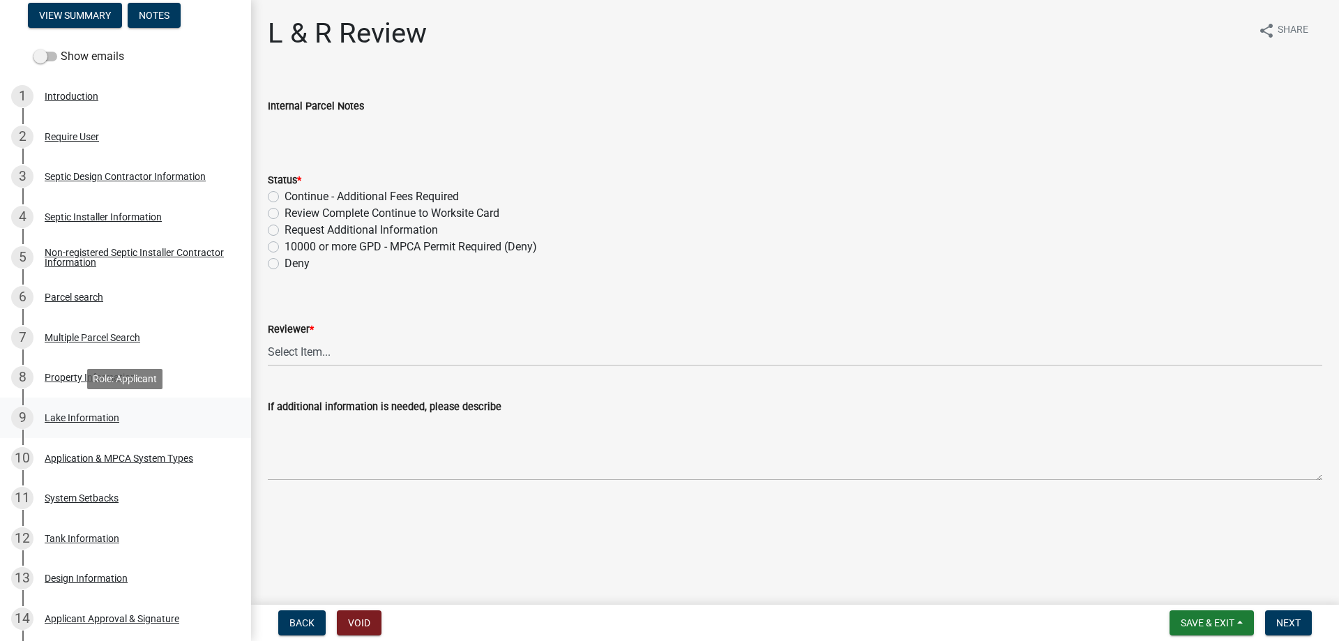
click at [95, 415] on div "Lake Information" at bounding box center [82, 418] width 75 height 10
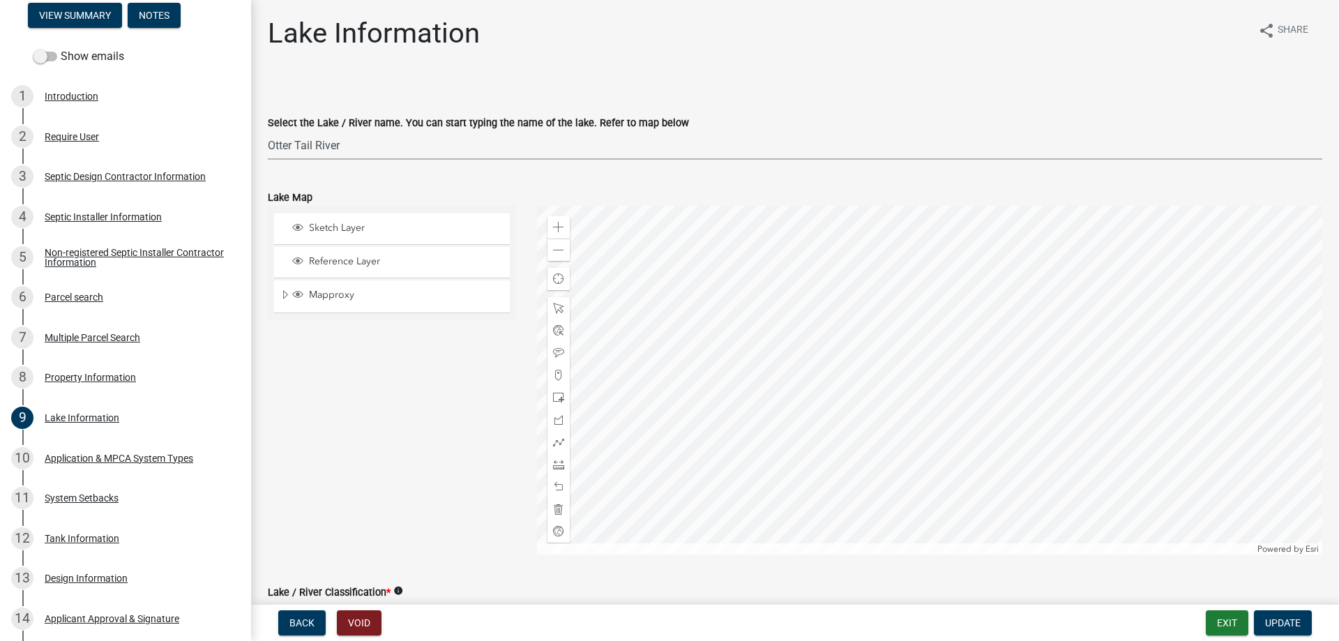
click option "Otter Tail River" at bounding box center [0, 0] width 0 height 0
select select "a82b1564-af38-43e9-baf6-c150c44527b7"
click at [411, 397] on div "Sketch Layer Reference Layer Mapproxy Municipalities Corporate Limits Low Level…" at bounding box center [391, 380] width 269 height 349
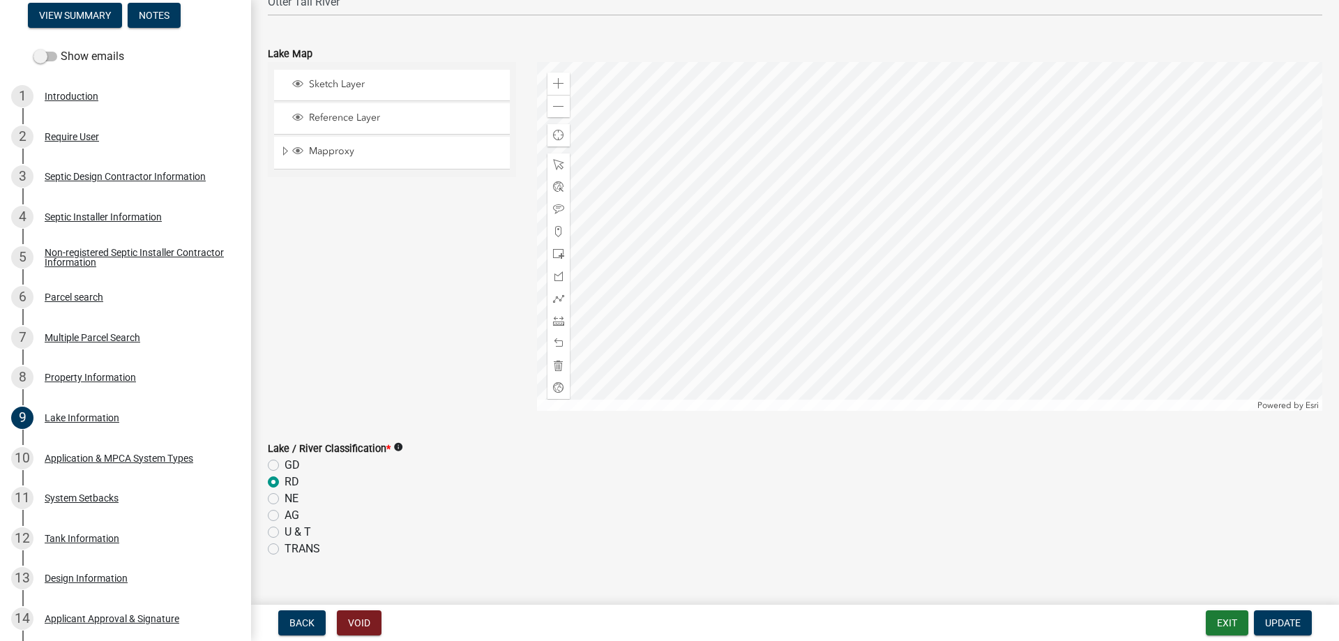
scroll to position [159, 0]
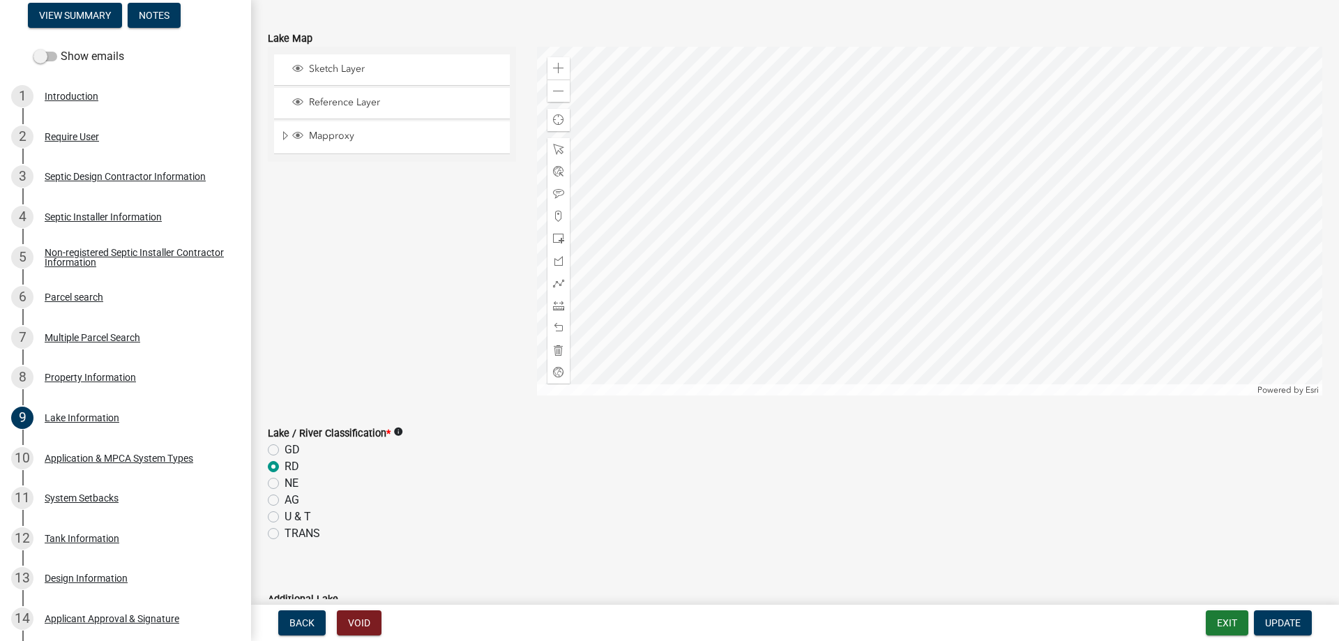
click at [284, 496] on label "AG" at bounding box center [291, 500] width 15 height 17
click at [284, 496] on input "AG" at bounding box center [288, 496] width 9 height 9
radio input "true"
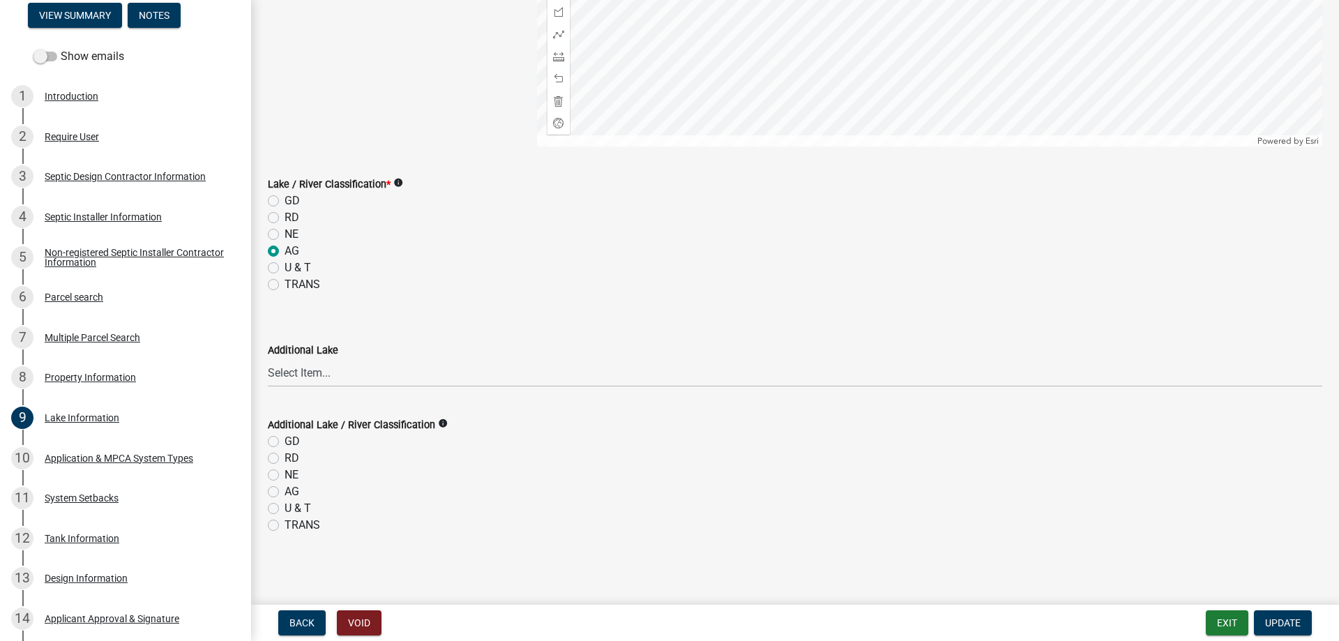
scroll to position [409, 0]
click at [1286, 624] on span "Update" at bounding box center [1283, 622] width 36 height 11
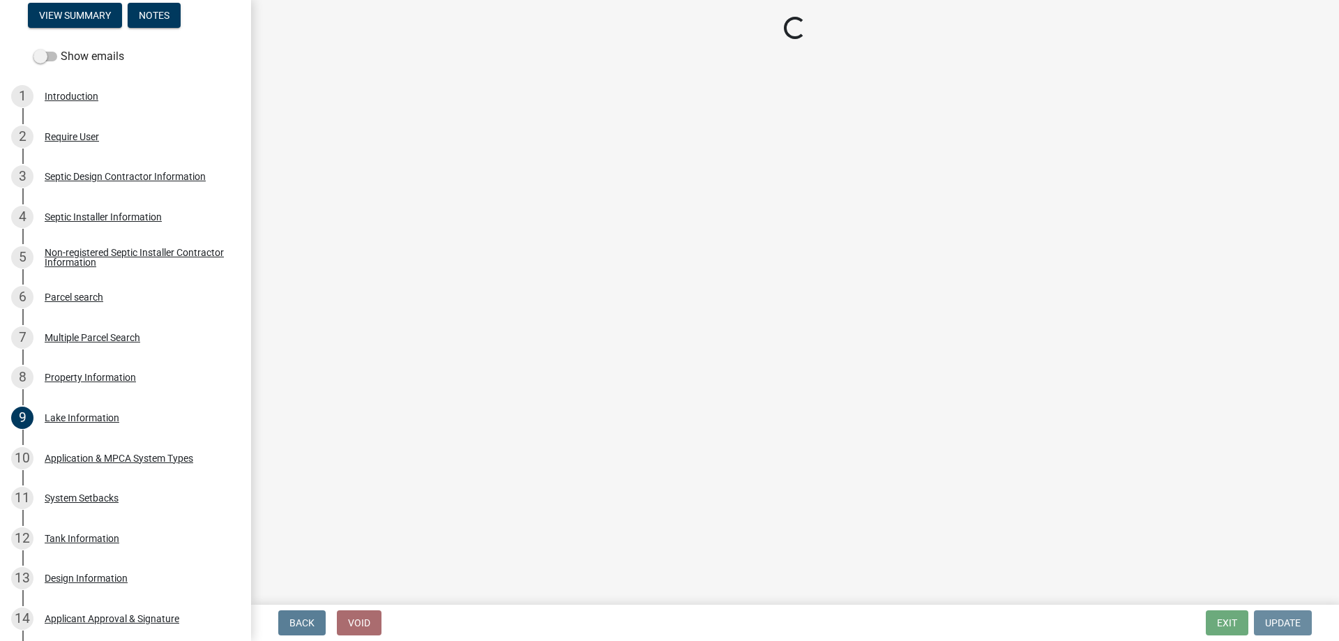
scroll to position [0, 0]
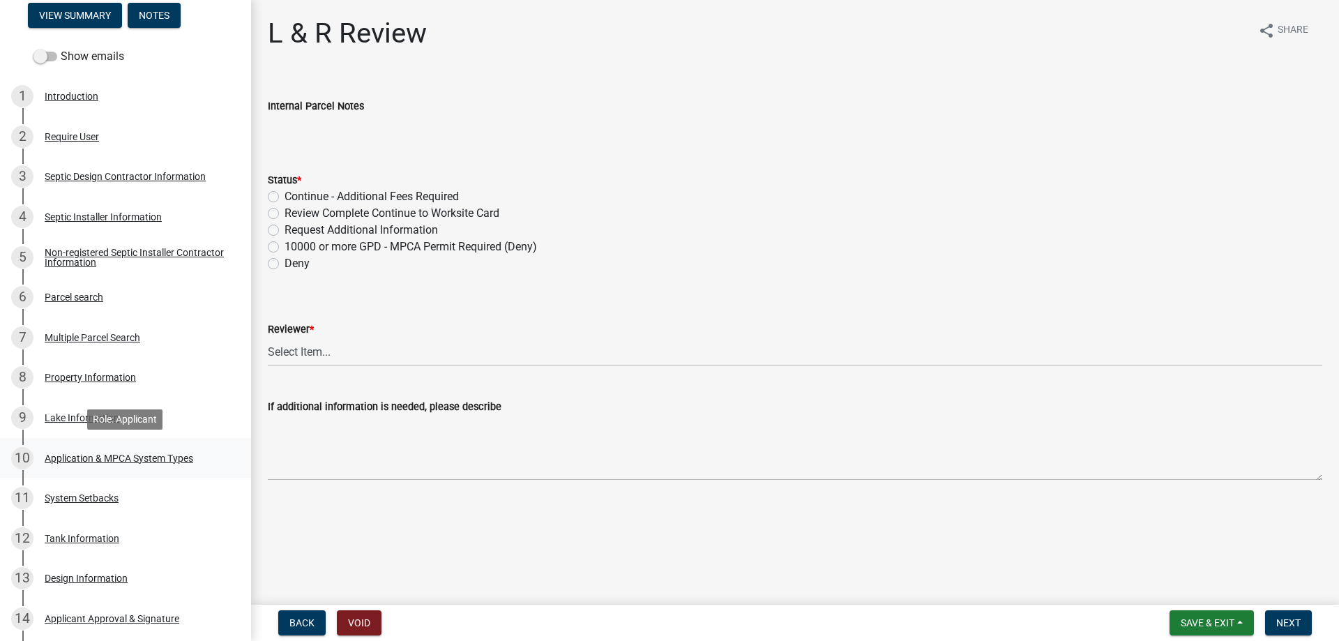
click at [135, 459] on div "Application & MPCA System Types" at bounding box center [119, 458] width 149 height 10
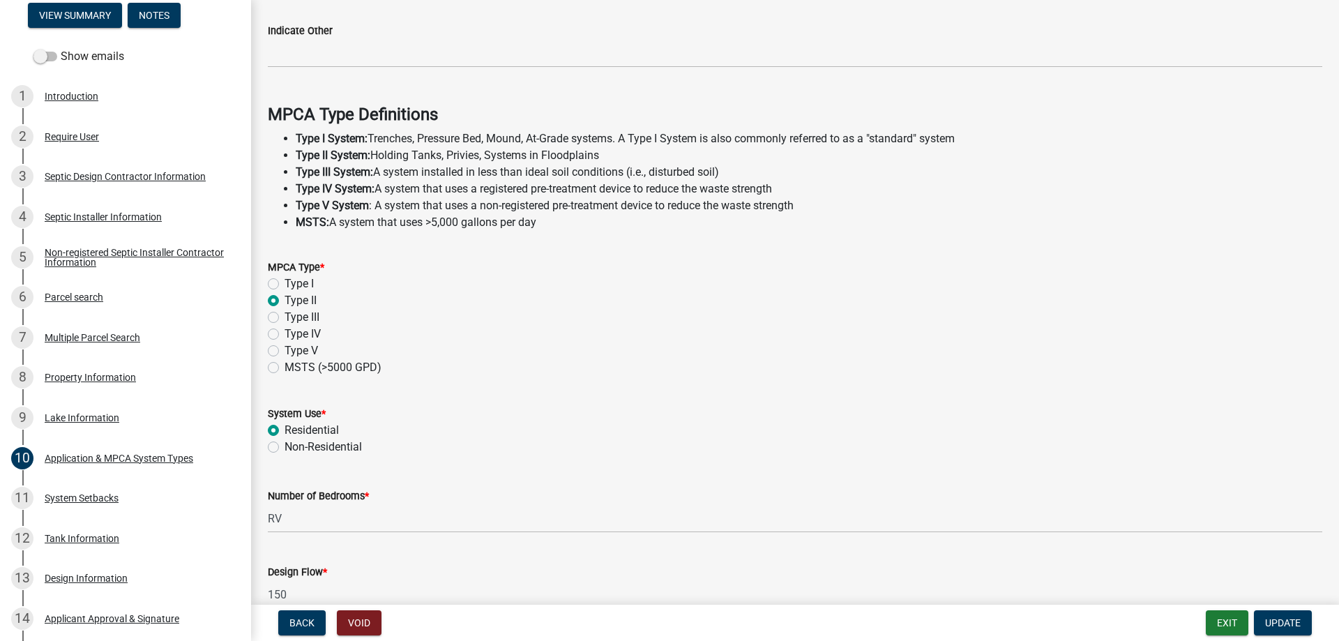
scroll to position [395, 0]
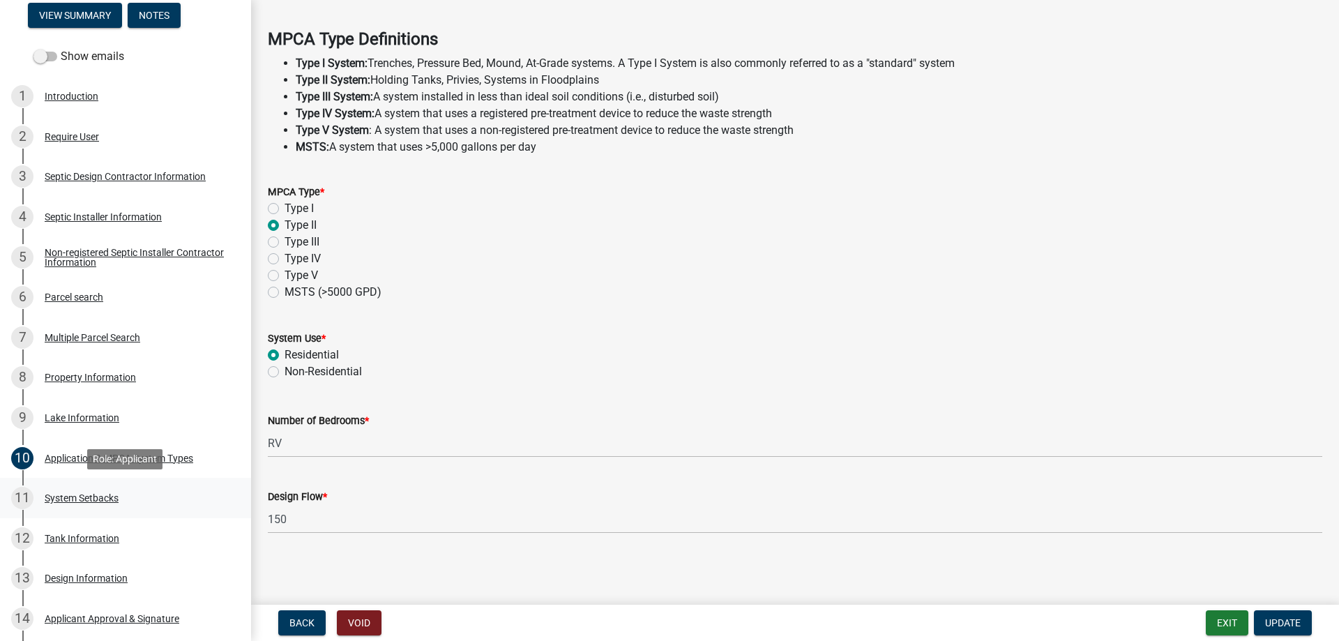
click at [96, 498] on div "System Setbacks" at bounding box center [82, 498] width 74 height 10
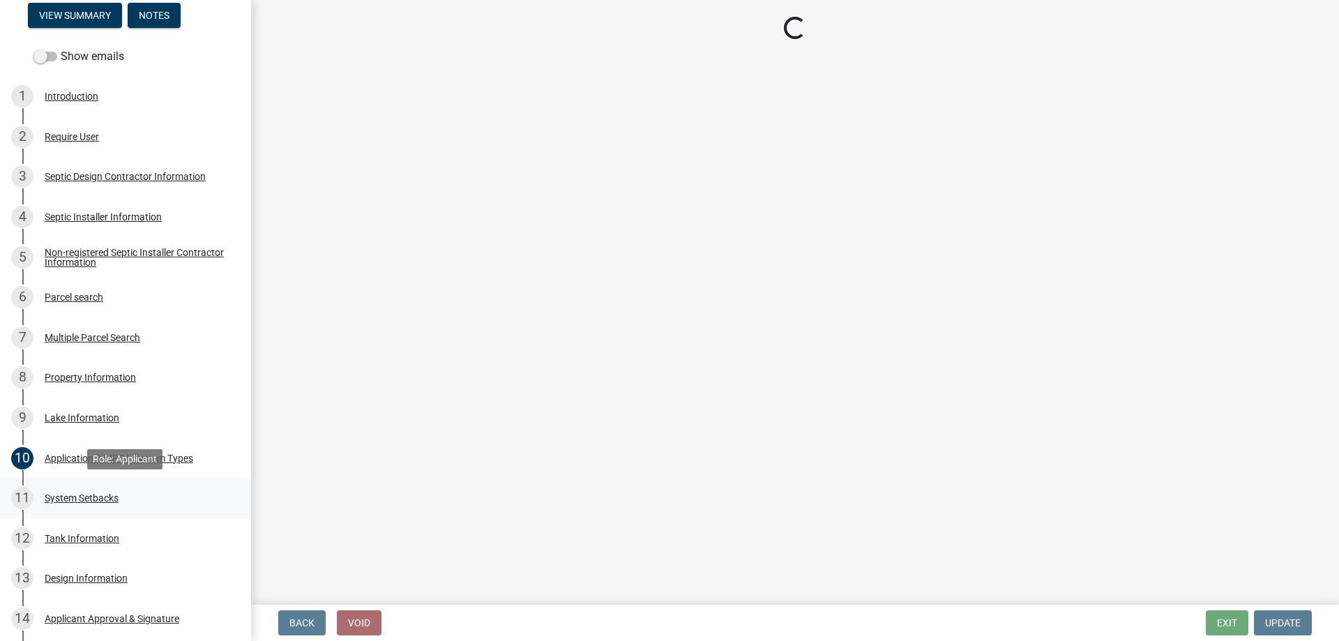
scroll to position [0, 0]
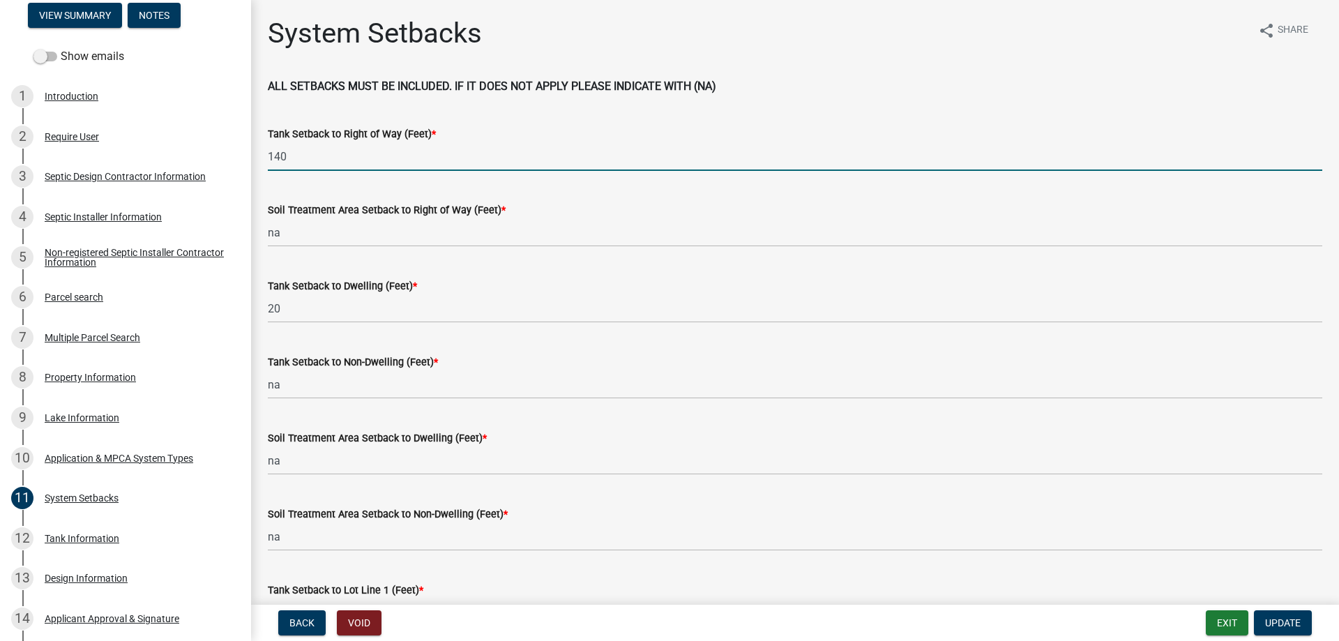
drag, startPoint x: 301, startPoint y: 156, endPoint x: 266, endPoint y: 153, distance: 35.7
click at [268, 153] on input "140" at bounding box center [795, 156] width 1054 height 29
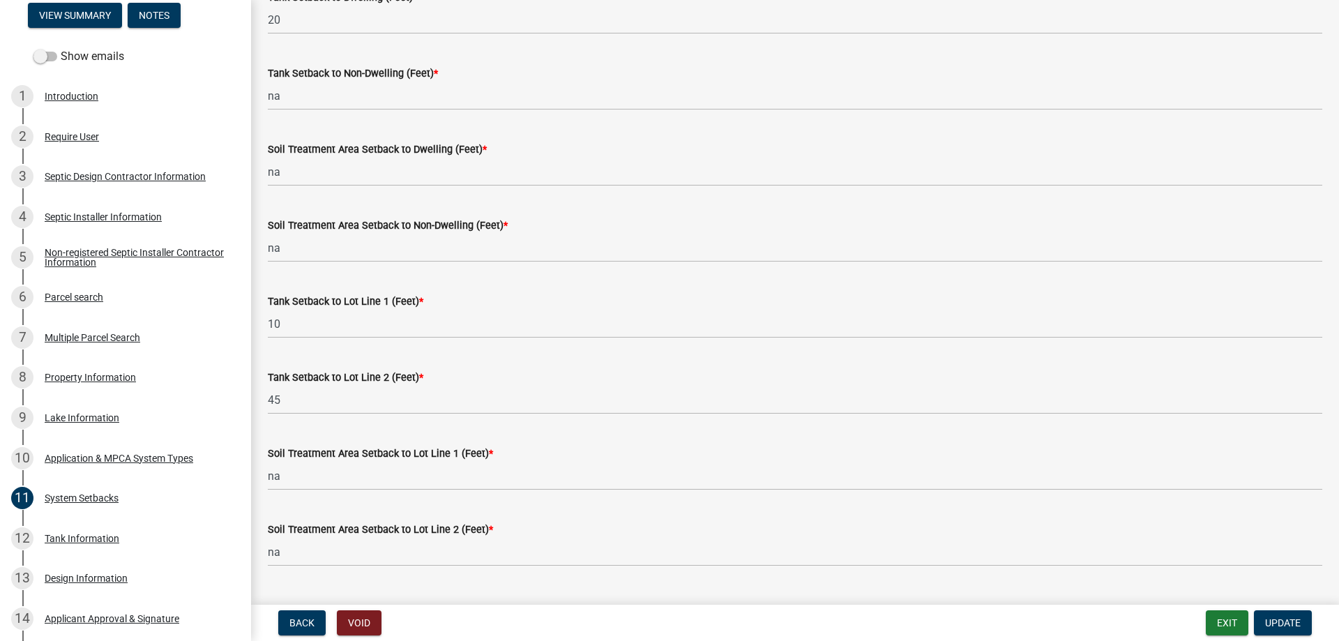
scroll to position [318, 0]
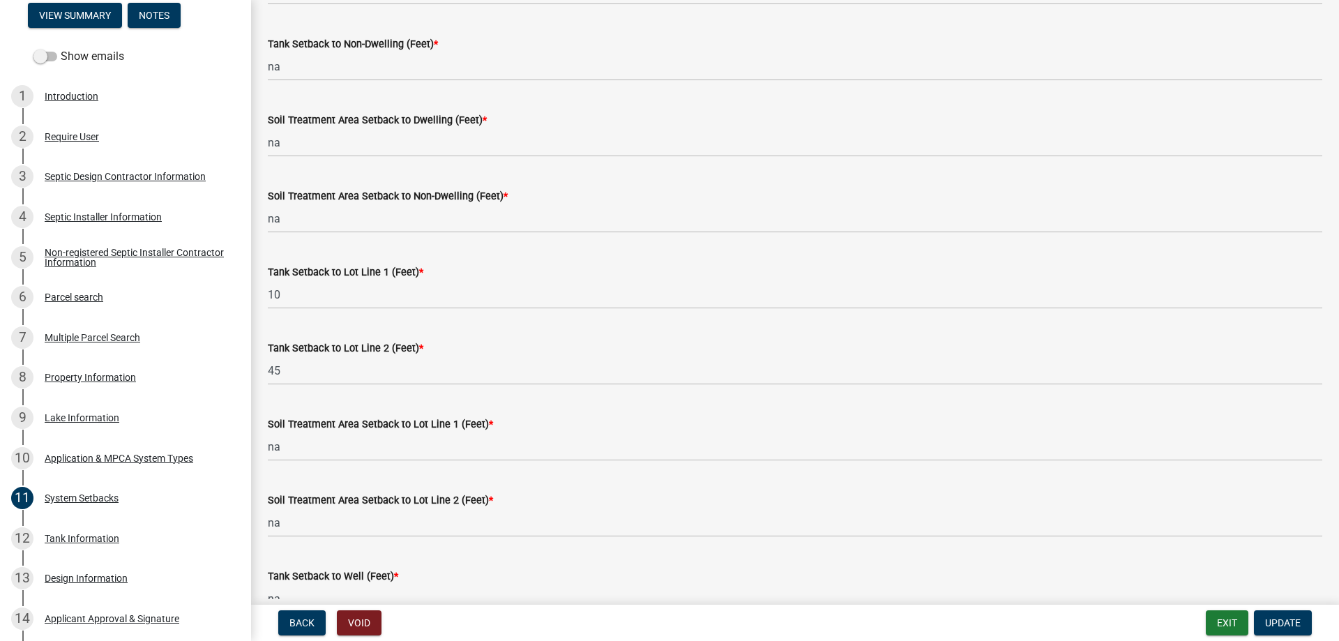
type input "1000+"
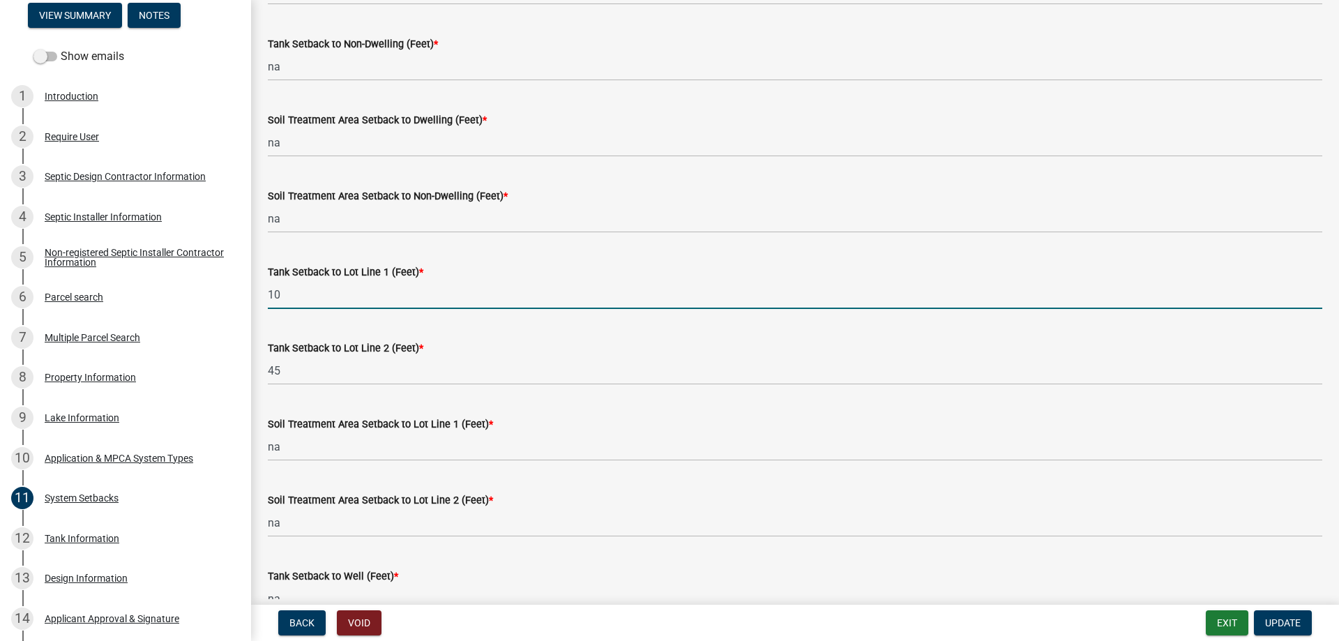
drag, startPoint x: 303, startPoint y: 297, endPoint x: 241, endPoint y: 298, distance: 62.8
click at [268, 298] on input "10" at bounding box center [795, 294] width 1054 height 29
type input "200+"
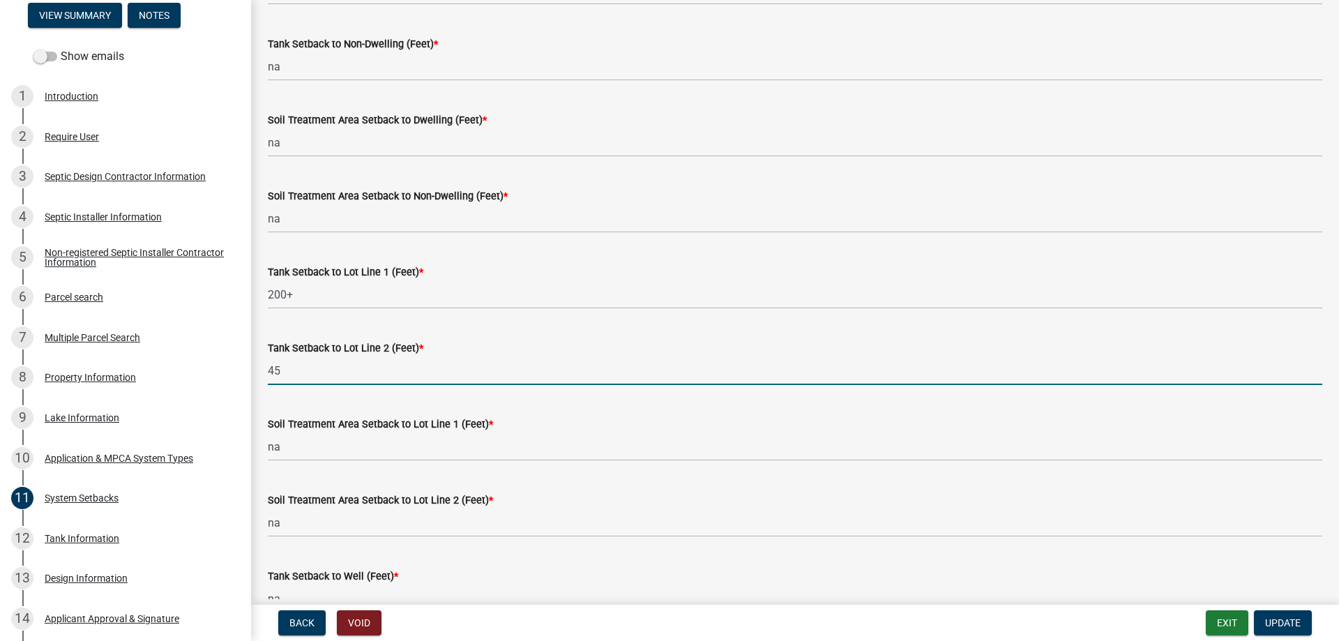
drag, startPoint x: 308, startPoint y: 373, endPoint x: 252, endPoint y: 370, distance: 56.5
click at [268, 370] on input "45" at bounding box center [795, 370] width 1054 height 29
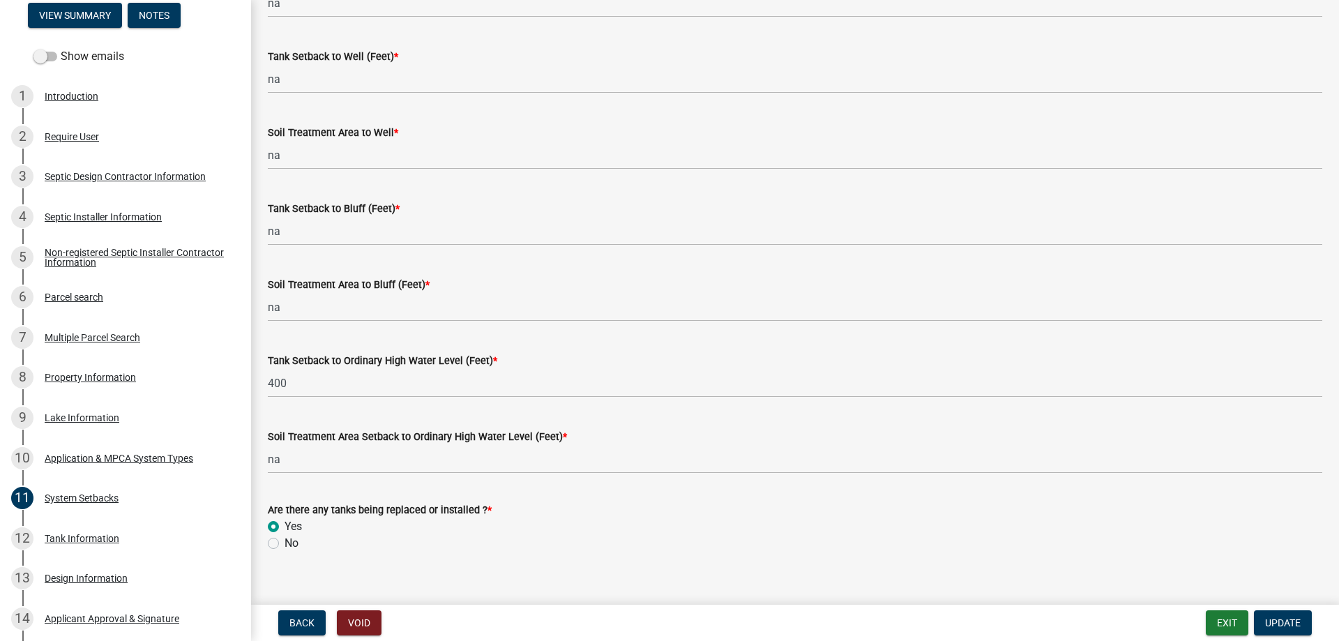
scroll to position [857, 0]
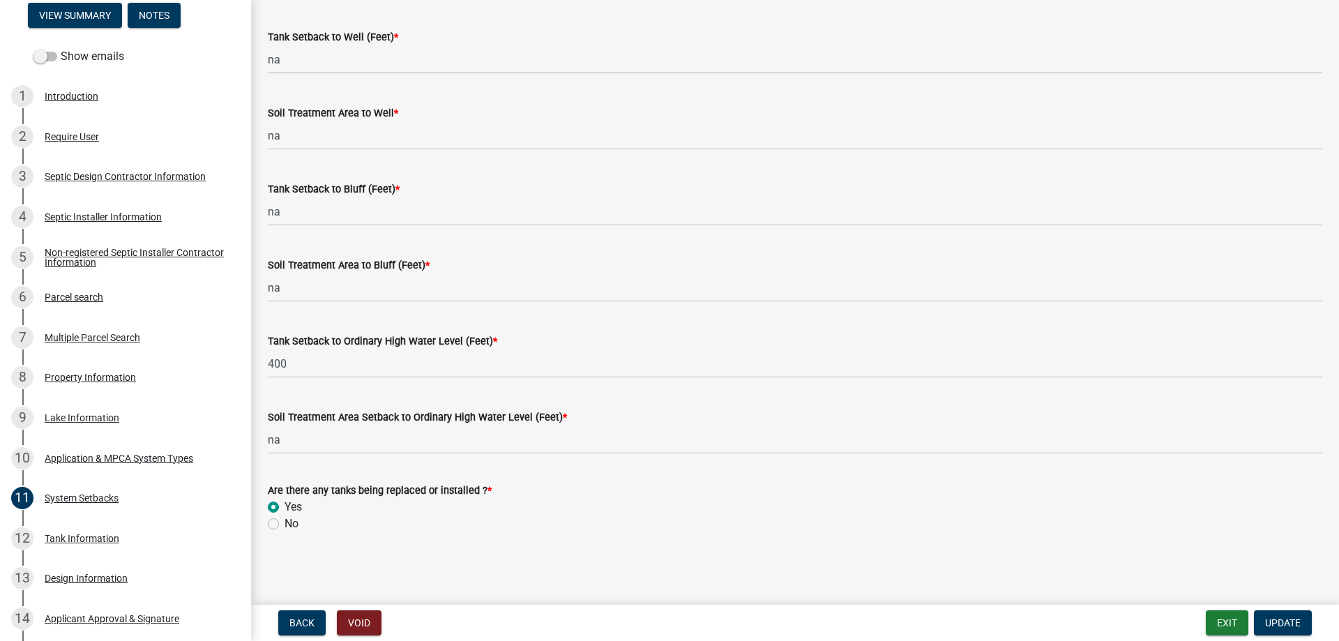
type input "200+"
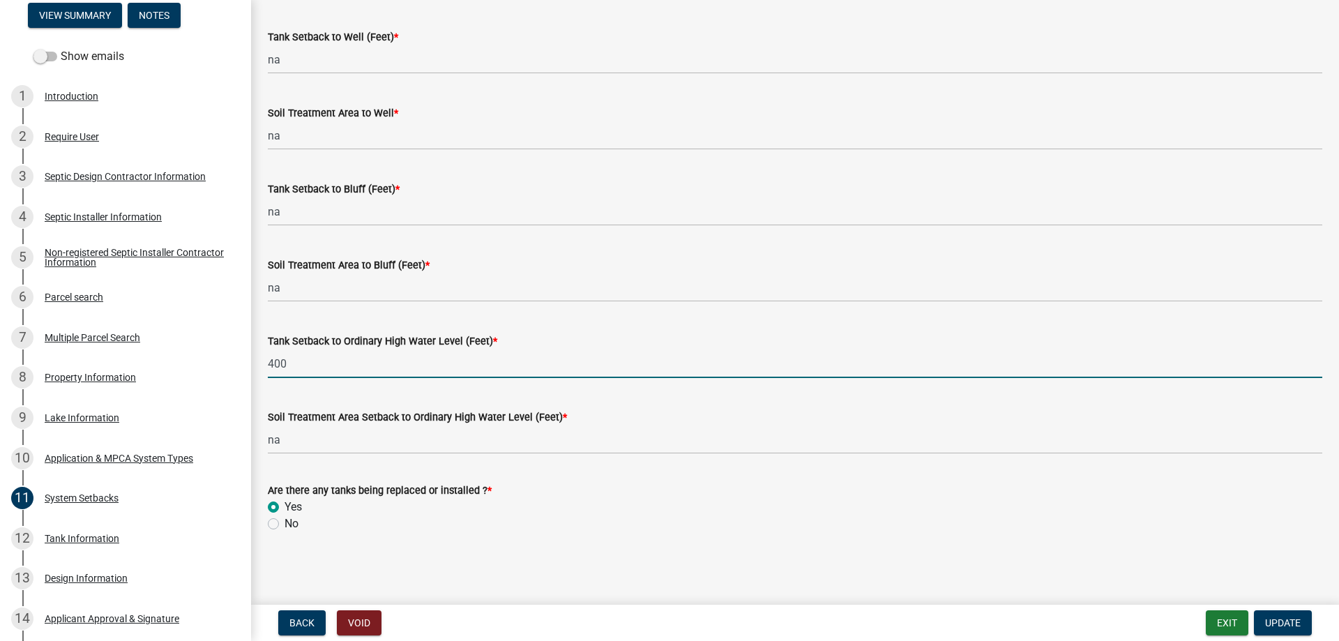
drag, startPoint x: 306, startPoint y: 366, endPoint x: 252, endPoint y: 362, distance: 53.8
click at [268, 362] on input "400" at bounding box center [795, 363] width 1054 height 29
type input "130"
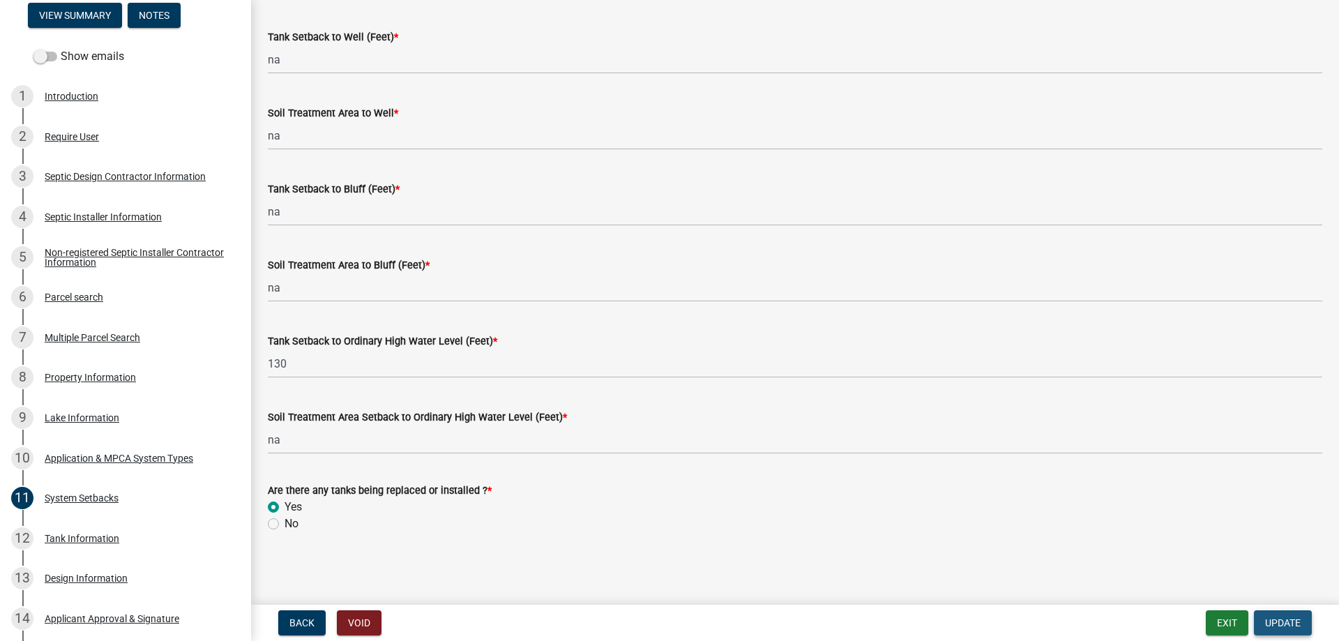
click at [1282, 625] on span "Update" at bounding box center [1283, 622] width 36 height 11
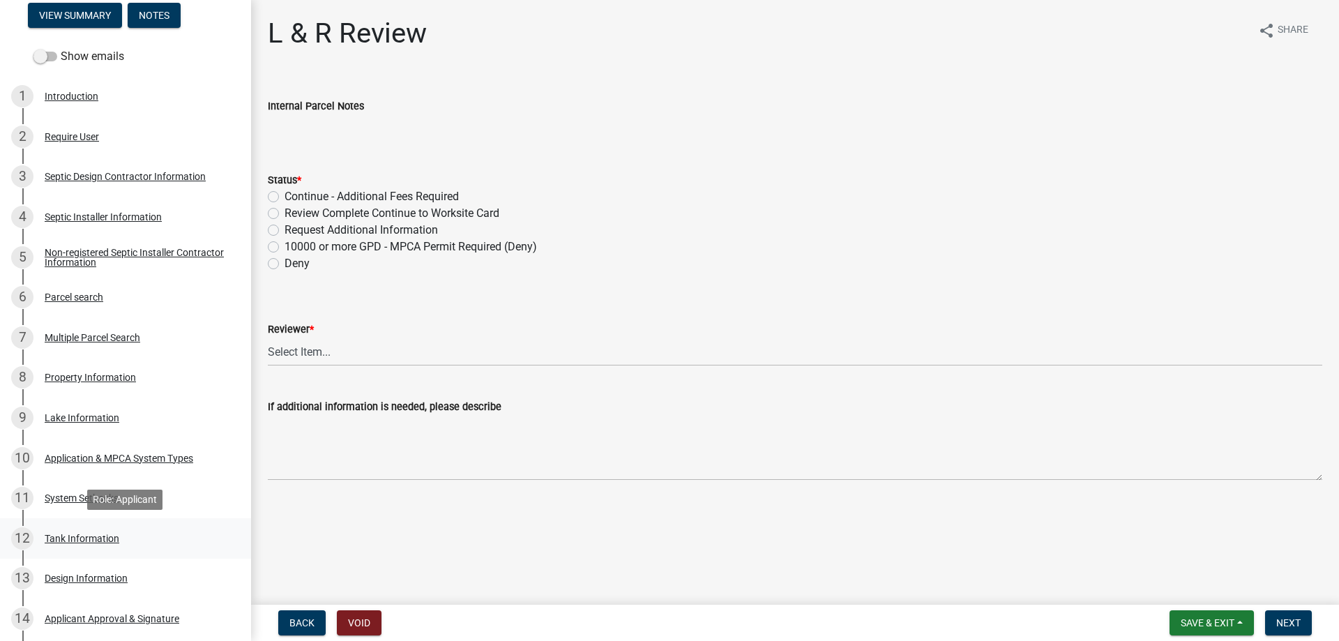
click at [104, 538] on div "Tank Information" at bounding box center [82, 538] width 75 height 10
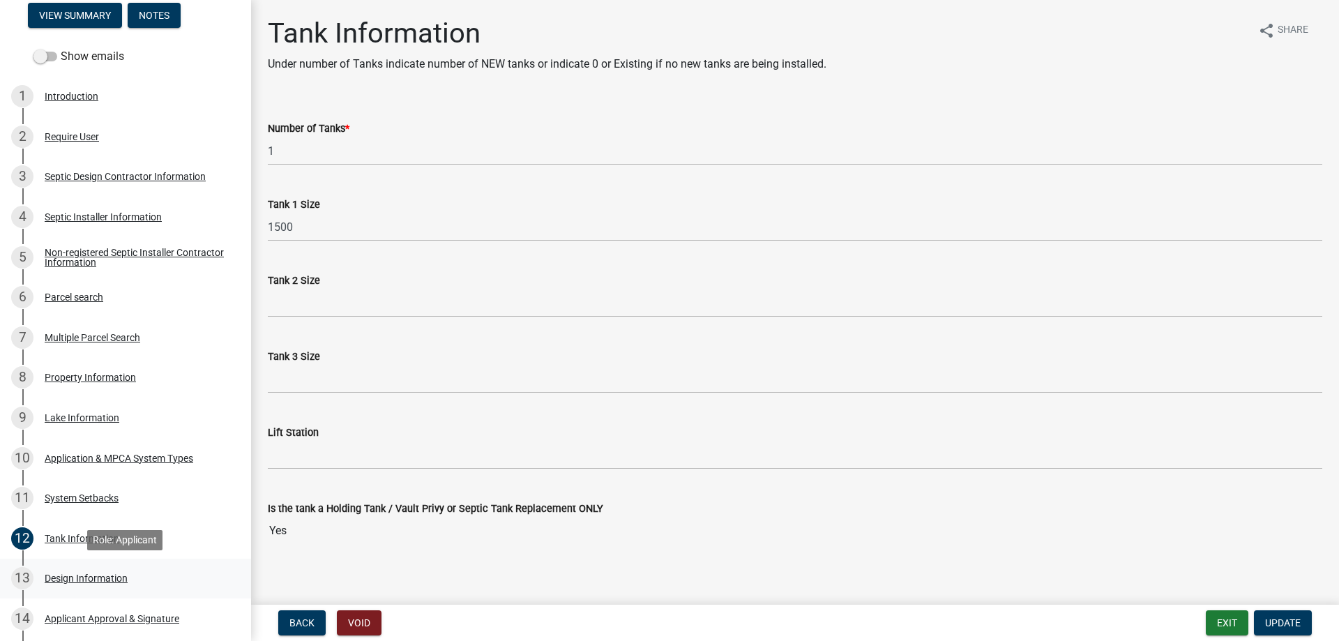
click at [93, 579] on div "Design Information" at bounding box center [86, 578] width 83 height 10
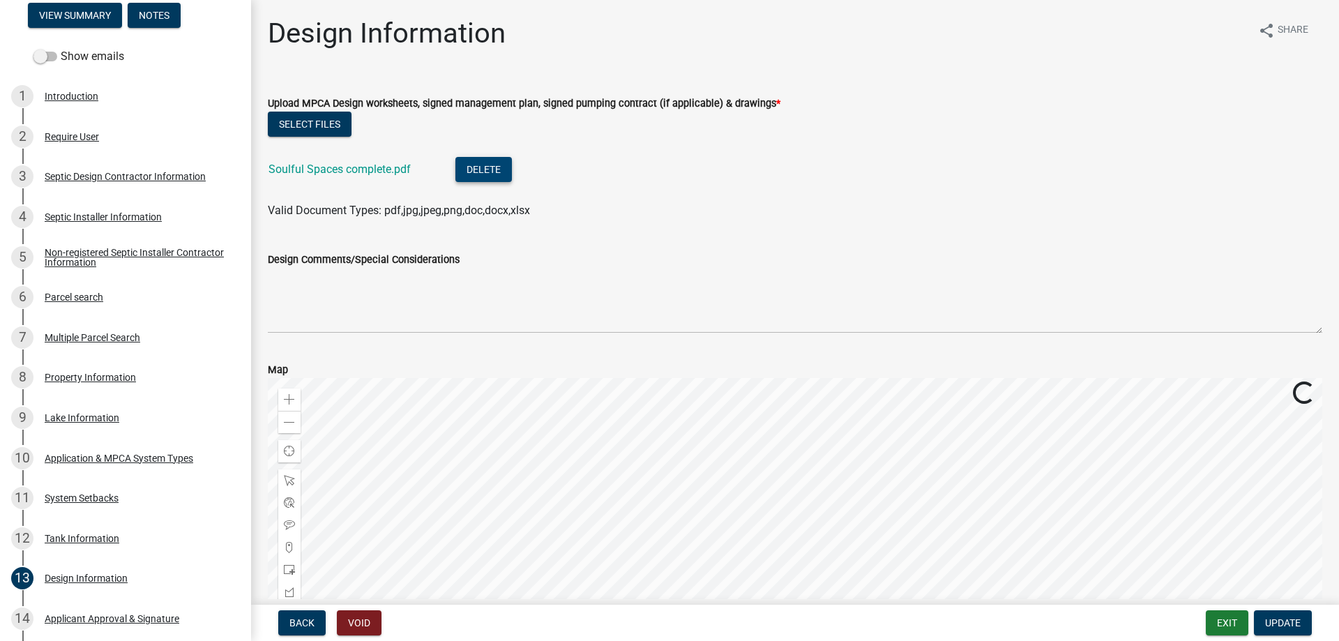
click at [489, 168] on button "Delete" at bounding box center [483, 169] width 56 height 25
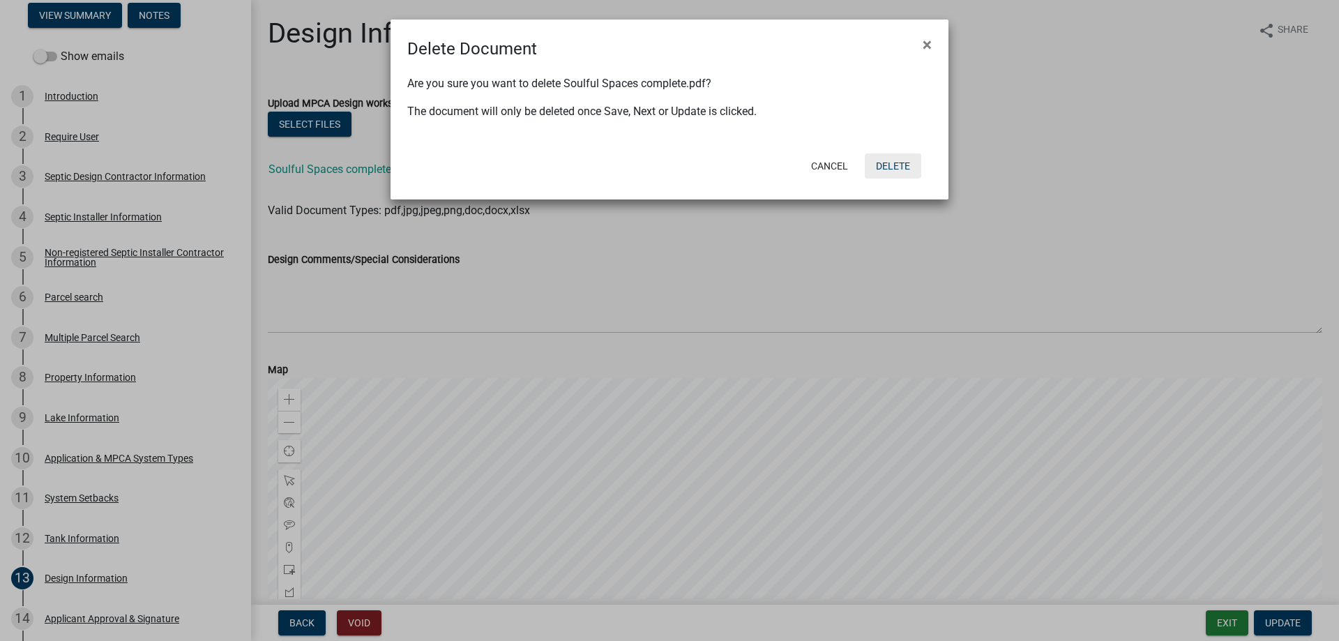
click at [902, 170] on button "Delete" at bounding box center [893, 165] width 56 height 25
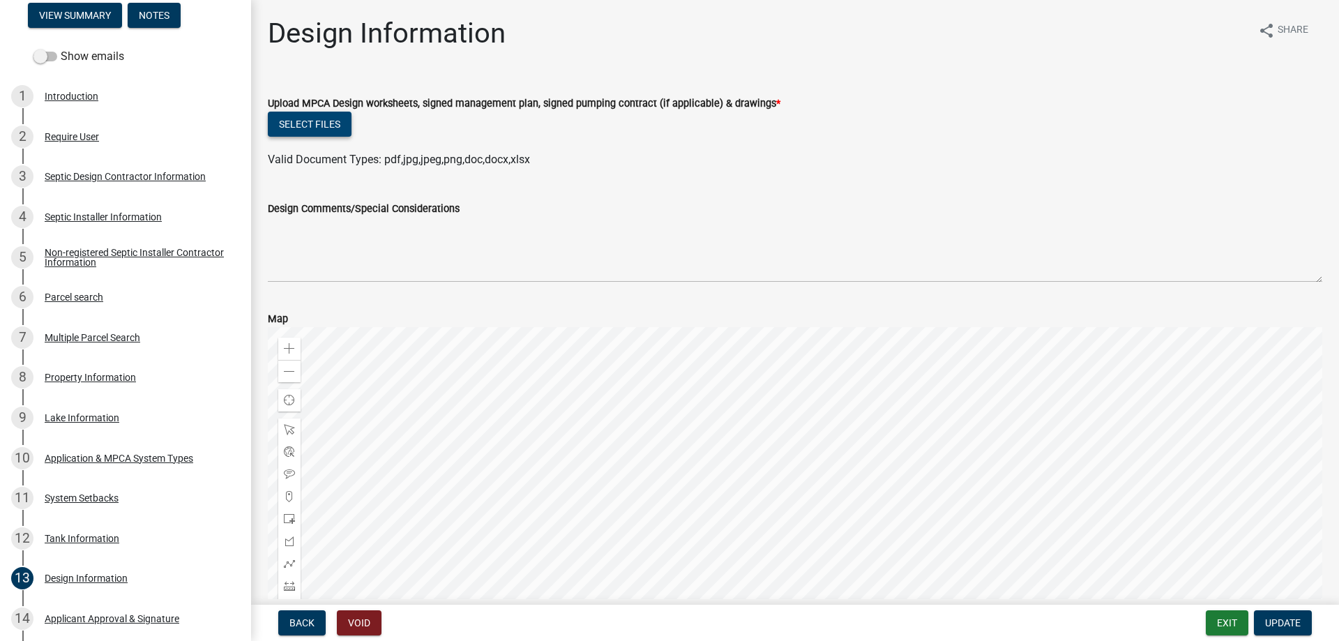
click at [318, 119] on button "Select files" at bounding box center [310, 124] width 84 height 25
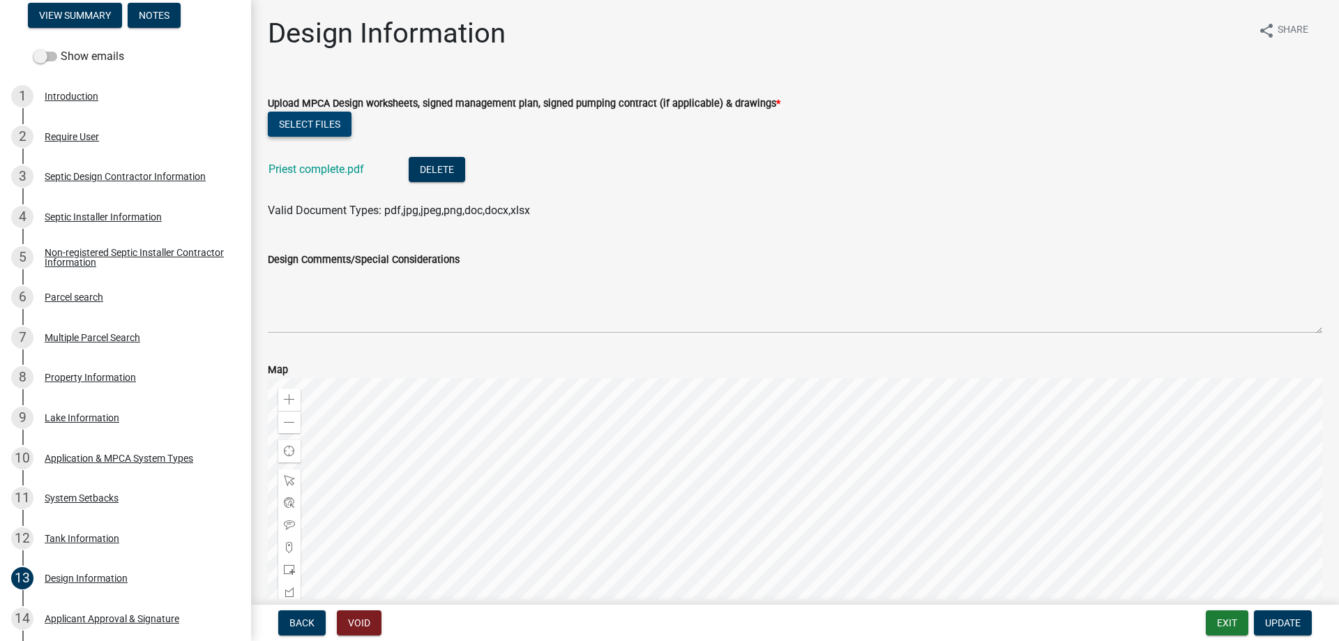
scroll to position [195, 0]
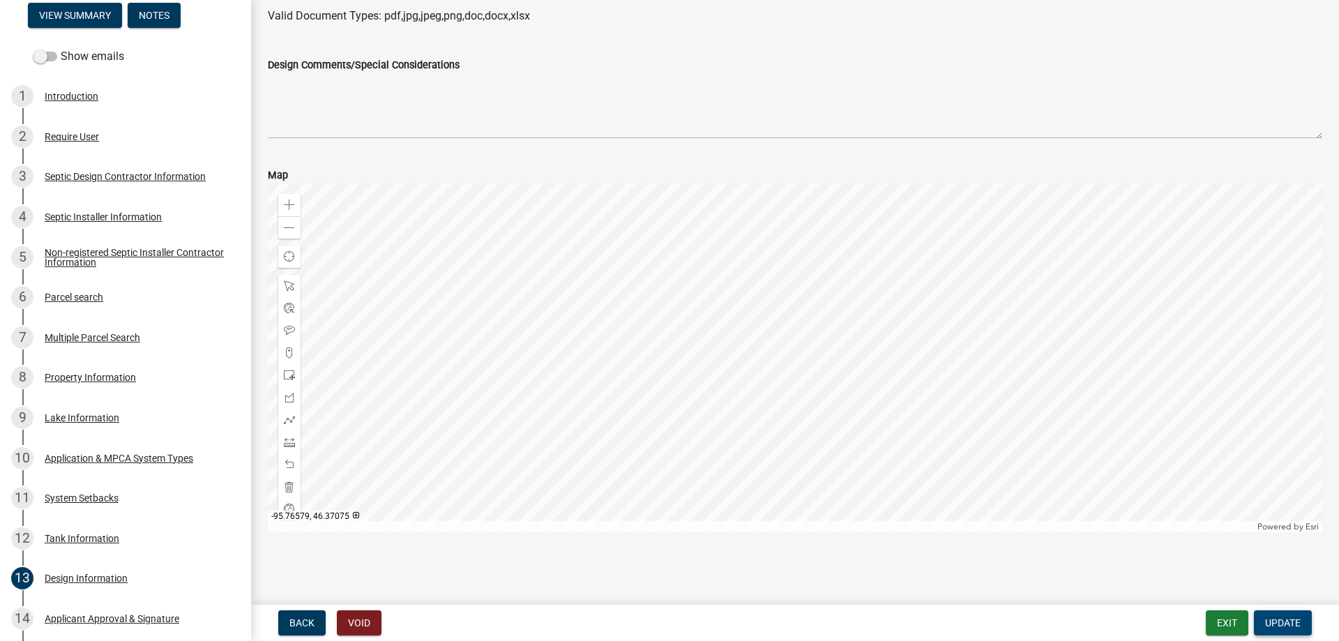
click at [1280, 625] on span "Update" at bounding box center [1283, 622] width 36 height 11
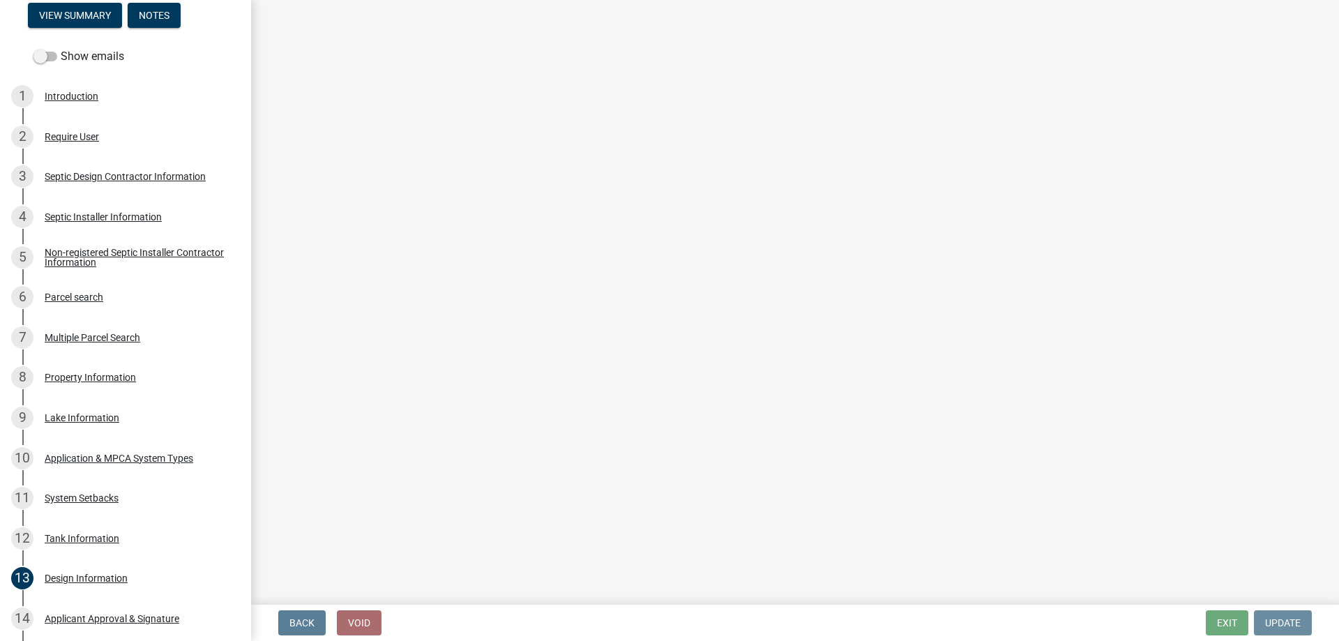
scroll to position [0, 0]
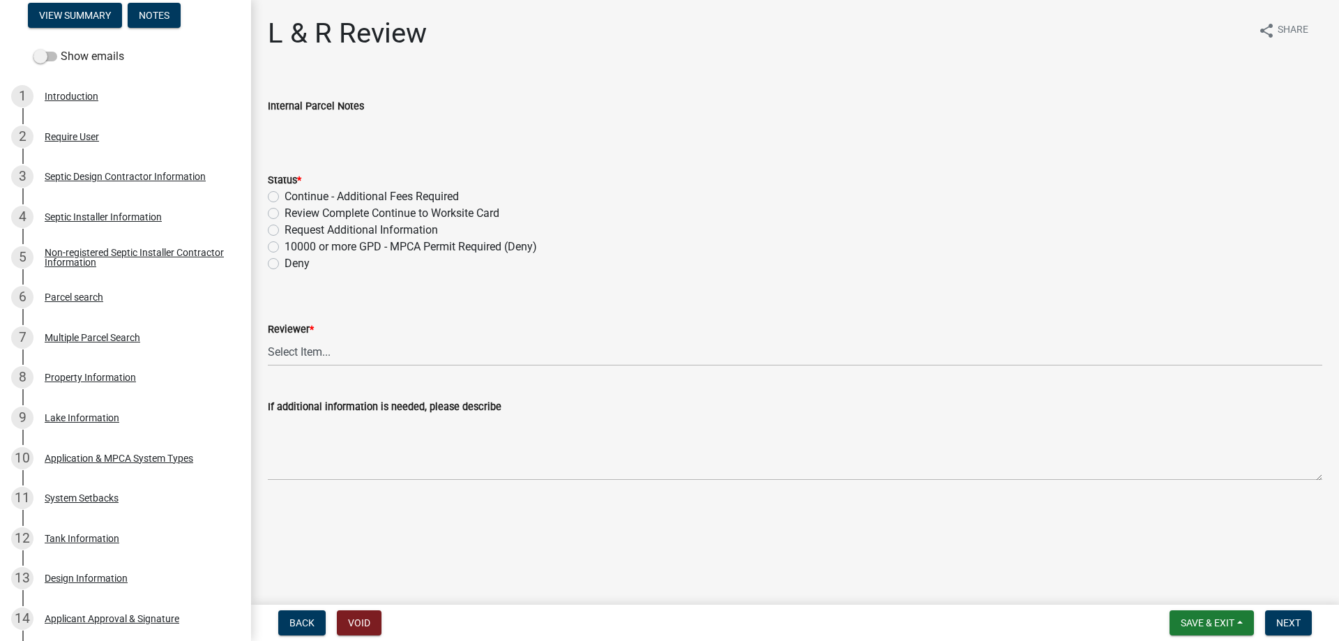
click at [284, 212] on label "Review Complete Continue to Worksite Card" at bounding box center [391, 213] width 215 height 17
click at [284, 212] on input "Review Complete Continue to Worksite Card" at bounding box center [288, 209] width 9 height 9
radio input "true"
click at [268, 337] on select "Select Item... Alexis Newark Andrea Perales Brittany Tollefson Elizabeth Plaste…" at bounding box center [795, 351] width 1054 height 29
click option "[PERSON_NAME]" at bounding box center [0, 0] width 0 height 0
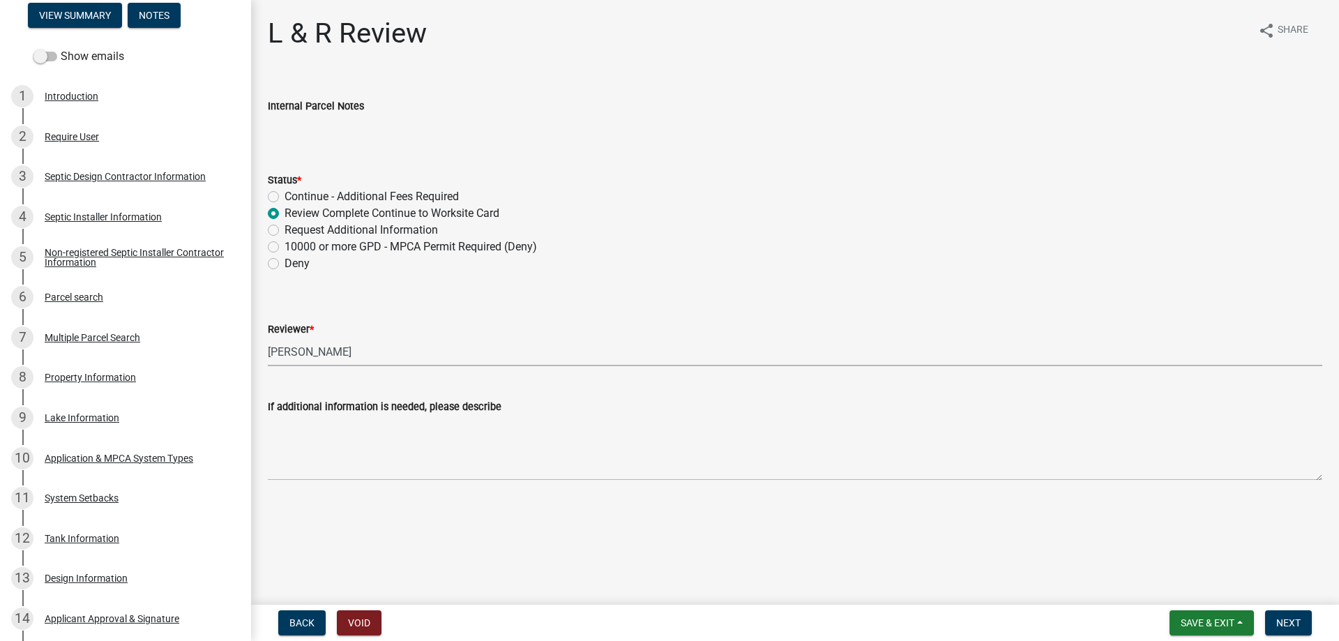
select select "34228cc3-780d-4331-b1d3-92b61ef2737b"
click at [1293, 623] on span "Next" at bounding box center [1288, 622] width 24 height 11
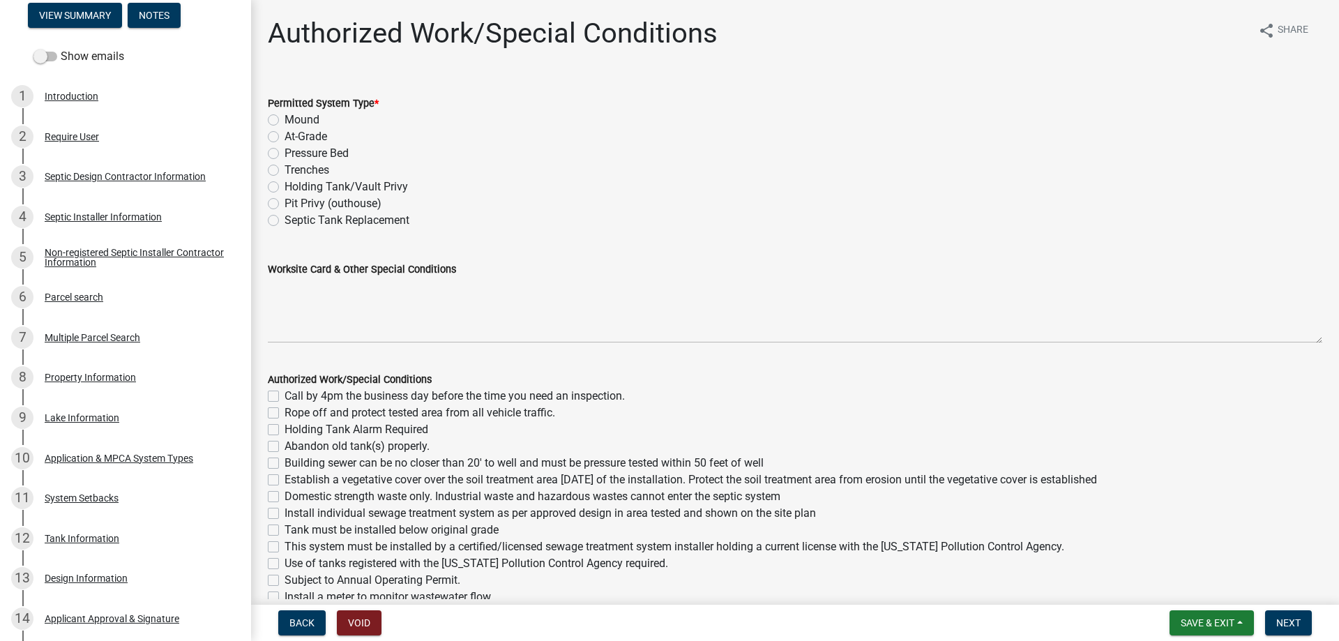
click at [284, 185] on label "Holding Tank/Vault Privy" at bounding box center [345, 186] width 123 height 17
click at [284, 185] on input "Holding Tank/Vault Privy" at bounding box center [288, 182] width 9 height 9
radio input "true"
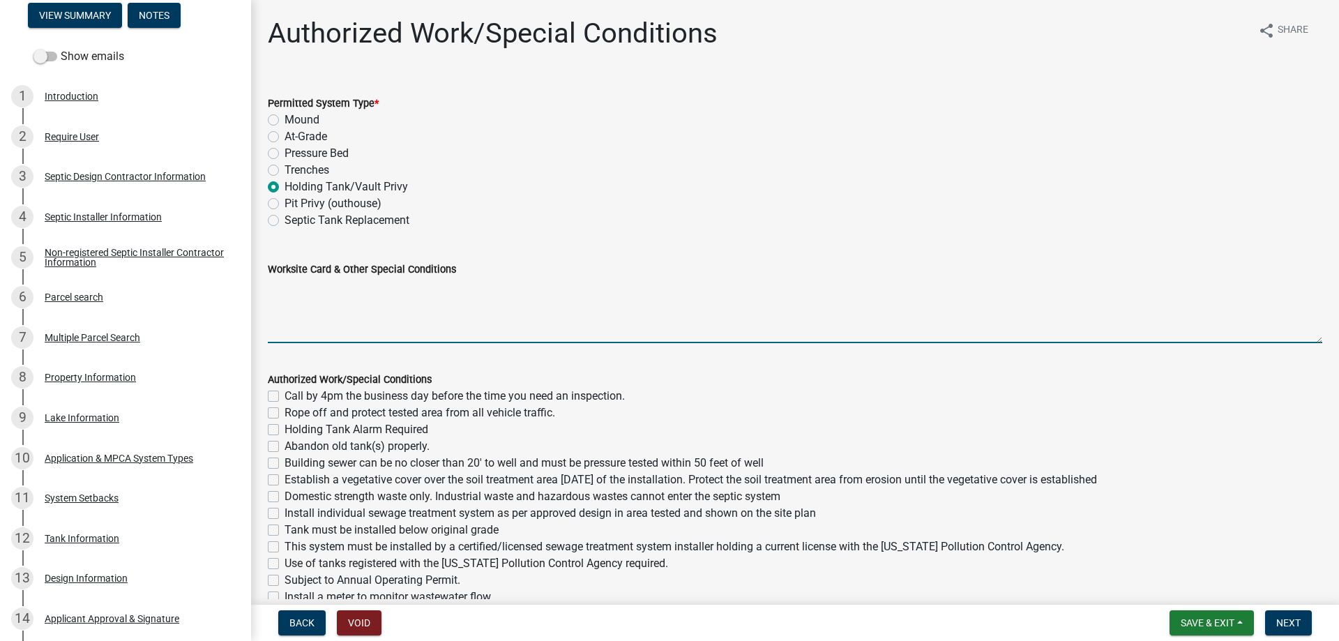
click at [312, 305] on textarea "Worksite Card & Other Special Conditions" at bounding box center [795, 310] width 1054 height 66
type textarea "i"
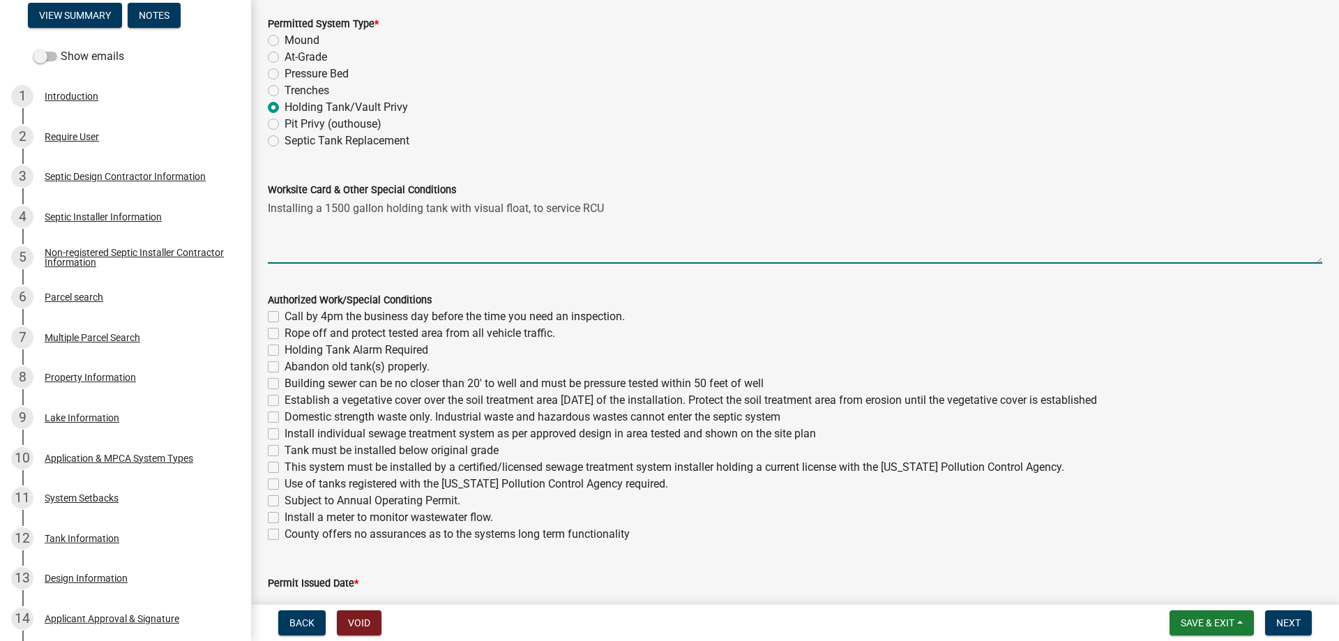
type textarea "Installing a 1500 gallon holding tank with visual float, to service RCU"
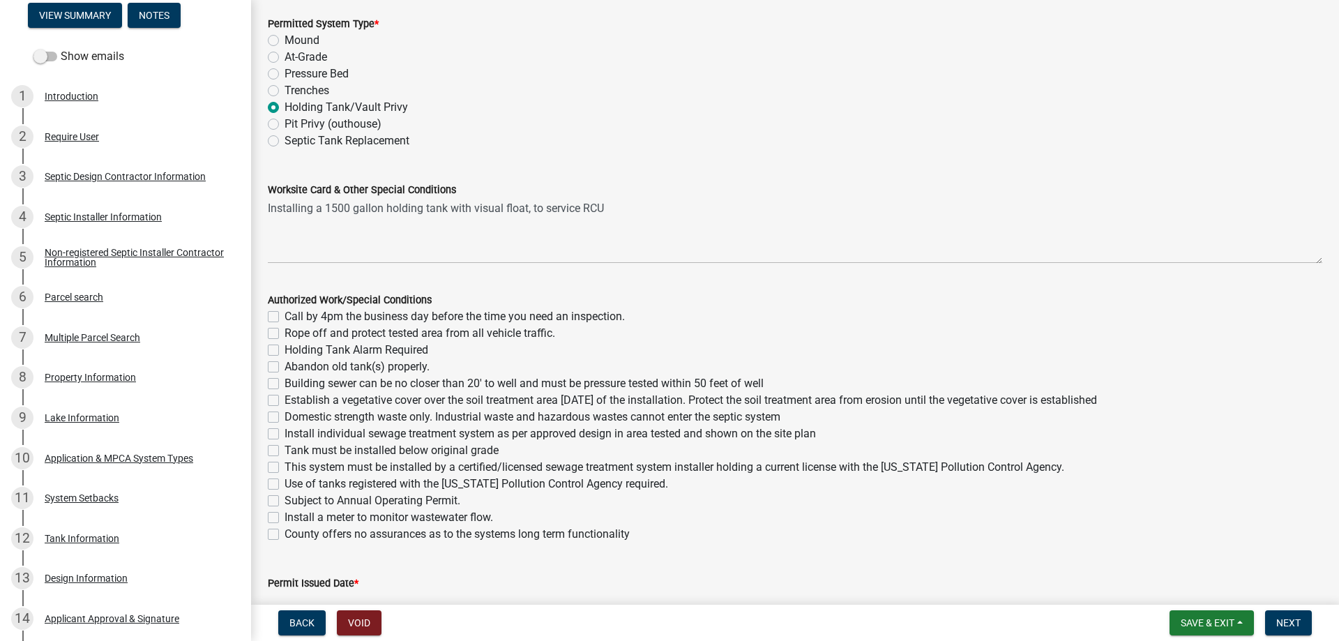
click at [284, 314] on label "Call by 4pm the business day before the time you need an inspection." at bounding box center [454, 316] width 340 height 17
click at [284, 314] on input "Call by 4pm the business day before the time you need an inspection." at bounding box center [288, 312] width 9 height 9
checkbox input "true"
checkbox input "false"
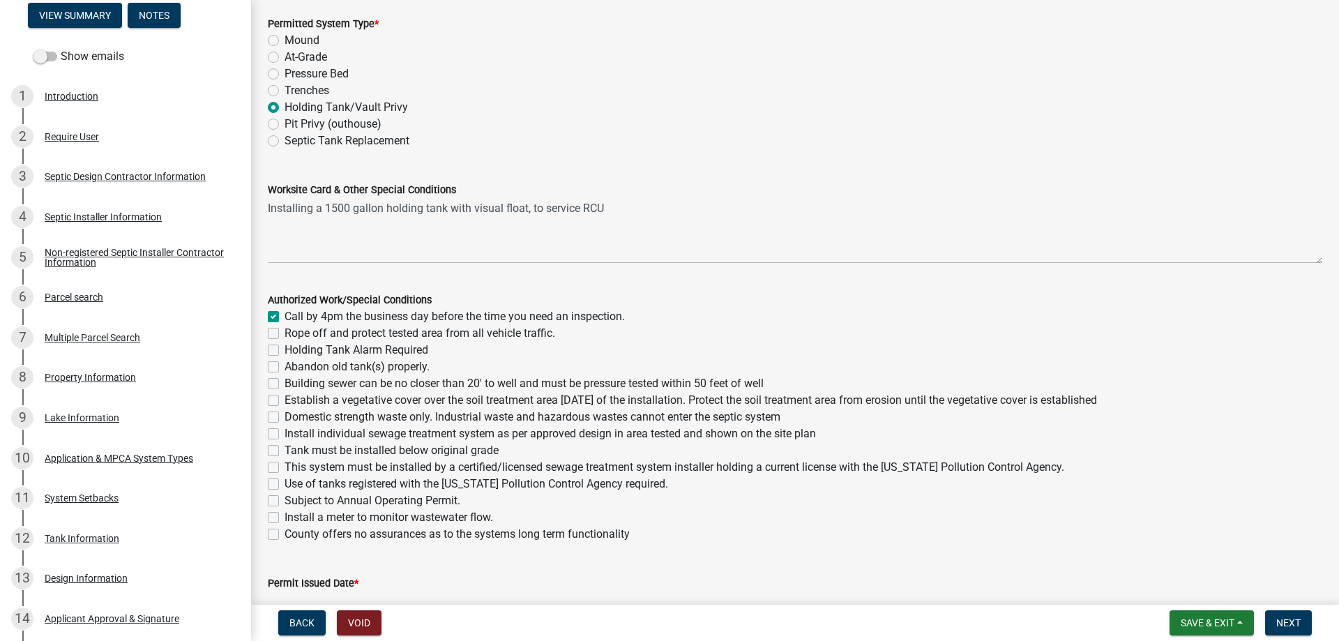
checkbox input "false"
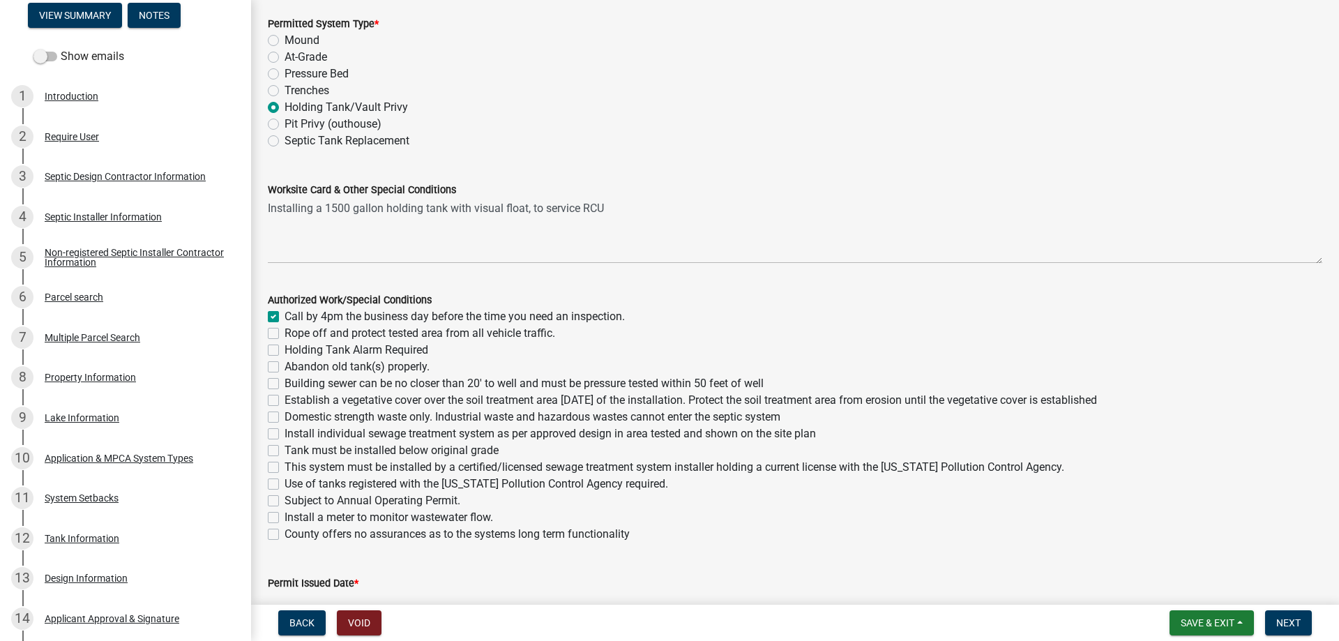
checkbox input "false"
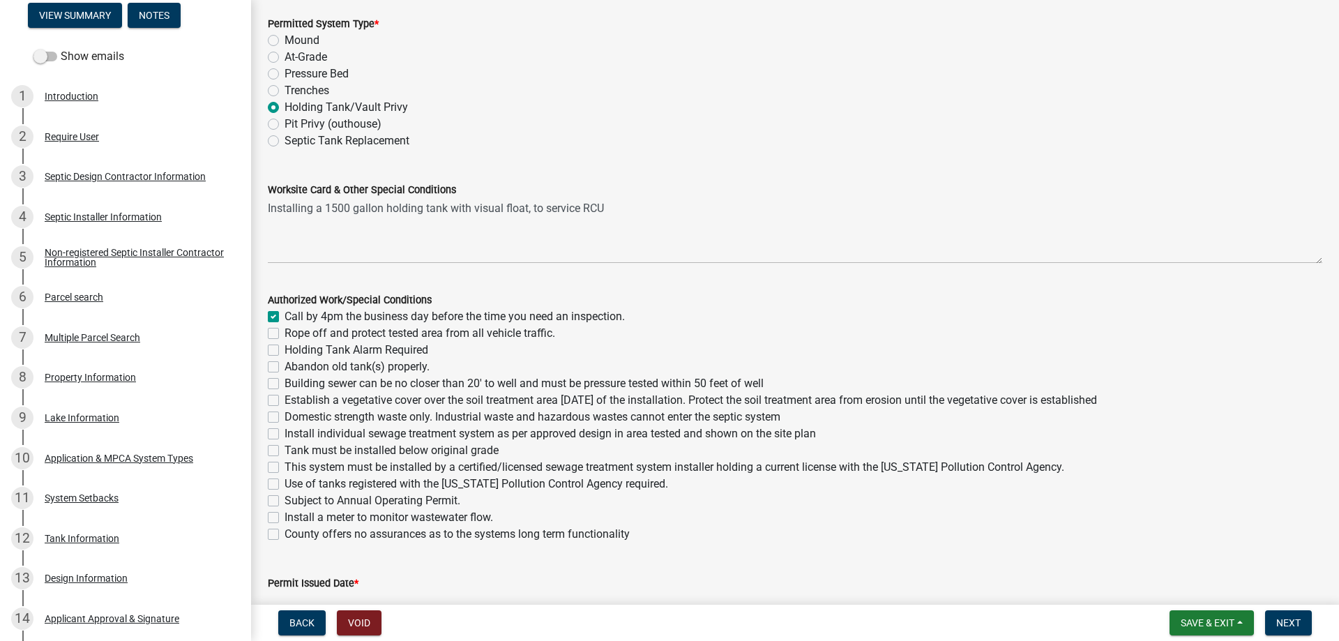
checkbox input "false"
click at [284, 349] on label "Holding Tank Alarm Required" at bounding box center [356, 350] width 144 height 17
click at [284, 349] on input "Holding Tank Alarm Required" at bounding box center [288, 346] width 9 height 9
checkbox input "true"
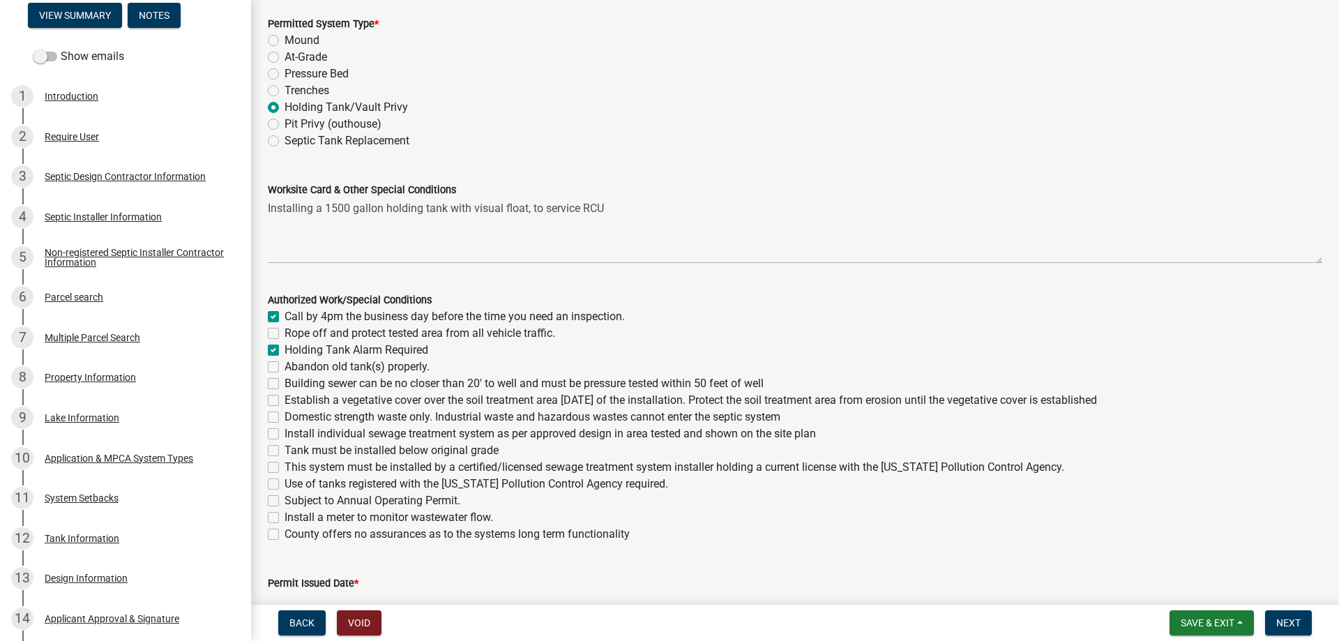
checkbox input "false"
checkbox input "true"
checkbox input "false"
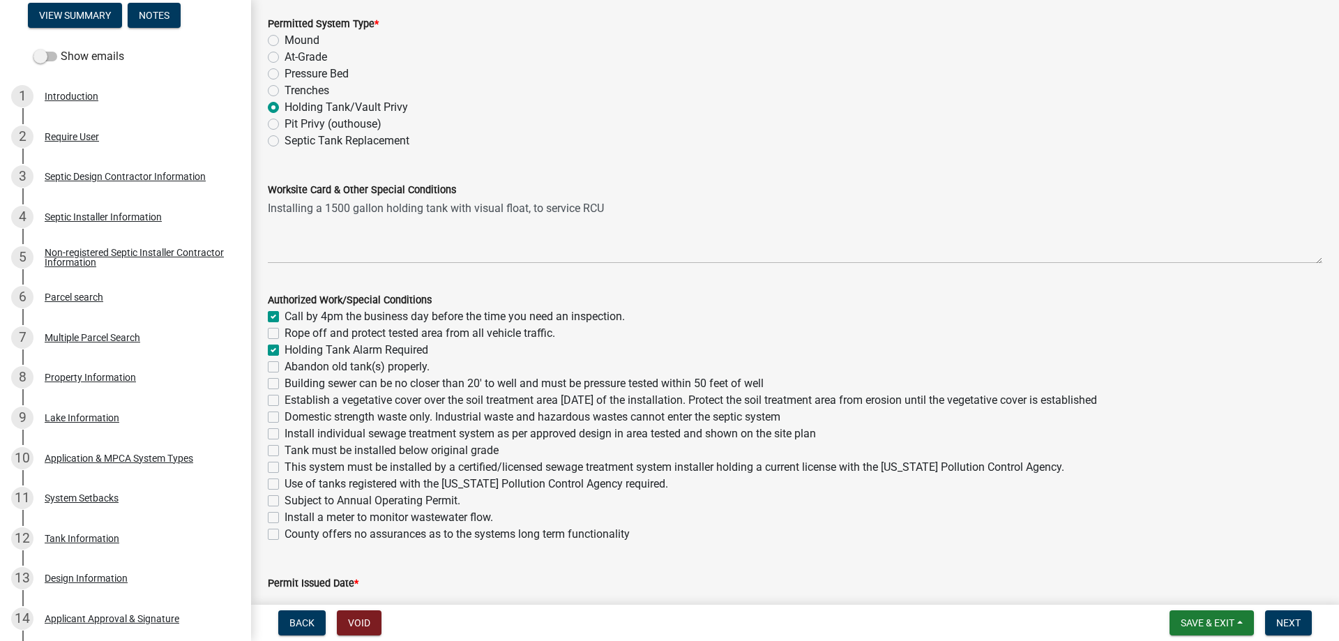
checkbox input "false"
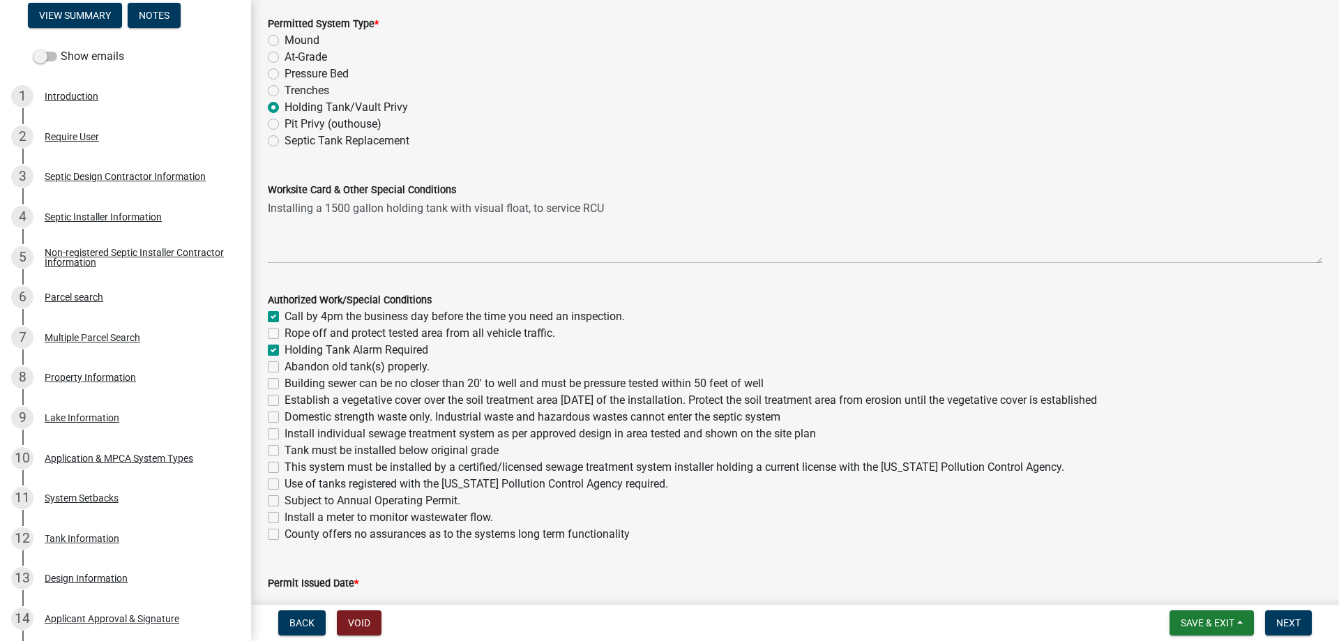
checkbox input "false"
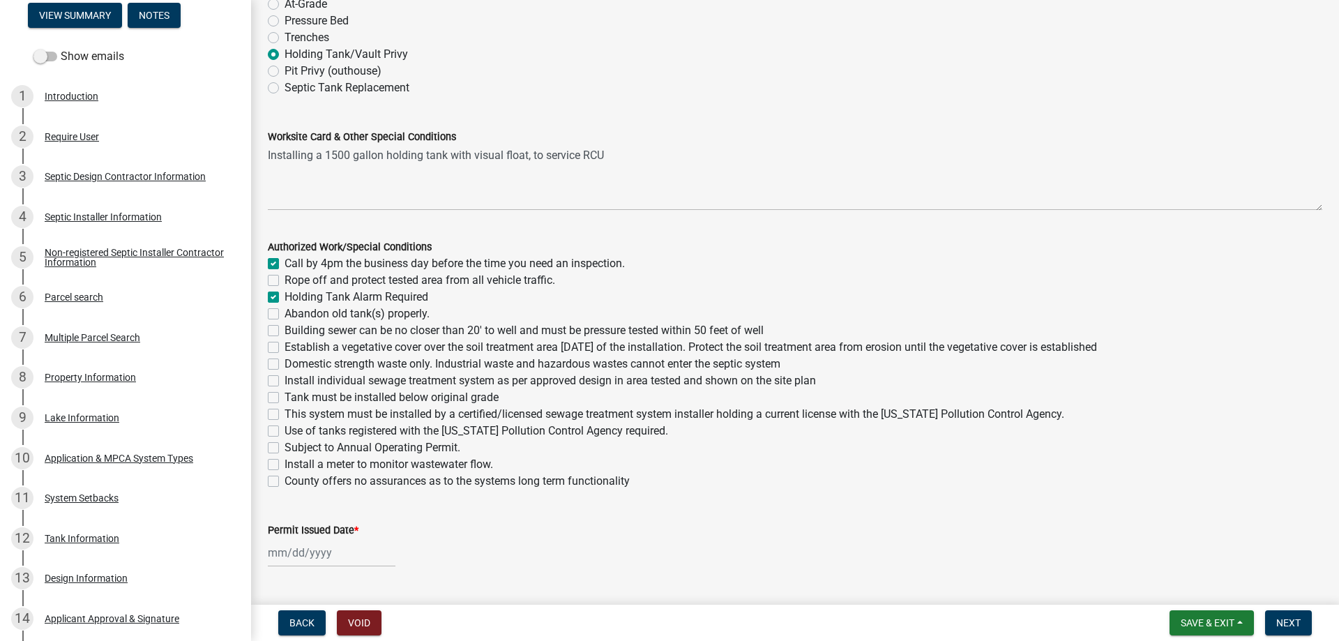
scroll to position [159, 0]
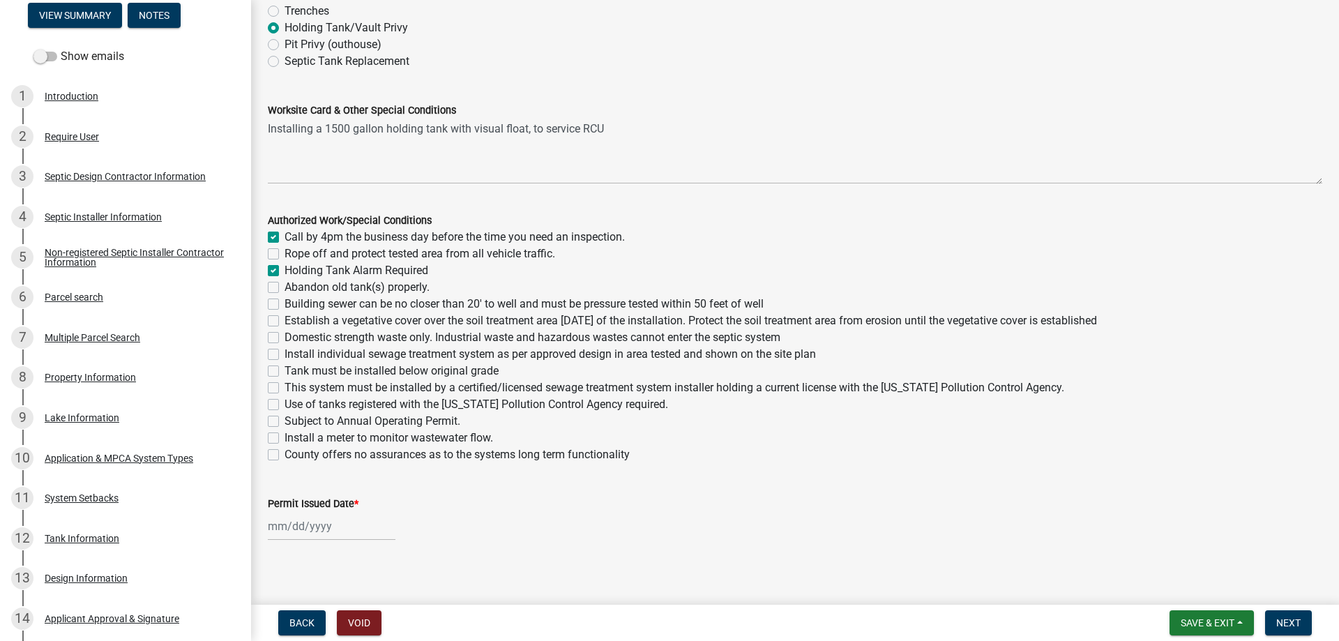
click at [284, 372] on label "Tank must be installed below original grade" at bounding box center [391, 371] width 214 height 17
click at [284, 372] on input "Tank must be installed below original grade" at bounding box center [288, 367] width 9 height 9
checkbox input "true"
checkbox input "false"
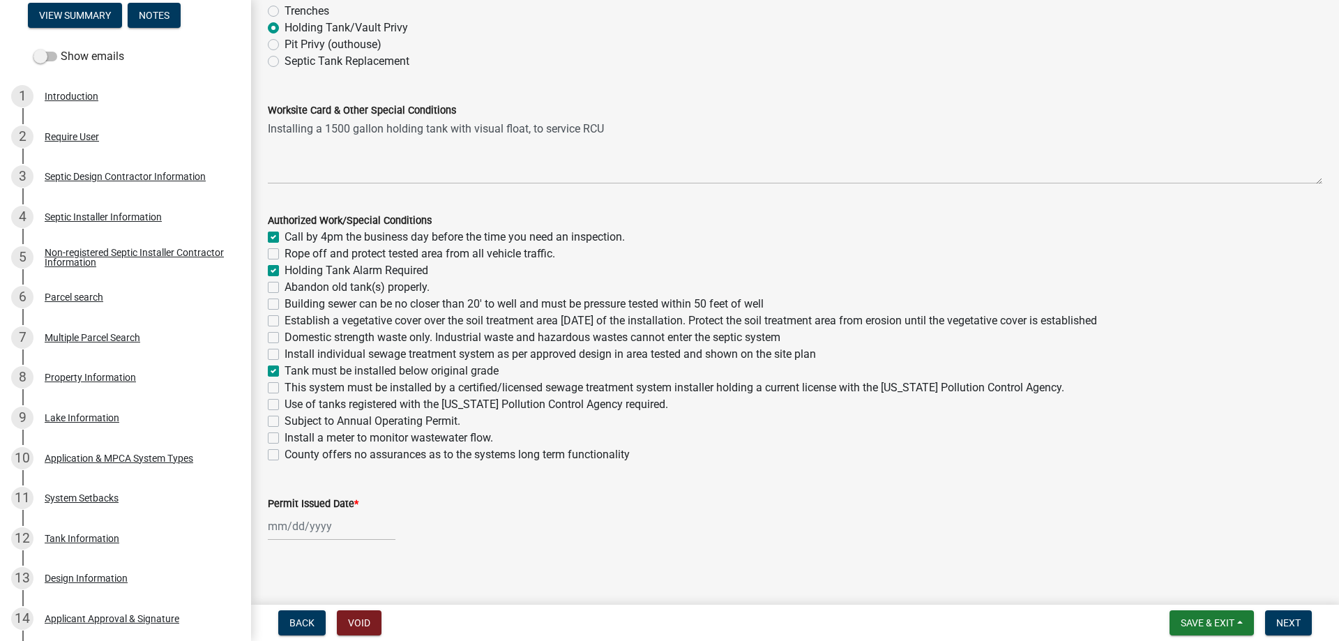
checkbox input "true"
checkbox input "false"
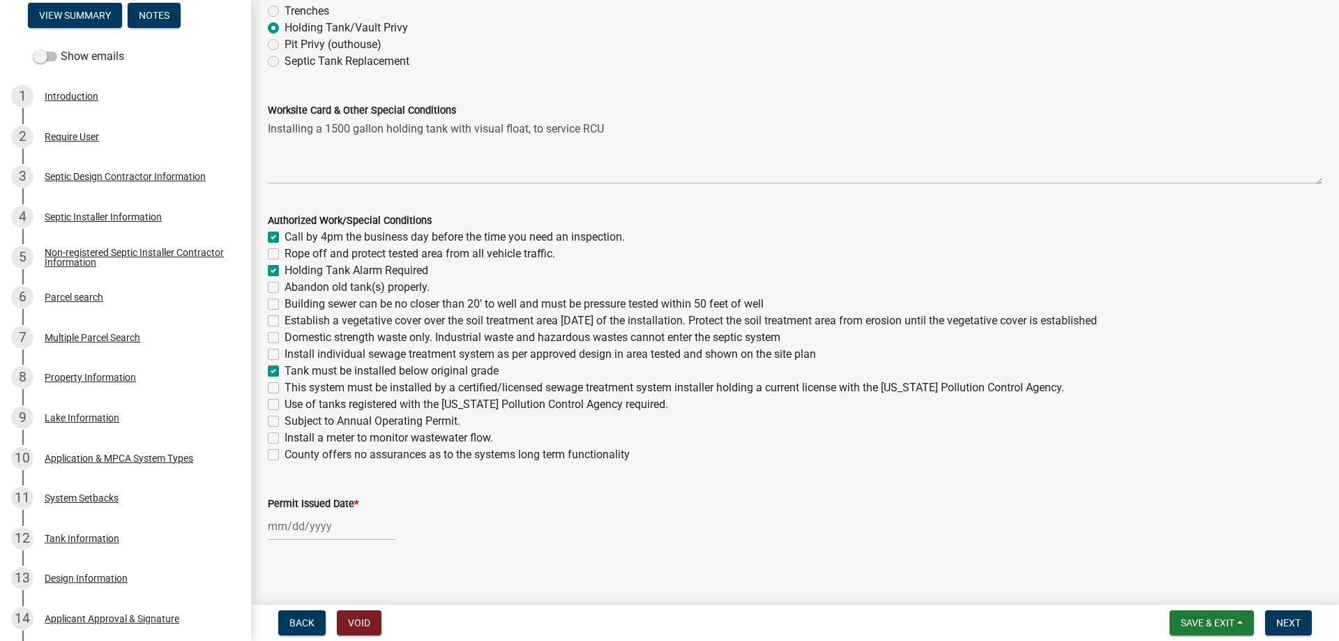
checkbox input "false"
checkbox input "true"
checkbox input "false"
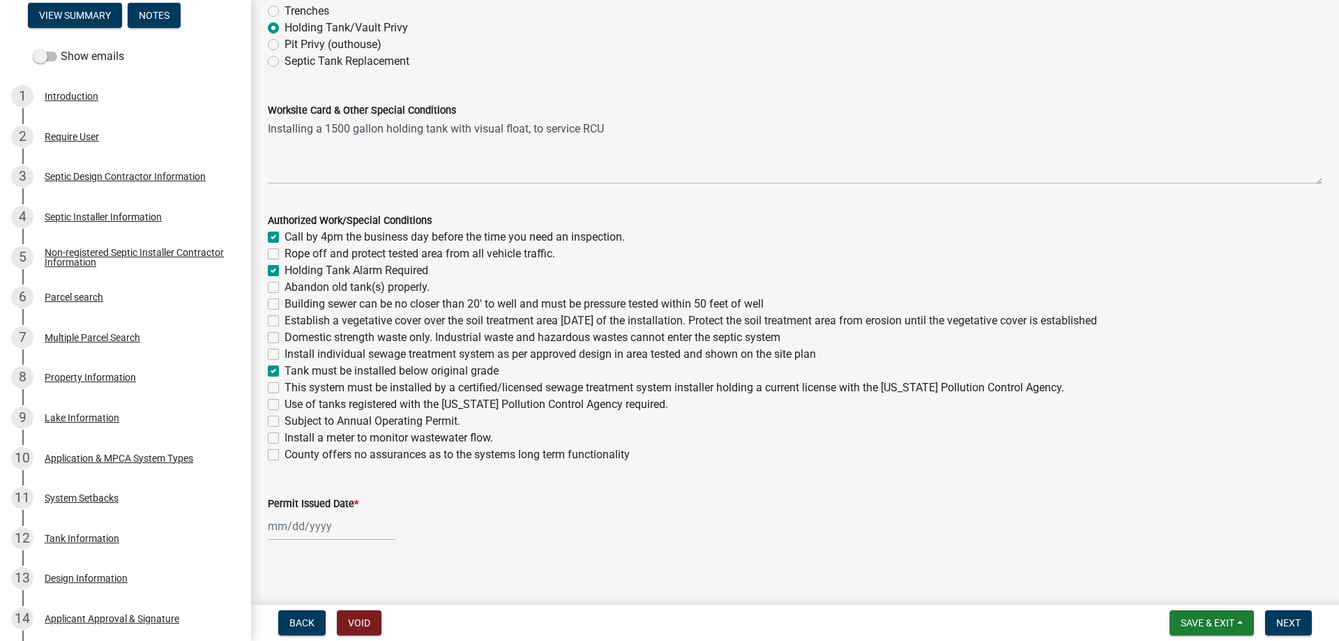
checkbox input "false"
click at [284, 391] on label "This system must be installed by a certified/licensed sewage treatment system i…" at bounding box center [673, 387] width 779 height 17
click at [284, 388] on input "This system must be installed by a certified/licensed sewage treatment system i…" at bounding box center [288, 383] width 9 height 9
checkbox input "true"
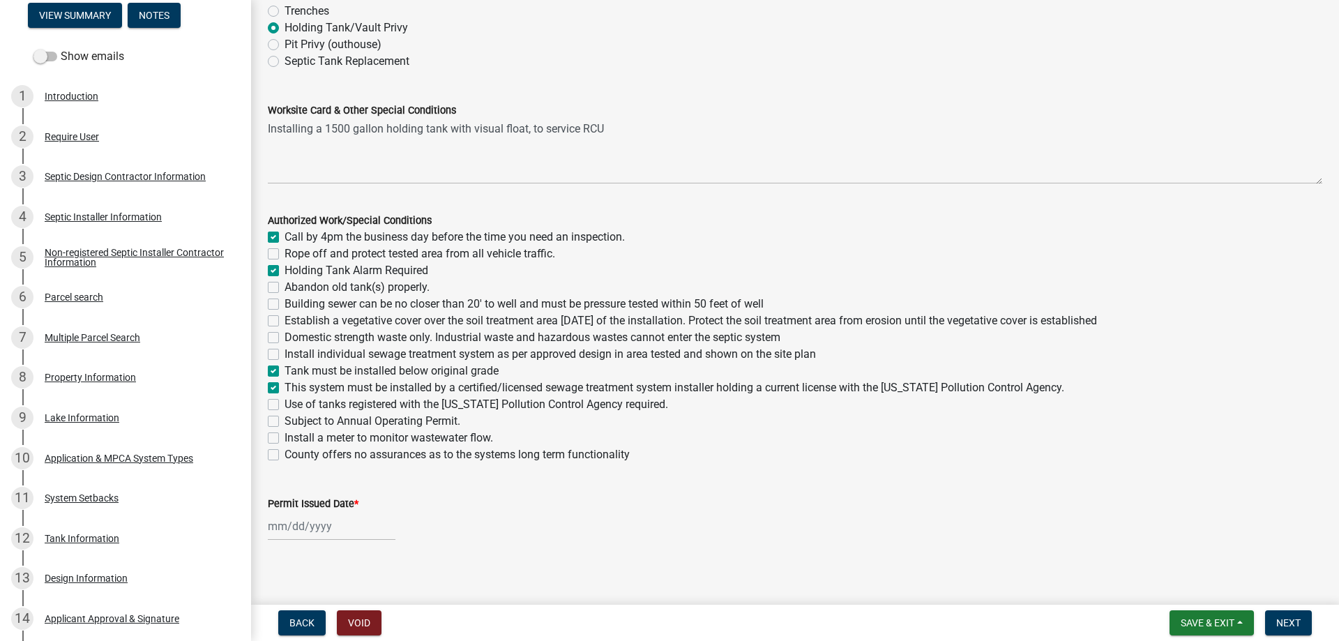
checkbox input "true"
checkbox input "false"
checkbox input "true"
checkbox input "false"
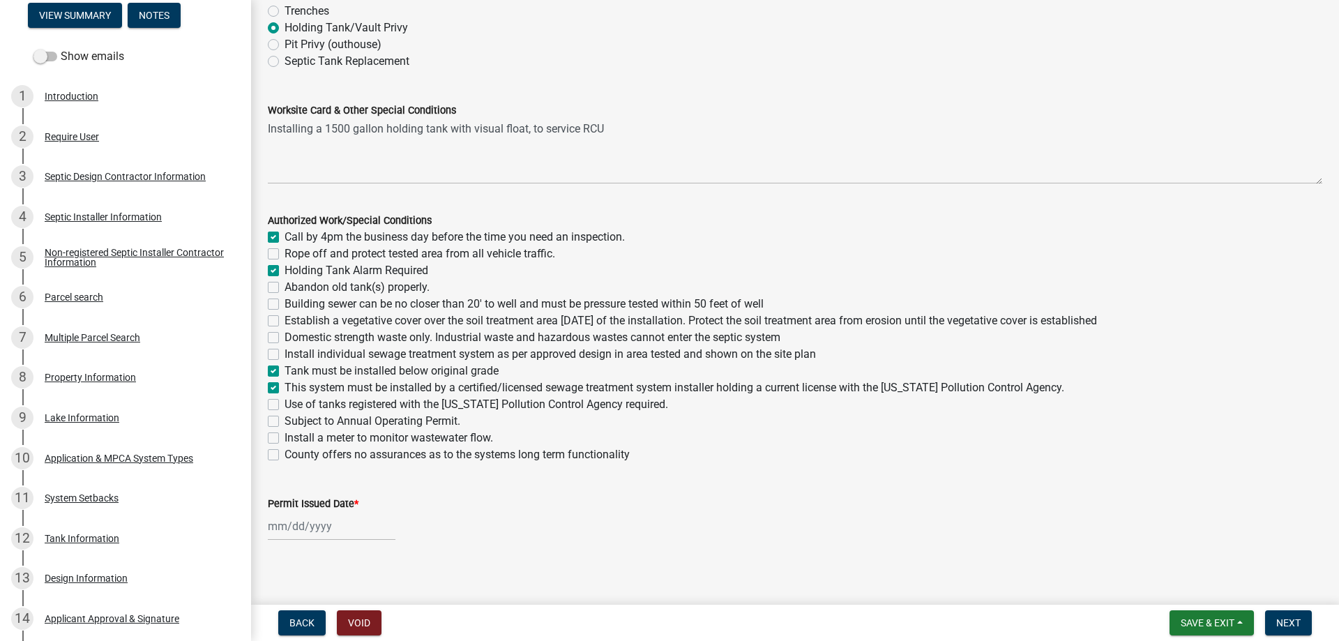
checkbox input "false"
checkbox input "true"
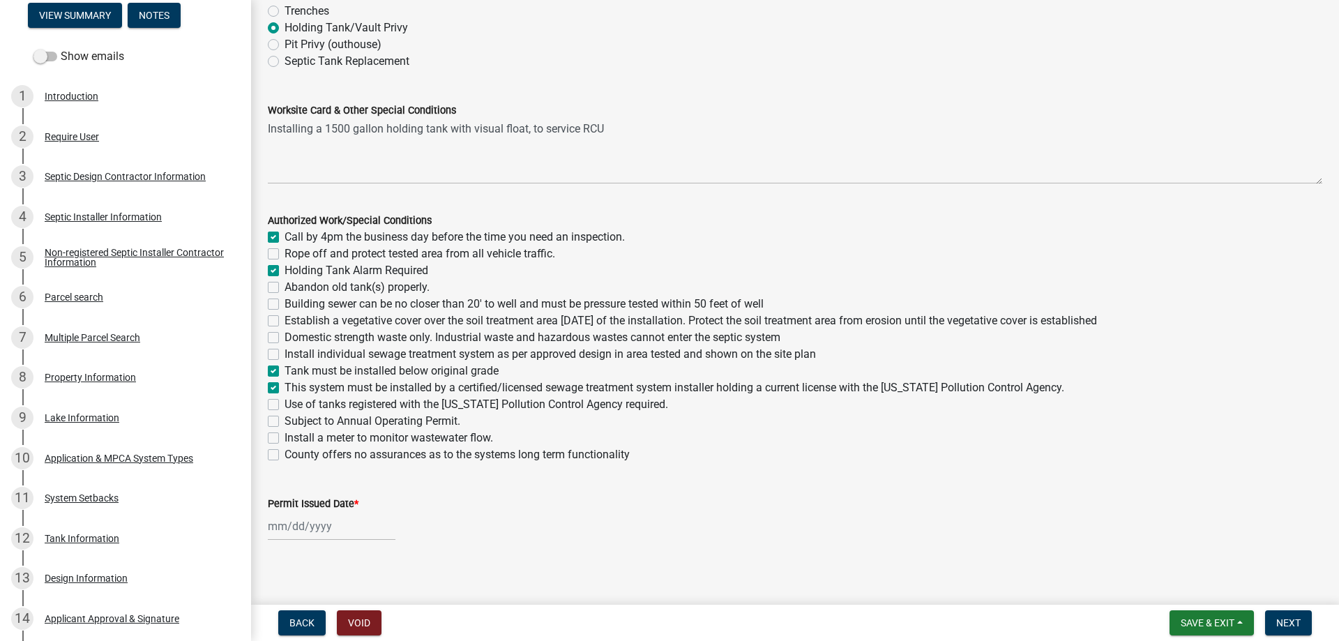
checkbox input "false"
click at [284, 407] on label "Use of tanks registered with the Minnesota Pollution Control Agency required." at bounding box center [475, 404] width 383 height 17
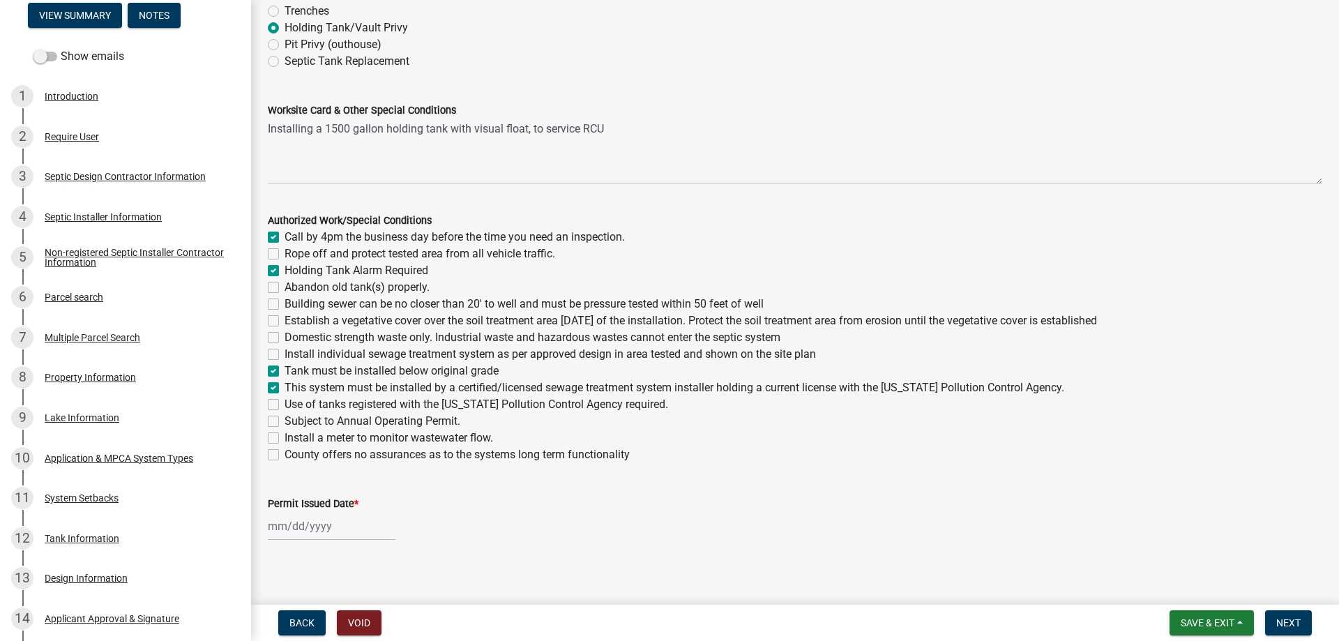
click at [284, 405] on input "Use of tanks registered with the Minnesota Pollution Control Agency required." at bounding box center [288, 400] width 9 height 9
checkbox input "true"
checkbox input "false"
checkbox input "true"
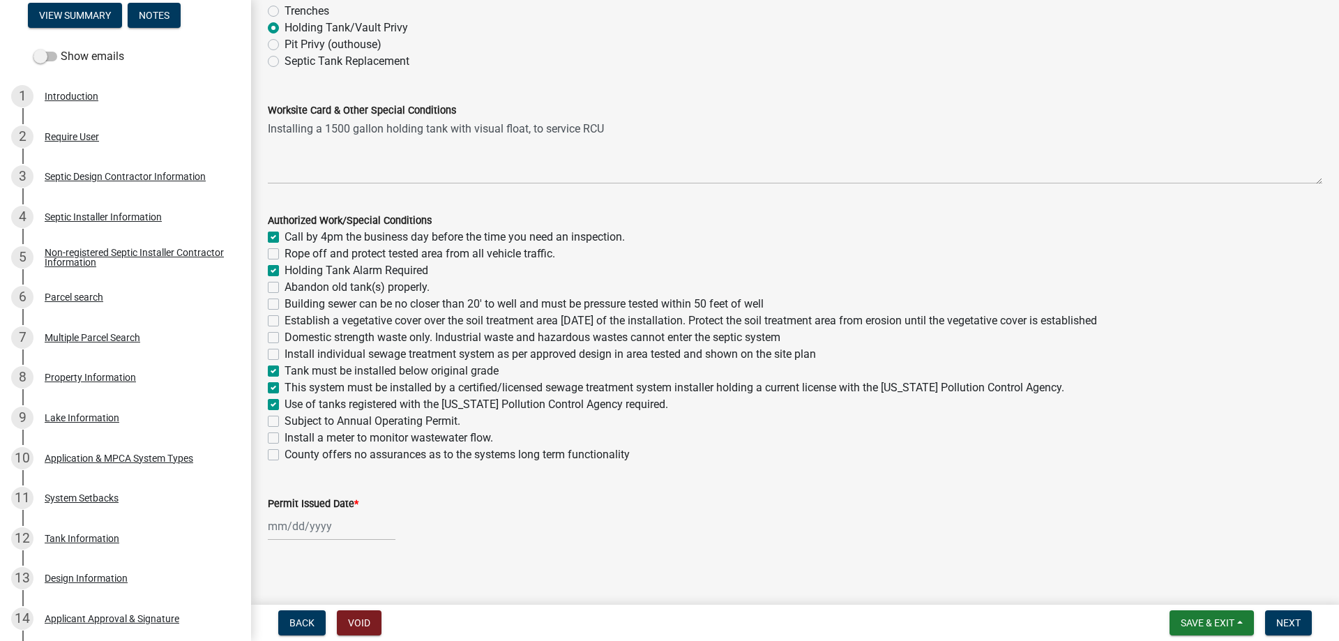
checkbox input "false"
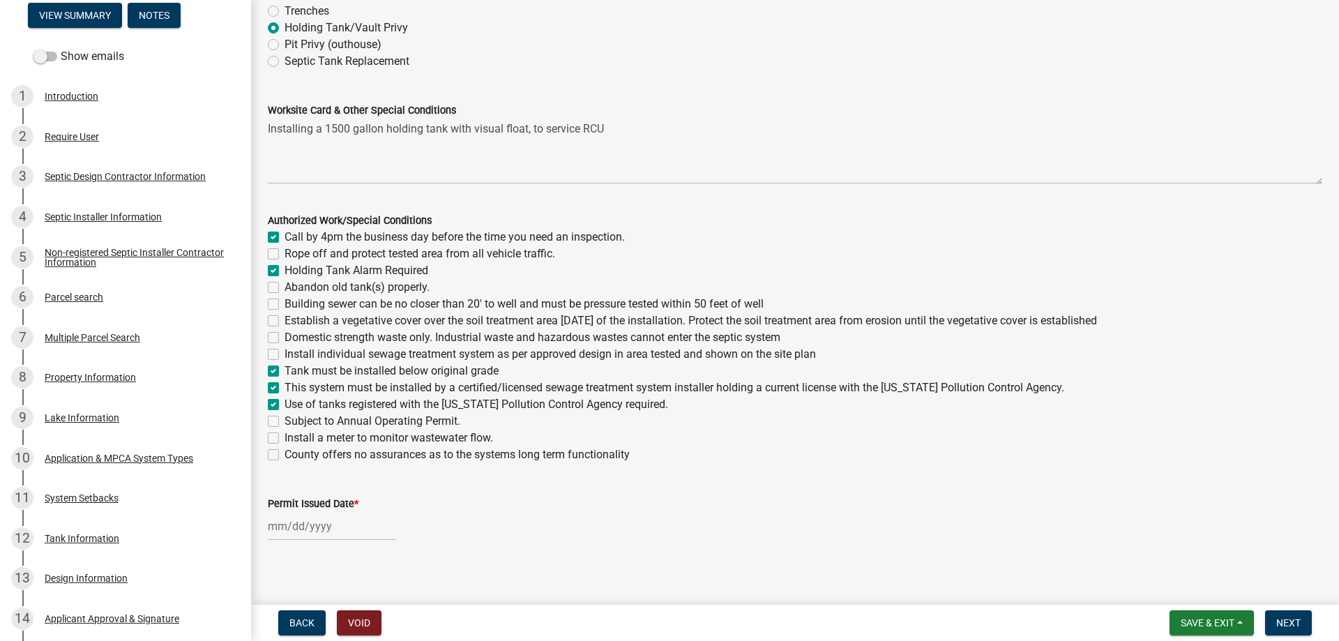
checkbox input "true"
checkbox input "false"
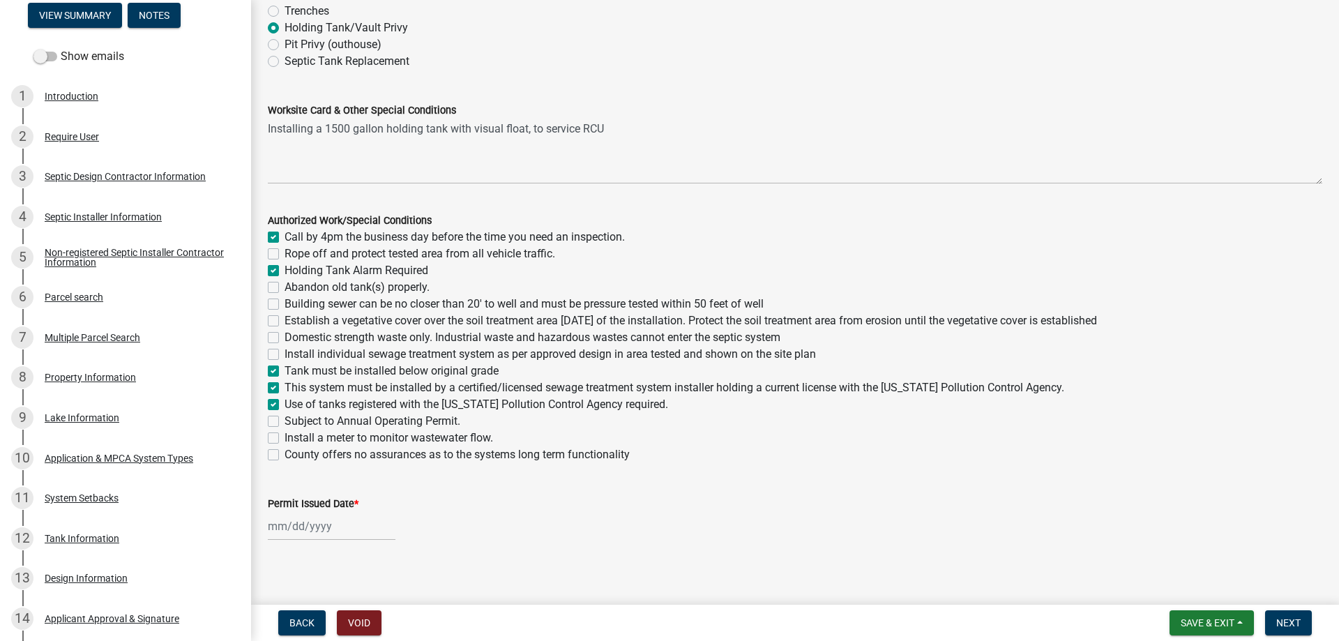
checkbox input "false"
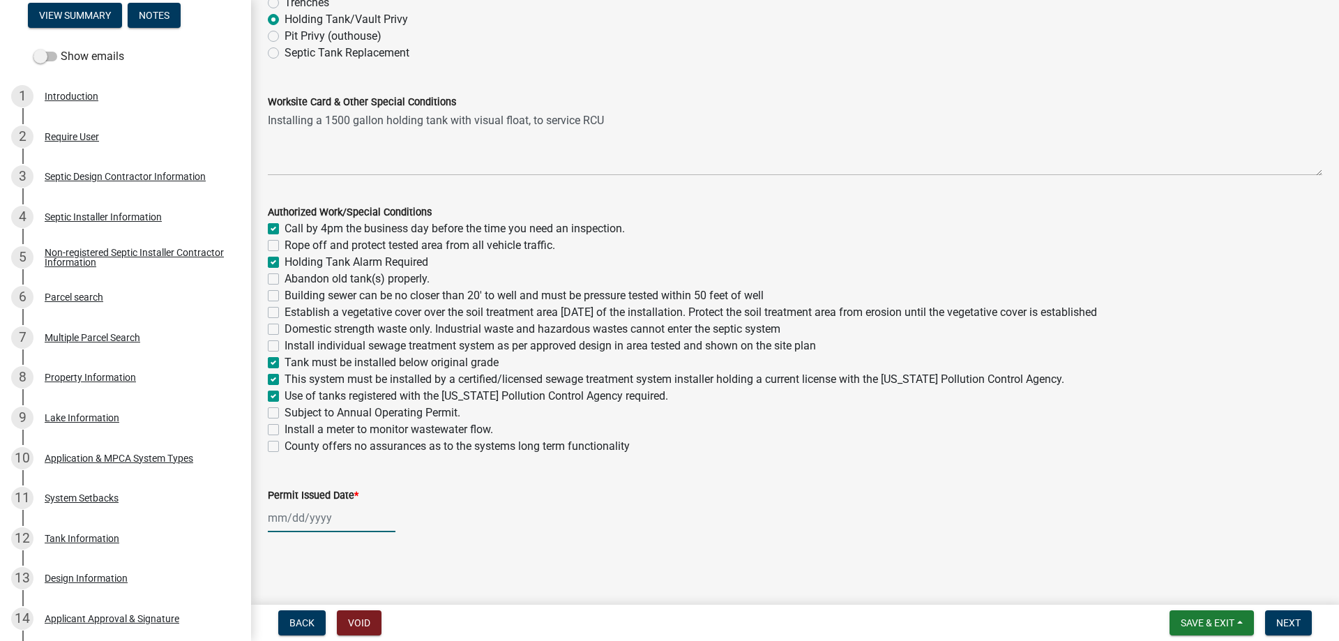
click at [343, 520] on input "Permit Issued Date *" at bounding box center [332, 517] width 128 height 29
select select "8"
select select "2025"
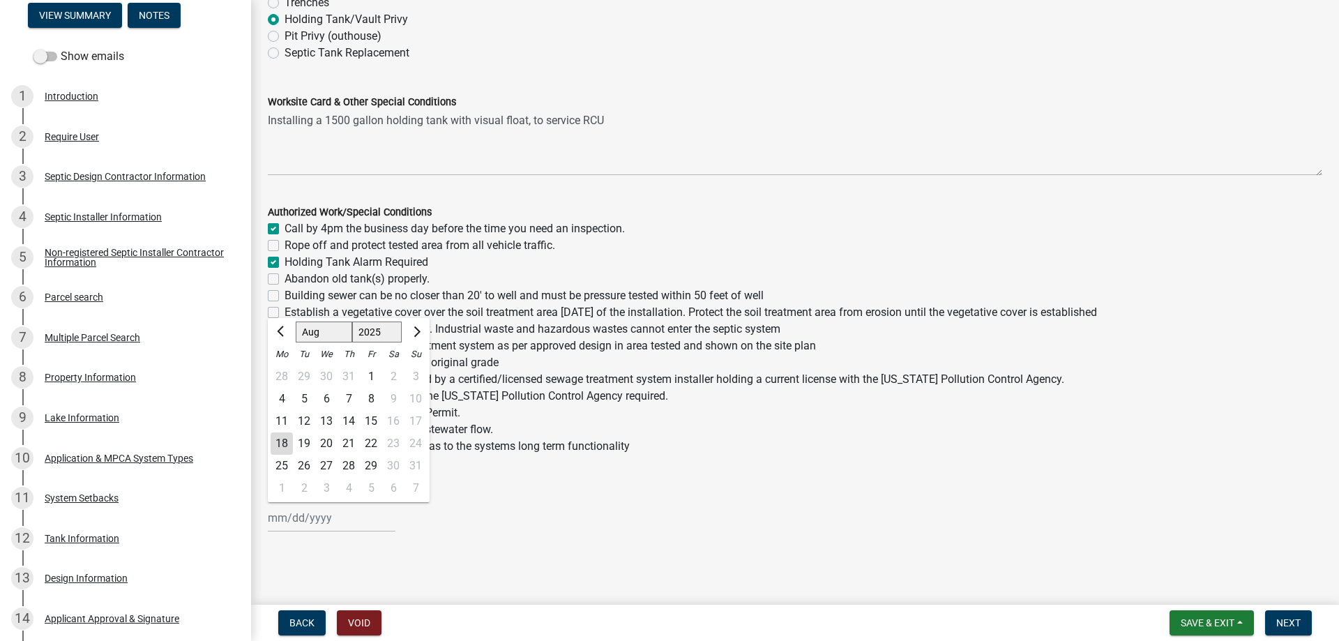
click at [287, 443] on div "18" at bounding box center [282, 443] width 22 height 22
type input "[DATE]"
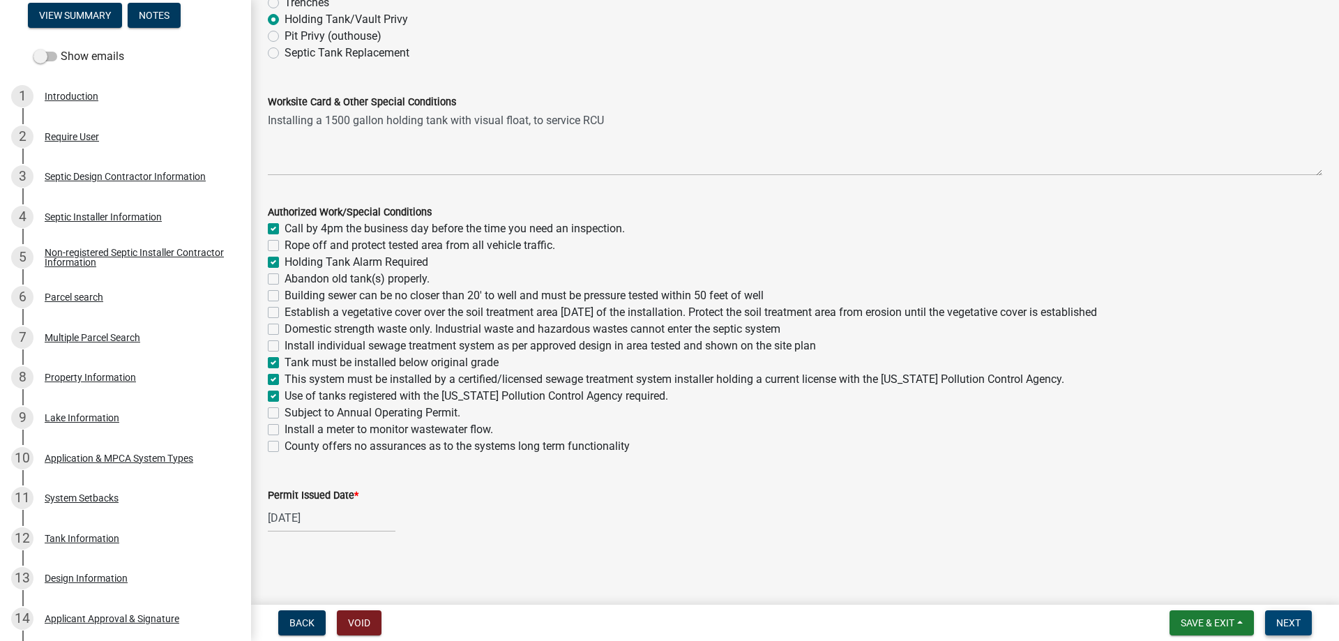
click at [1283, 620] on span "Next" at bounding box center [1288, 622] width 24 height 11
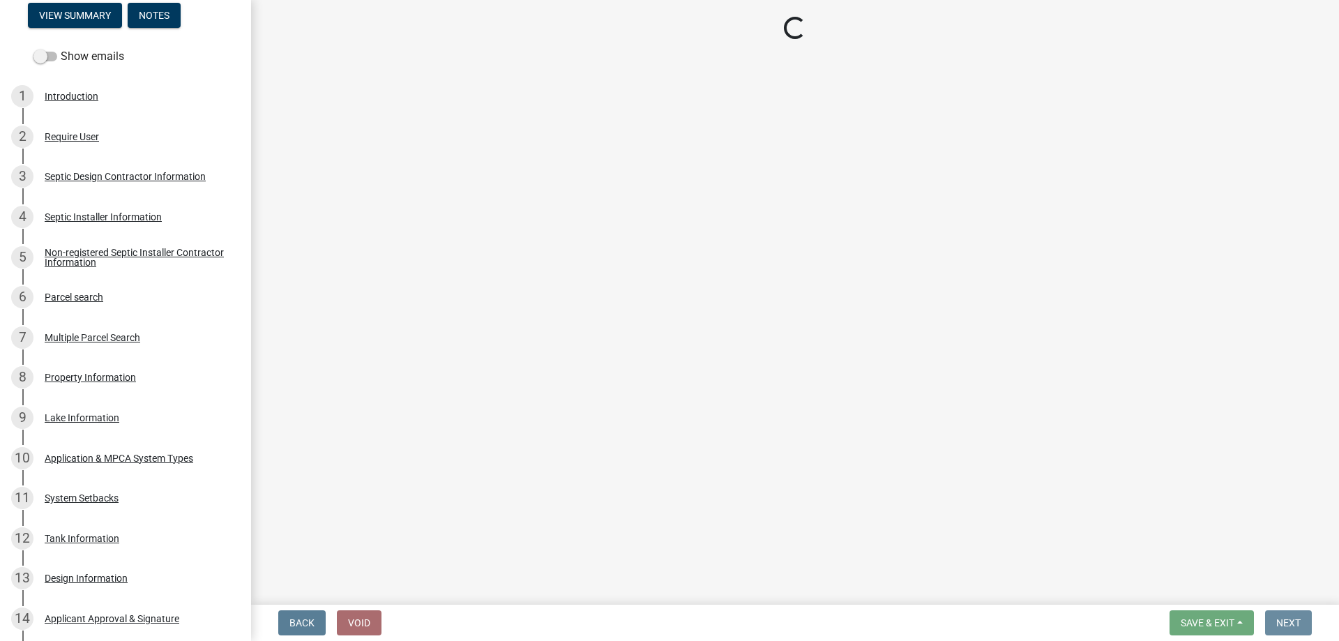
scroll to position [0, 0]
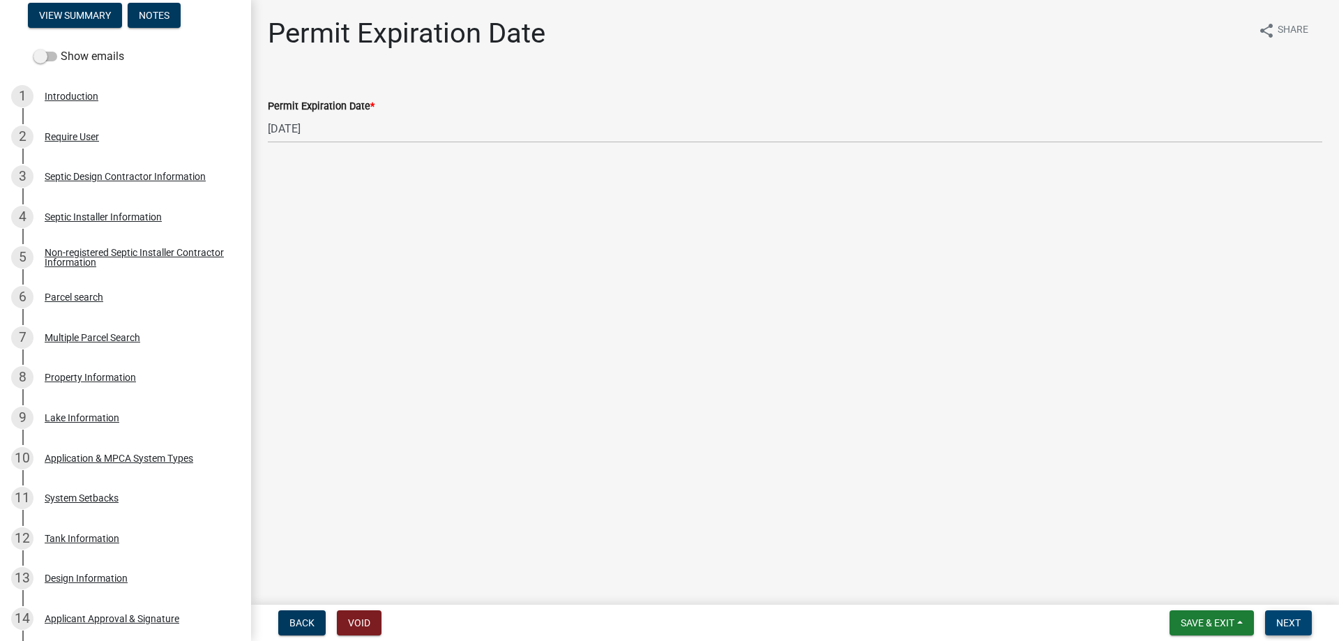
click at [1295, 619] on span "Next" at bounding box center [1288, 622] width 24 height 11
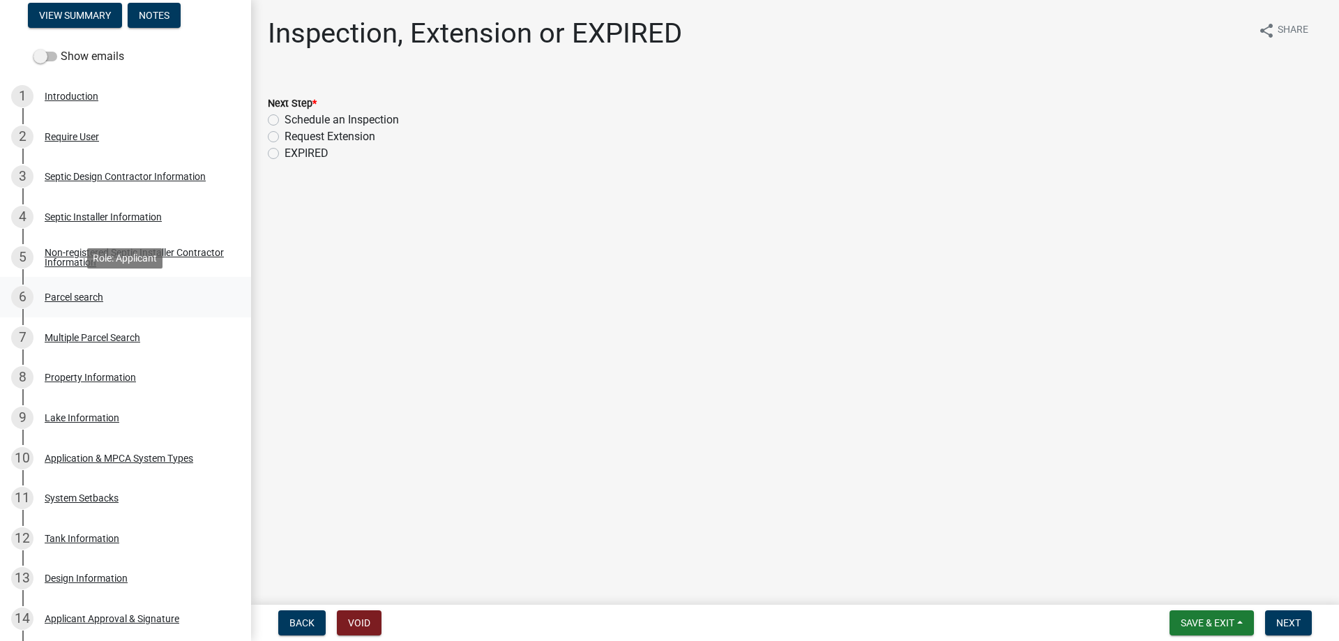
click at [71, 293] on div "Parcel search" at bounding box center [74, 297] width 59 height 10
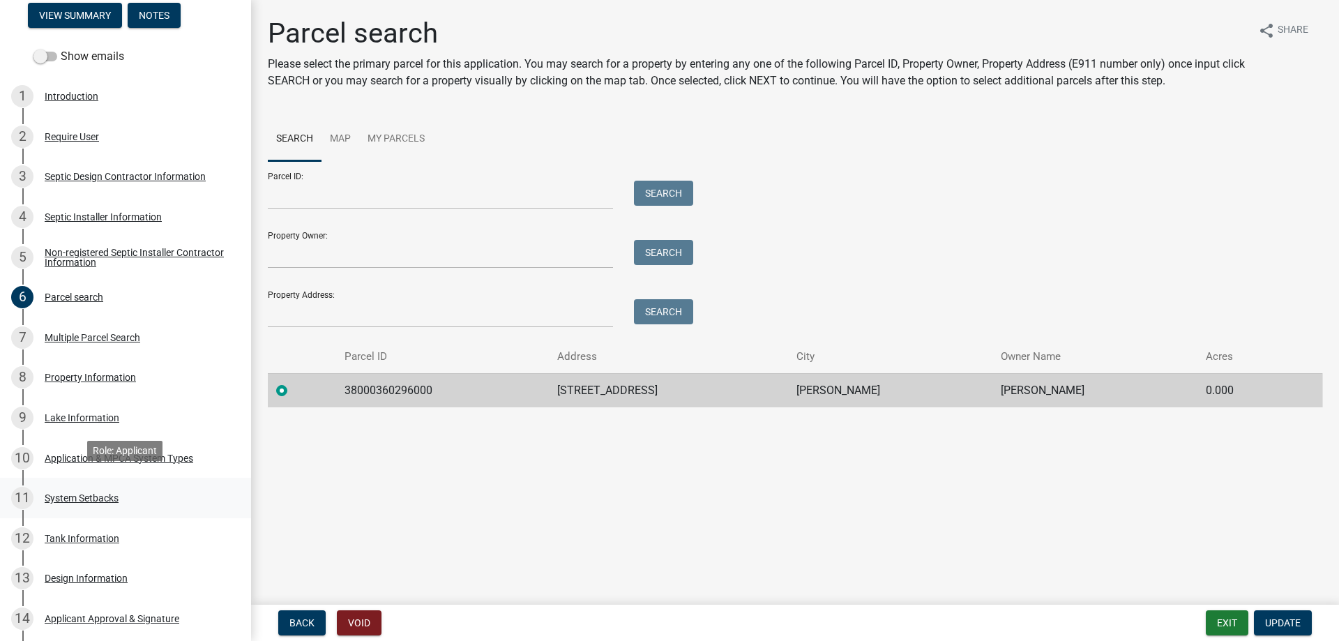
scroll to position [284, 0]
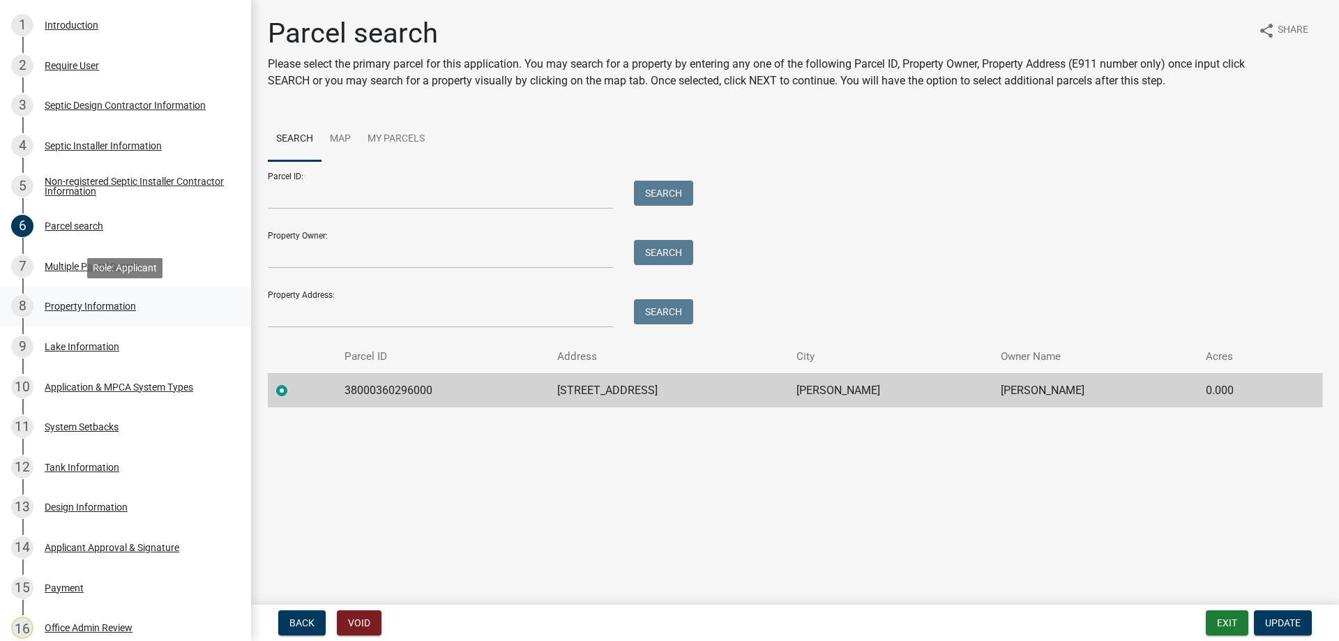
click at [99, 303] on div "Property Information" at bounding box center [90, 306] width 91 height 10
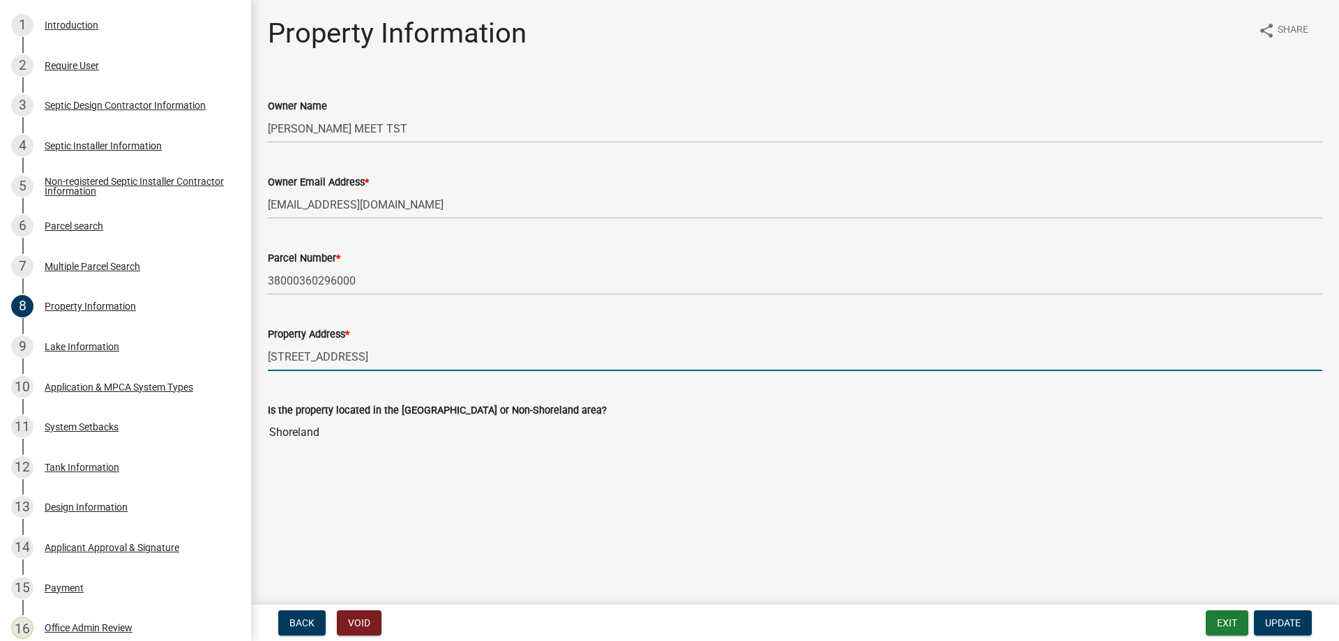
click at [386, 363] on input "33508 290TH ST" at bounding box center [795, 356] width 1054 height 29
type input "33508 290TH ST / new split"
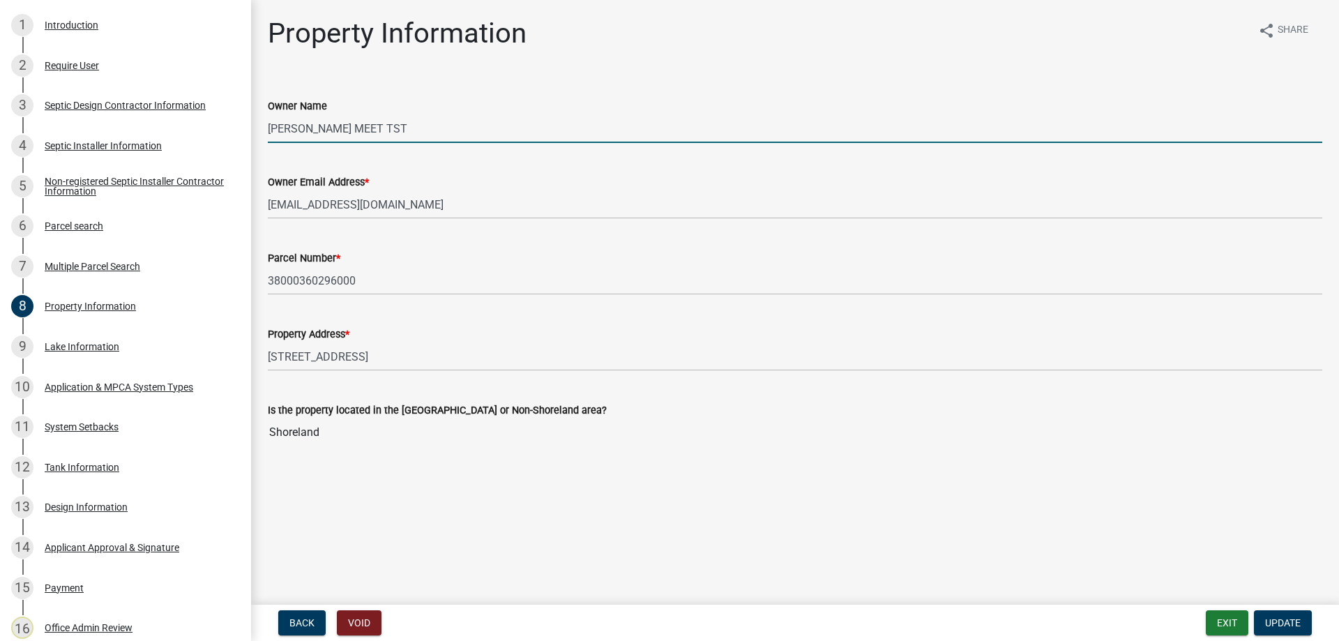
drag, startPoint x: 379, startPoint y: 128, endPoint x: 250, endPoint y: 128, distance: 128.3
click at [268, 128] on input "ADAM J MEET TST" at bounding box center [795, 128] width 1054 height 29
type input "Steve Priest"
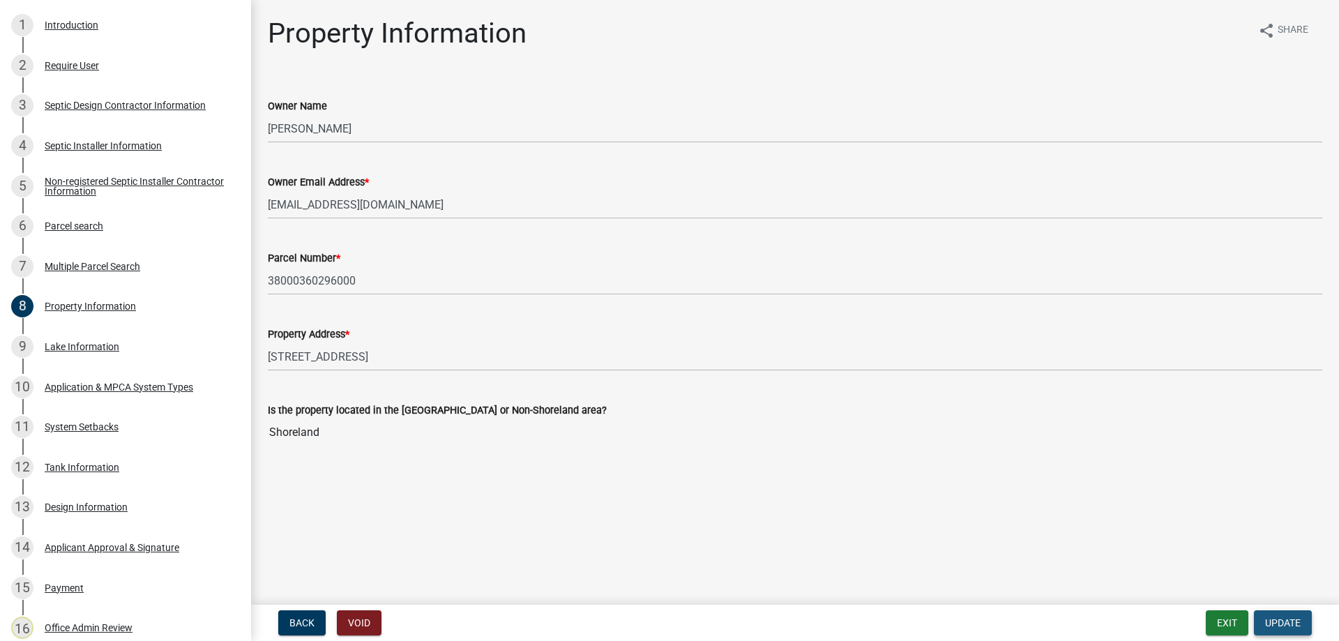
click at [1273, 621] on span "Update" at bounding box center [1283, 622] width 36 height 11
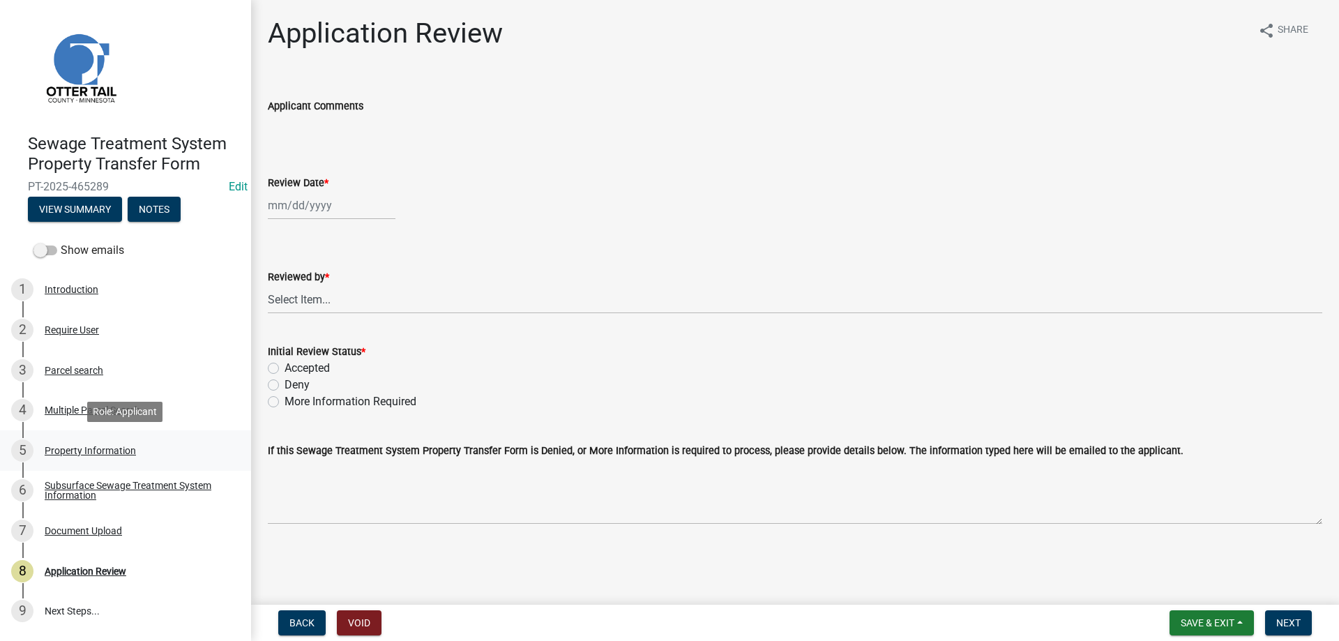
click at [111, 450] on div "Property Information" at bounding box center [90, 451] width 91 height 10
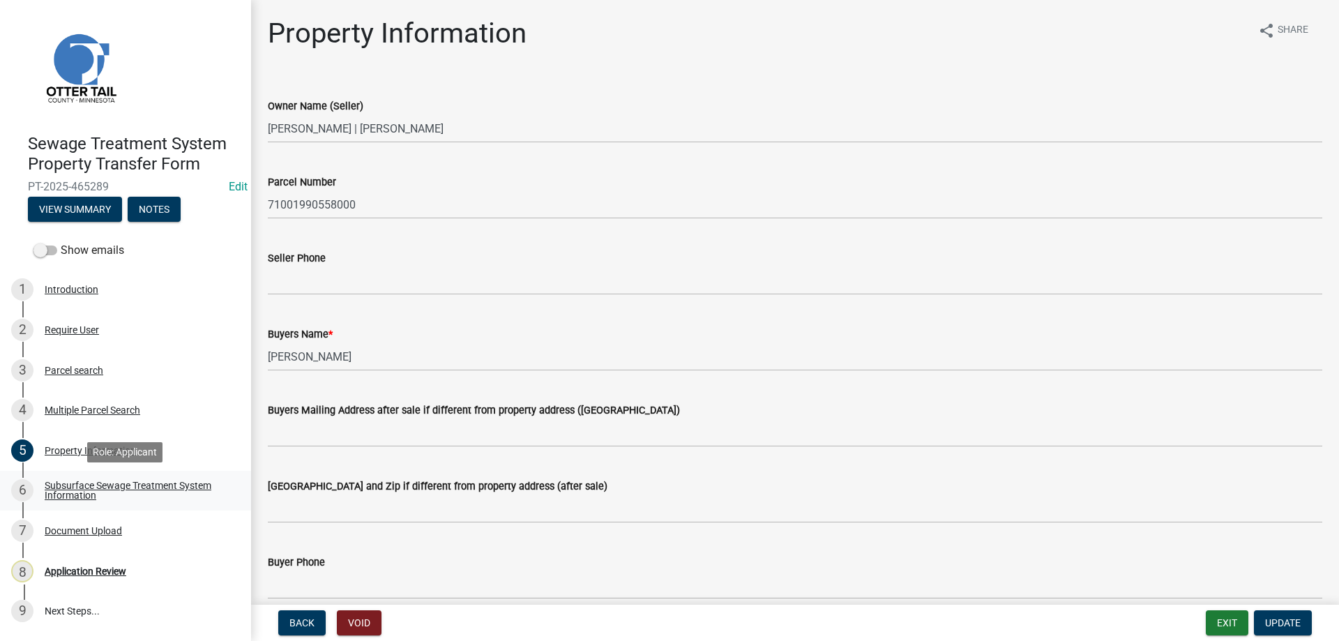
click at [101, 483] on div "Subsurface Sewage Treatment System Information" at bounding box center [137, 490] width 184 height 20
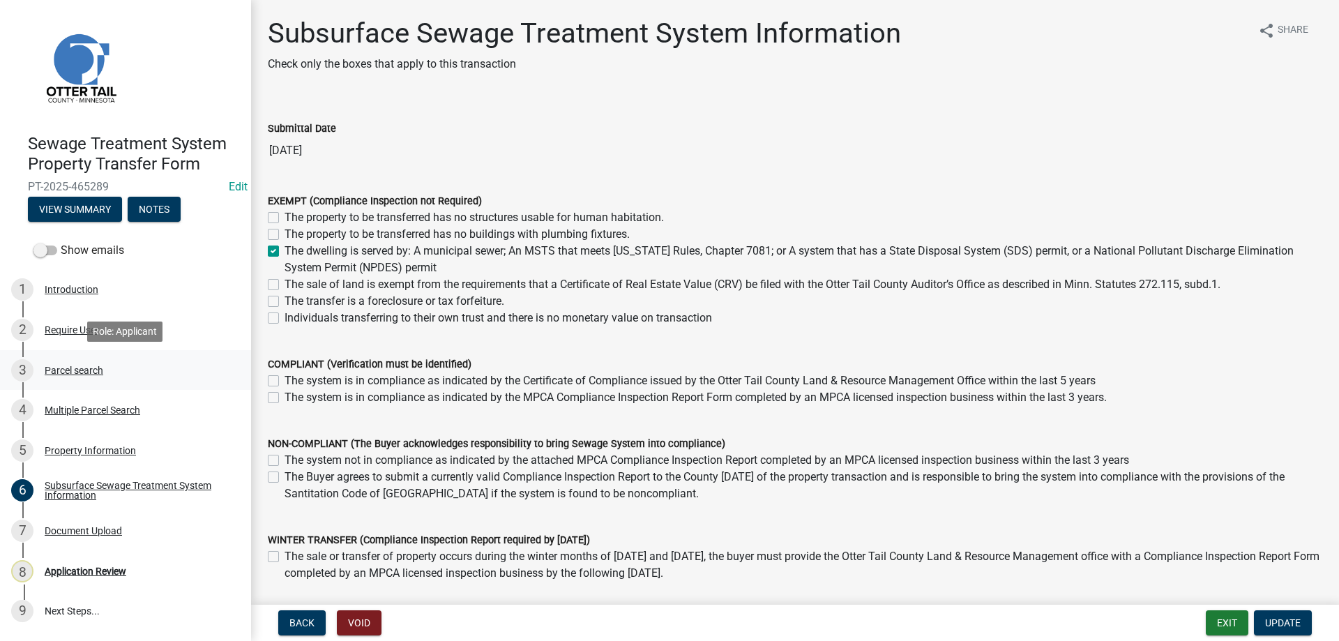
click at [77, 372] on div "Parcel search" at bounding box center [74, 370] width 59 height 10
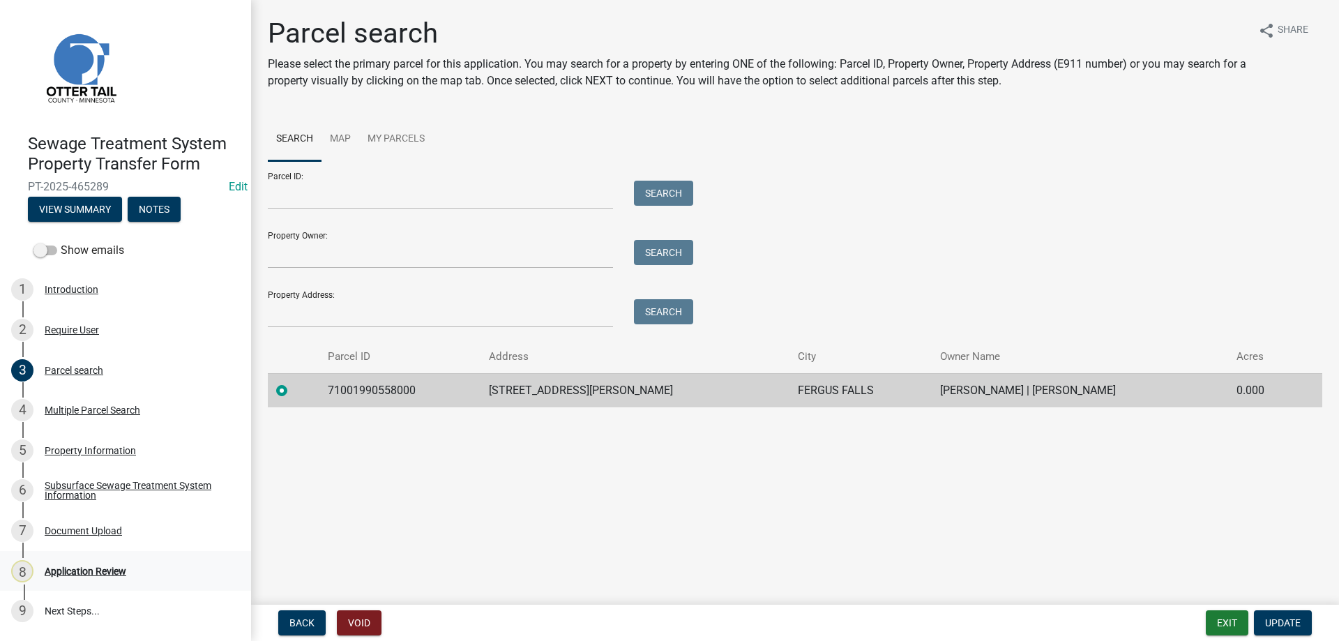
click at [79, 567] on div "Application Review" at bounding box center [86, 571] width 82 height 10
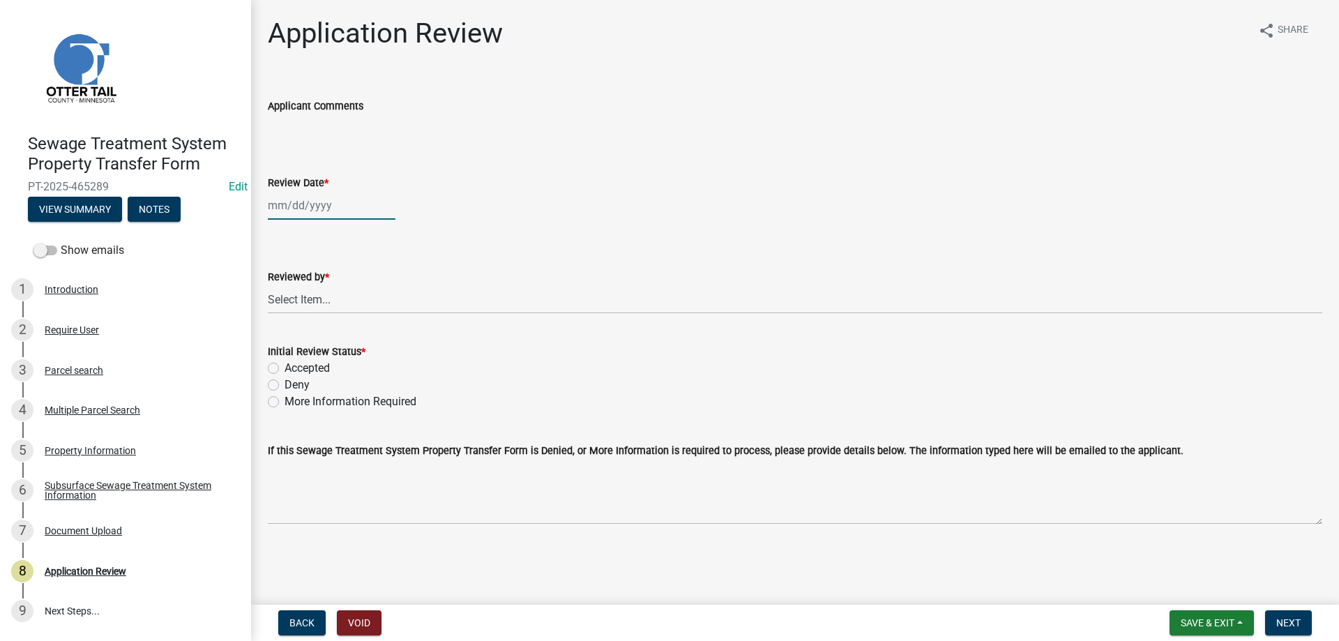
click at [314, 212] on input "Review Date *" at bounding box center [332, 205] width 128 height 29
select select "8"
select select "2025"
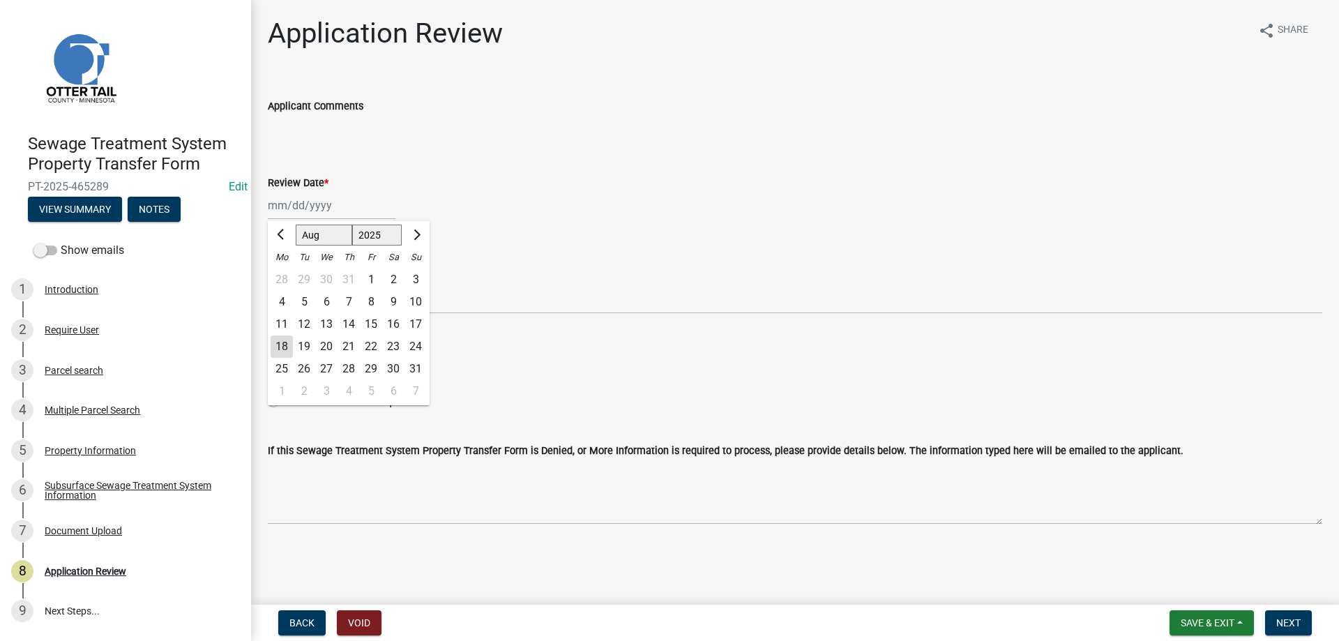
click at [283, 345] on div "18" at bounding box center [282, 346] width 22 height 22
type input "[DATE]"
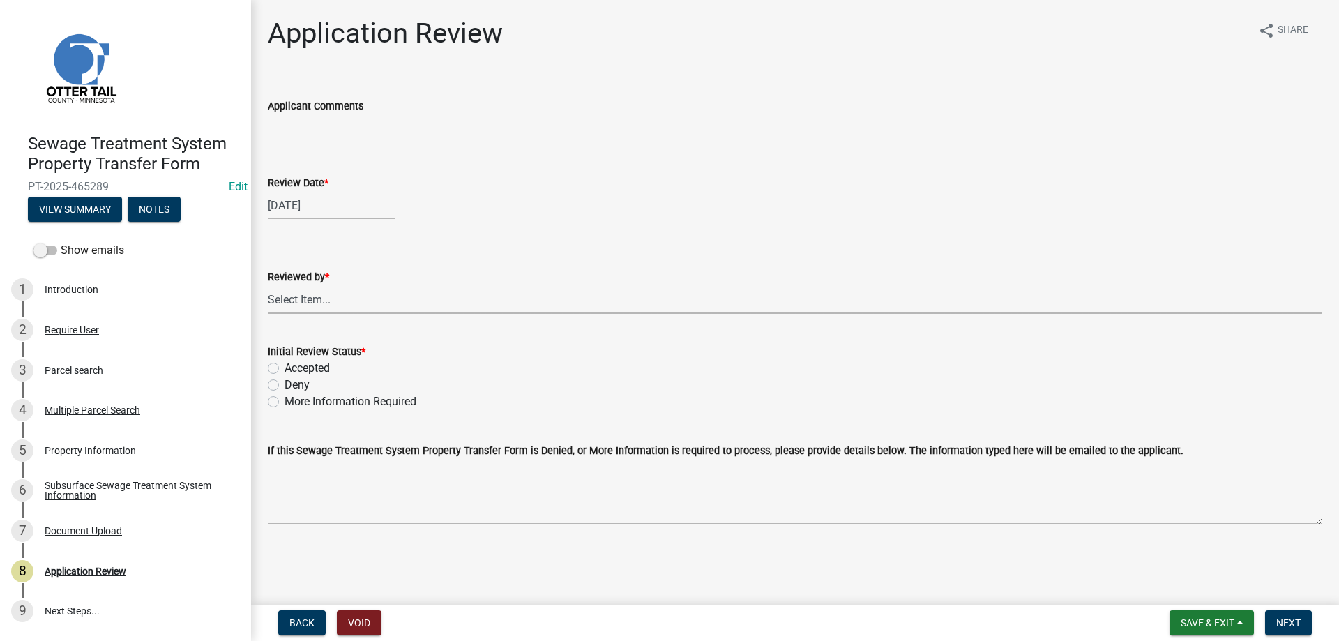
click at [268, 285] on select "Select Item... [PERSON_NAME] [PERSON_NAME] [PERSON_NAME] [PERSON_NAME] [PERSON_…" at bounding box center [795, 299] width 1054 height 29
click option "[PERSON_NAME]" at bounding box center [0, 0] width 0 height 0
select select "b4c12476-3918-4c31-b34d-126d47b866fd"
click at [284, 367] on label "Accepted" at bounding box center [306, 368] width 45 height 17
click at [284, 367] on input "Accepted" at bounding box center [288, 364] width 9 height 9
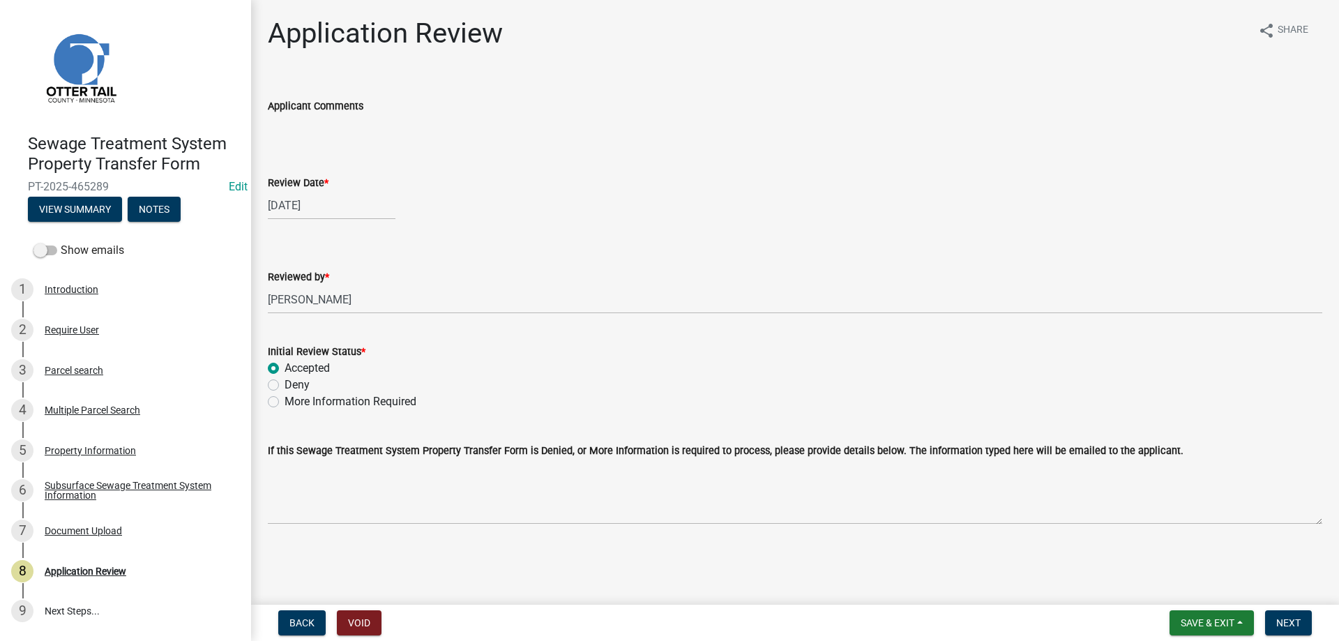
radio input "true"
click at [1286, 622] on span "Next" at bounding box center [1288, 622] width 24 height 11
